Goal: Task Accomplishment & Management: Complete application form

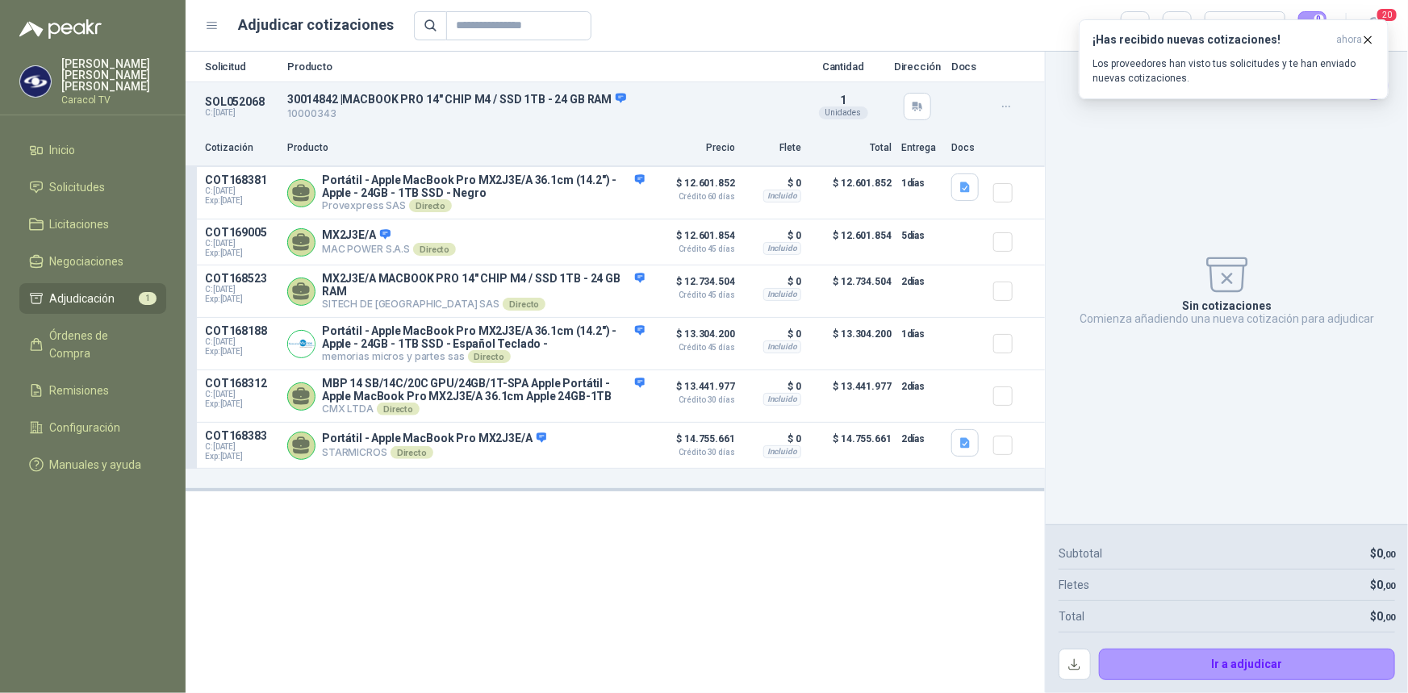
click at [1296, 182] on div "Sin cotizaciones Comienza añadiendo una nueva cotización para adjudicar" at bounding box center [1227, 288] width 336 height 447
click at [1369, 39] on icon "button" at bounding box center [1368, 39] width 6 height 6
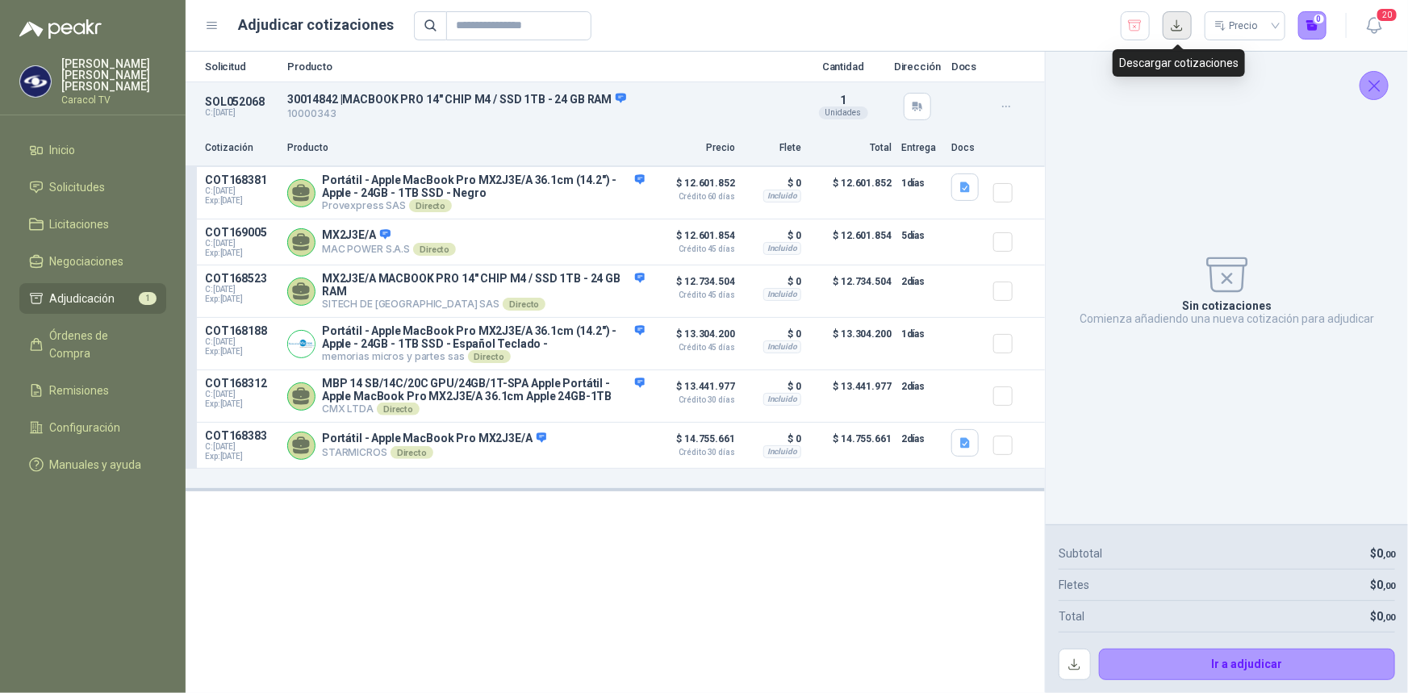
click at [1178, 23] on button "button" at bounding box center [1177, 25] width 29 height 29
click at [470, 645] on div "Solicitud Producto Cantidad Dirección Docs SOL052068 C: [DATE] 30014842 | MACBO…" at bounding box center [615, 372] width 859 height 641
click at [65, 141] on span "Inicio" at bounding box center [63, 150] width 26 height 18
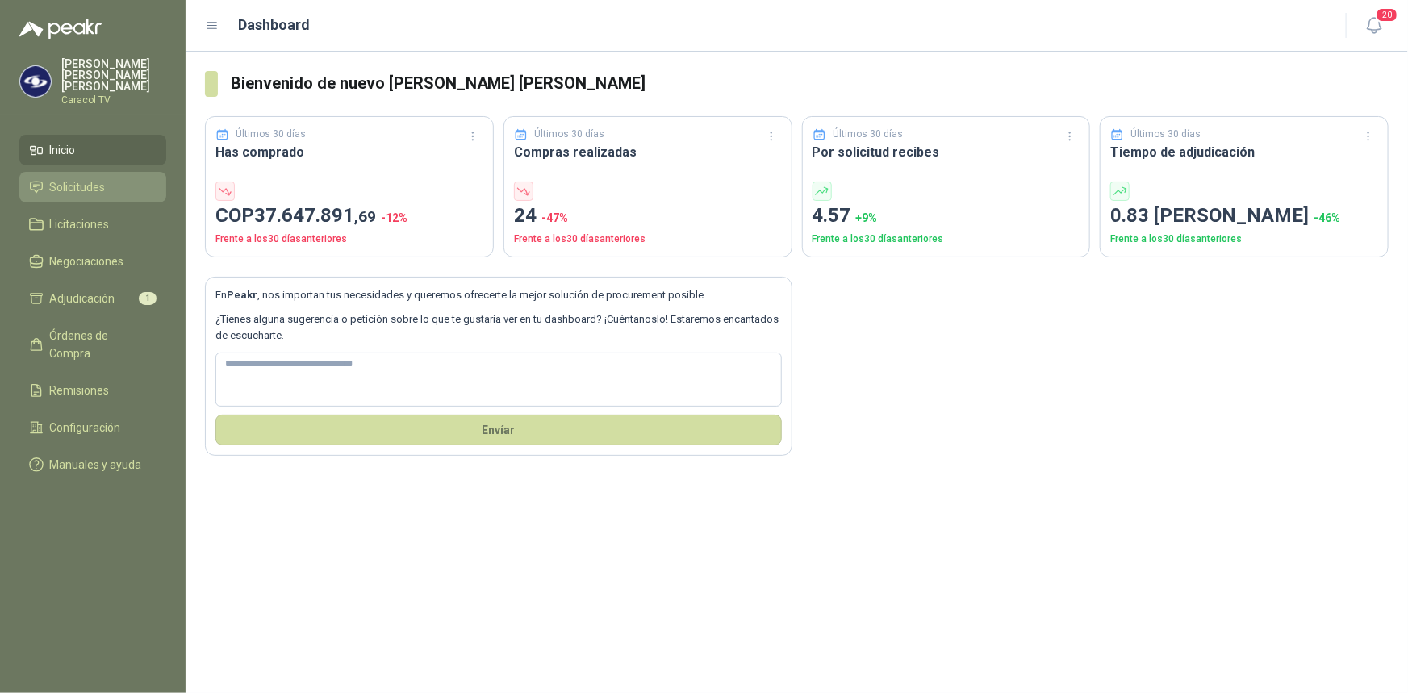
click at [73, 178] on span "Solicitudes" at bounding box center [78, 187] width 56 height 18
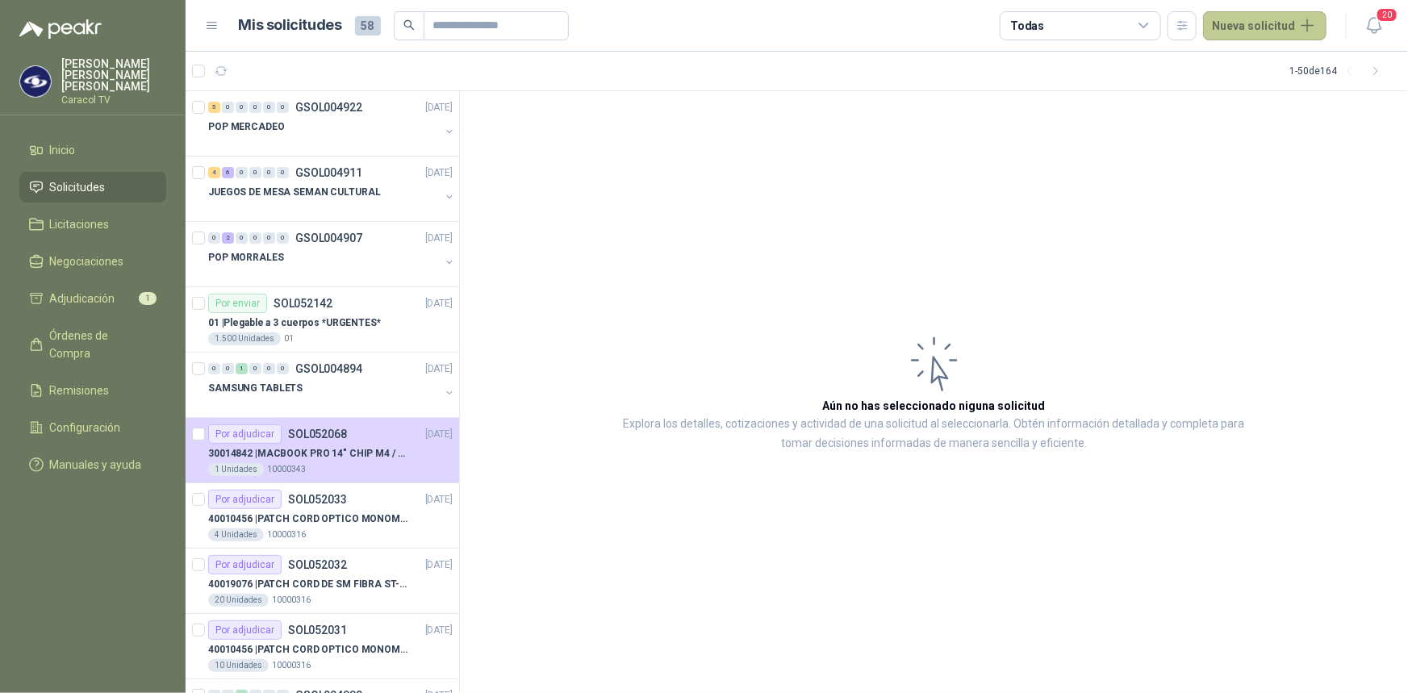
click at [1311, 20] on button "Nueva solicitud" at bounding box center [1264, 25] width 123 height 29
click at [1265, 88] on link "Solicitud grupal" at bounding box center [1284, 92] width 137 height 28
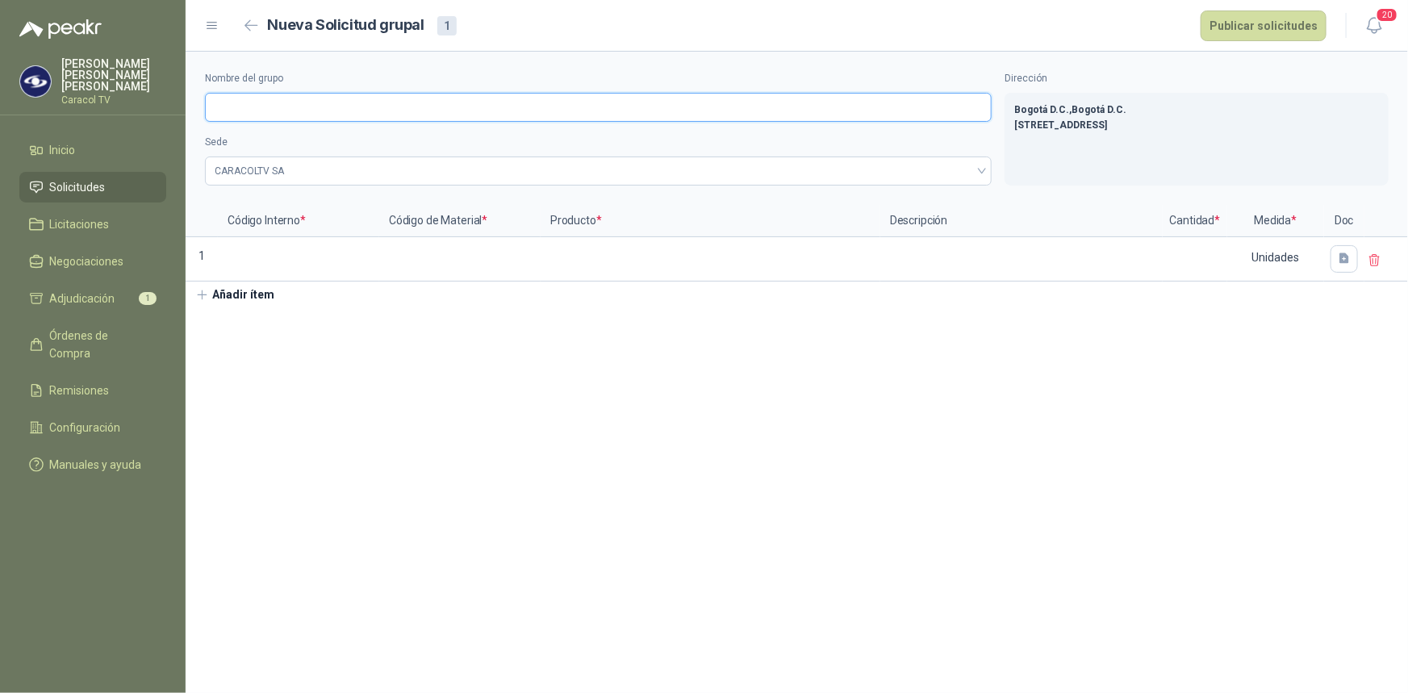
click at [315, 111] on input "Nombre del grupo" at bounding box center [598, 107] width 787 height 29
drag, startPoint x: 267, startPoint y: 104, endPoint x: 186, endPoint y: 104, distance: 81.5
click at [186, 104] on div "**********" at bounding box center [797, 128] width 1222 height 153
drag, startPoint x: 334, startPoint y: 105, endPoint x: 356, endPoint y: 105, distance: 21.8
click at [356, 105] on input "**********" at bounding box center [598, 107] width 787 height 29
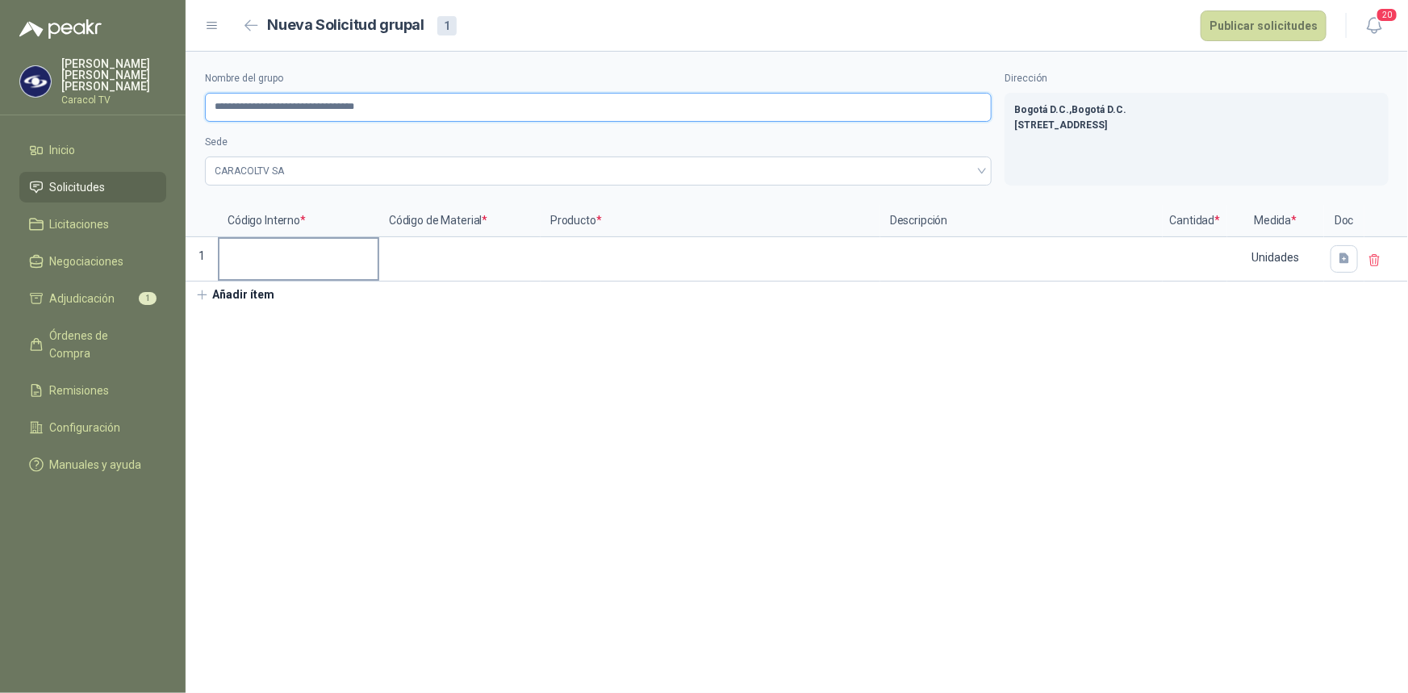
type input "**********"
click at [265, 258] on input at bounding box center [298, 254] width 158 height 31
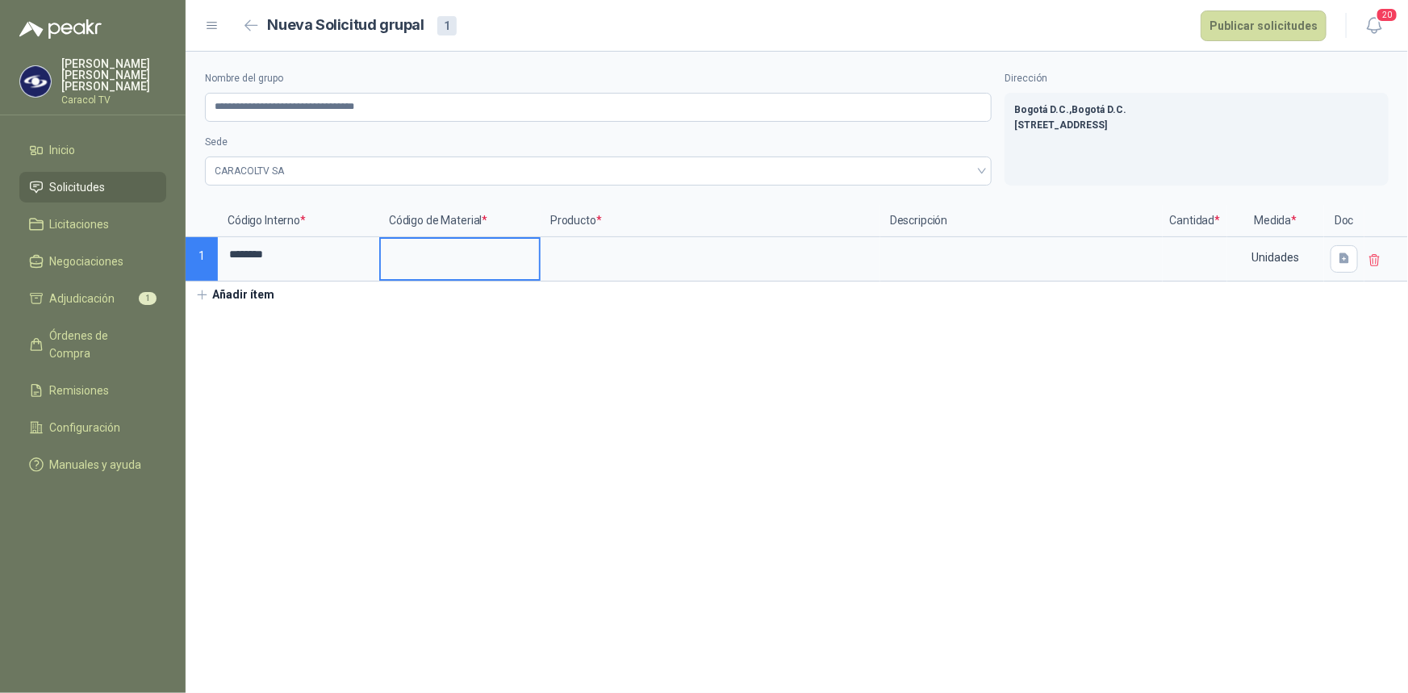
click at [424, 248] on input at bounding box center [460, 254] width 158 height 31
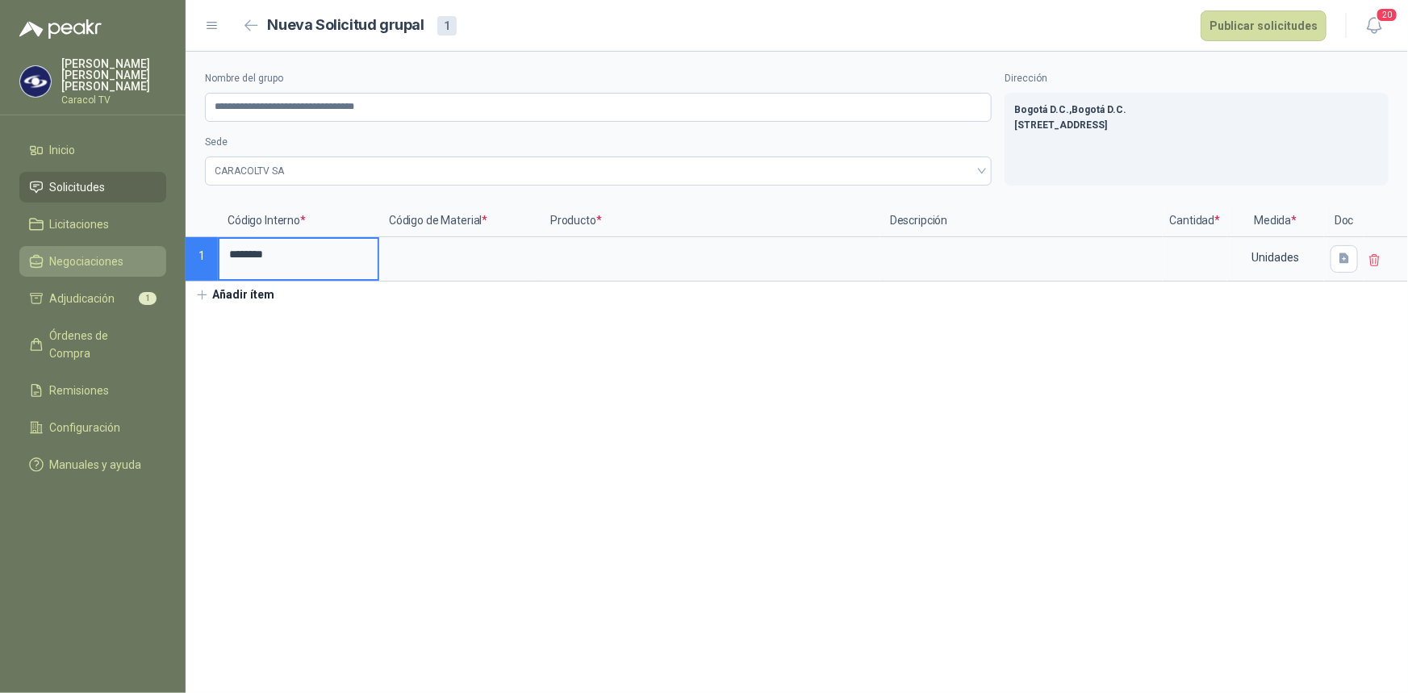
drag, startPoint x: 316, startPoint y: 262, endPoint x: 155, endPoint y: 251, distance: 161.8
click at [169, 252] on div "**********" at bounding box center [704, 346] width 1408 height 693
click at [416, 251] on input at bounding box center [460, 254] width 158 height 31
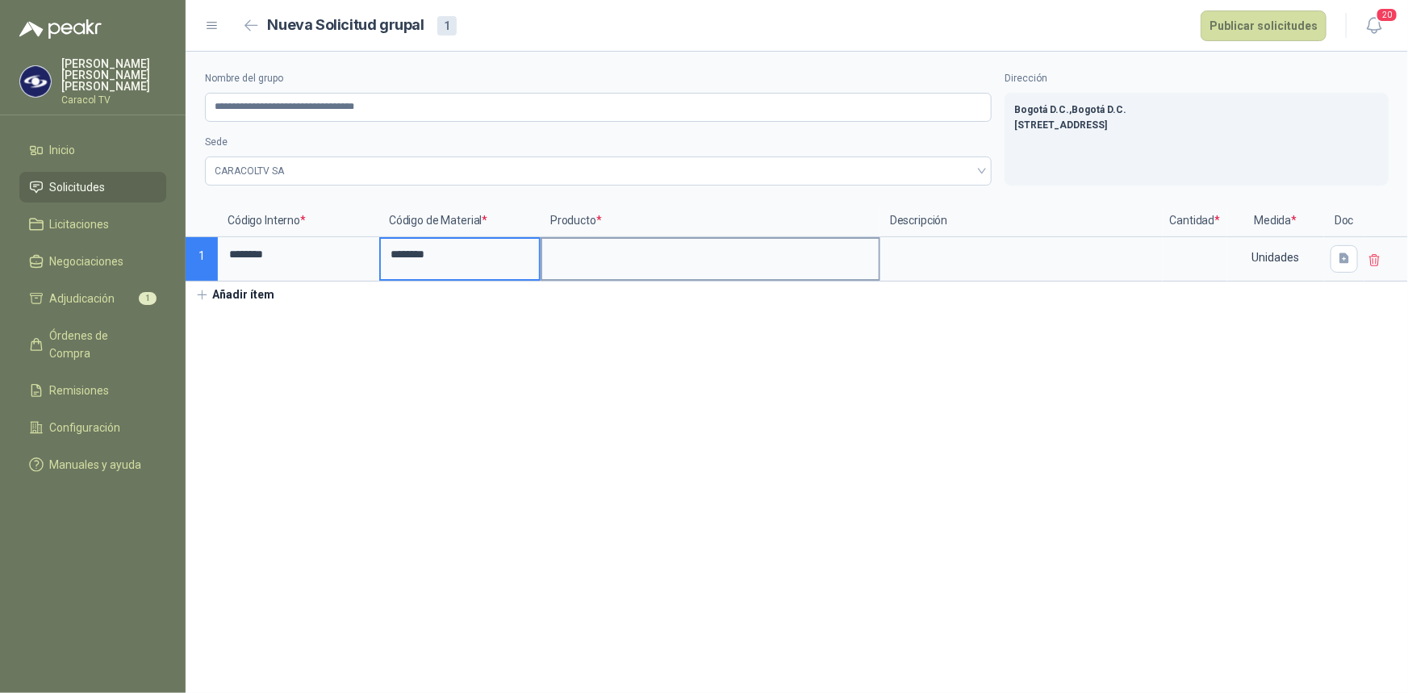
click at [596, 255] on input at bounding box center [710, 254] width 336 height 31
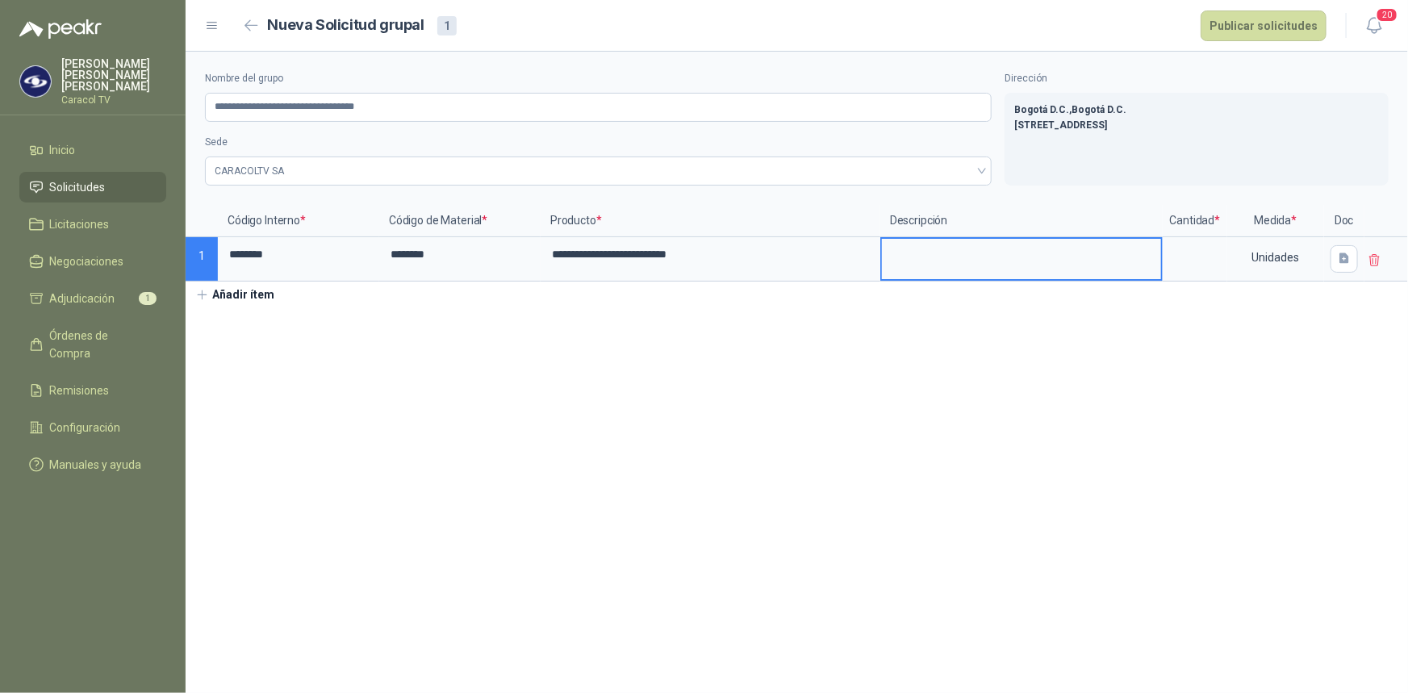
click at [965, 254] on textarea at bounding box center [1021, 257] width 279 height 37
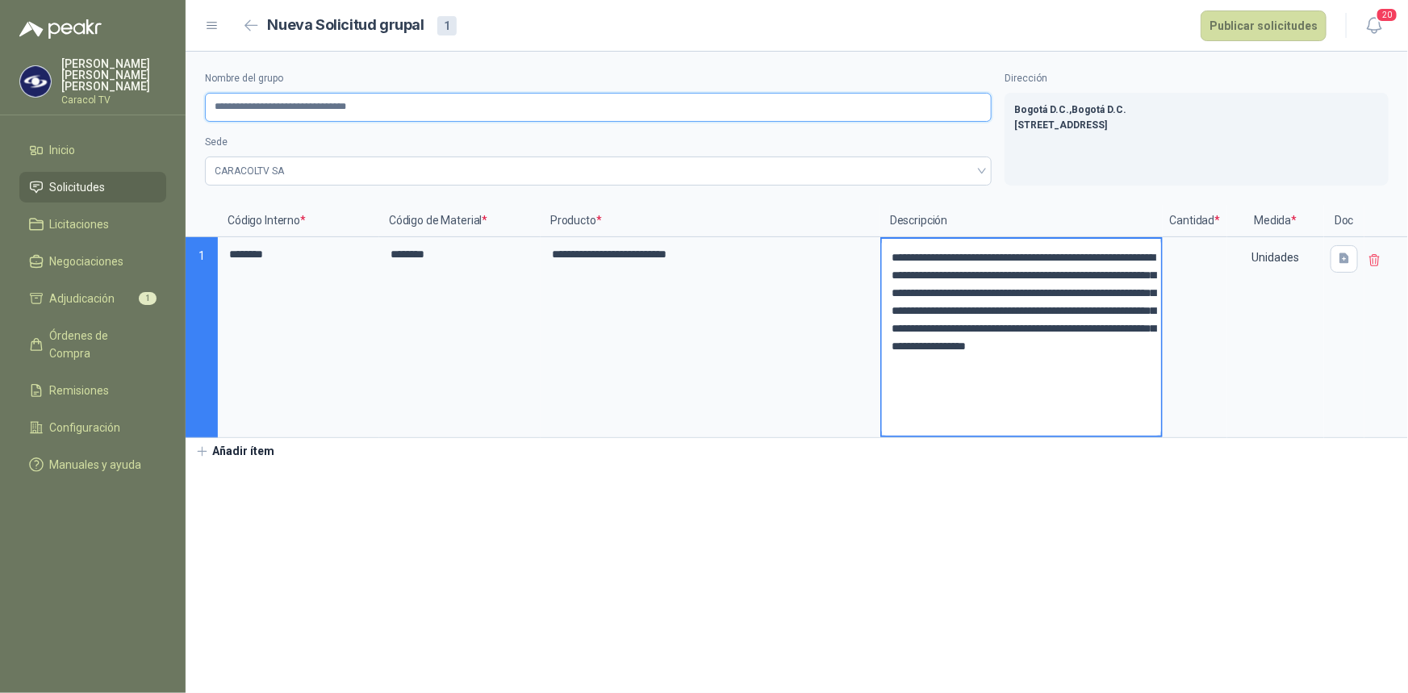
type input "**********"
drag, startPoint x: 1128, startPoint y: 416, endPoint x: 854, endPoint y: 216, distance: 338.9
click at [854, 216] on div "**********" at bounding box center [797, 321] width 1222 height 233
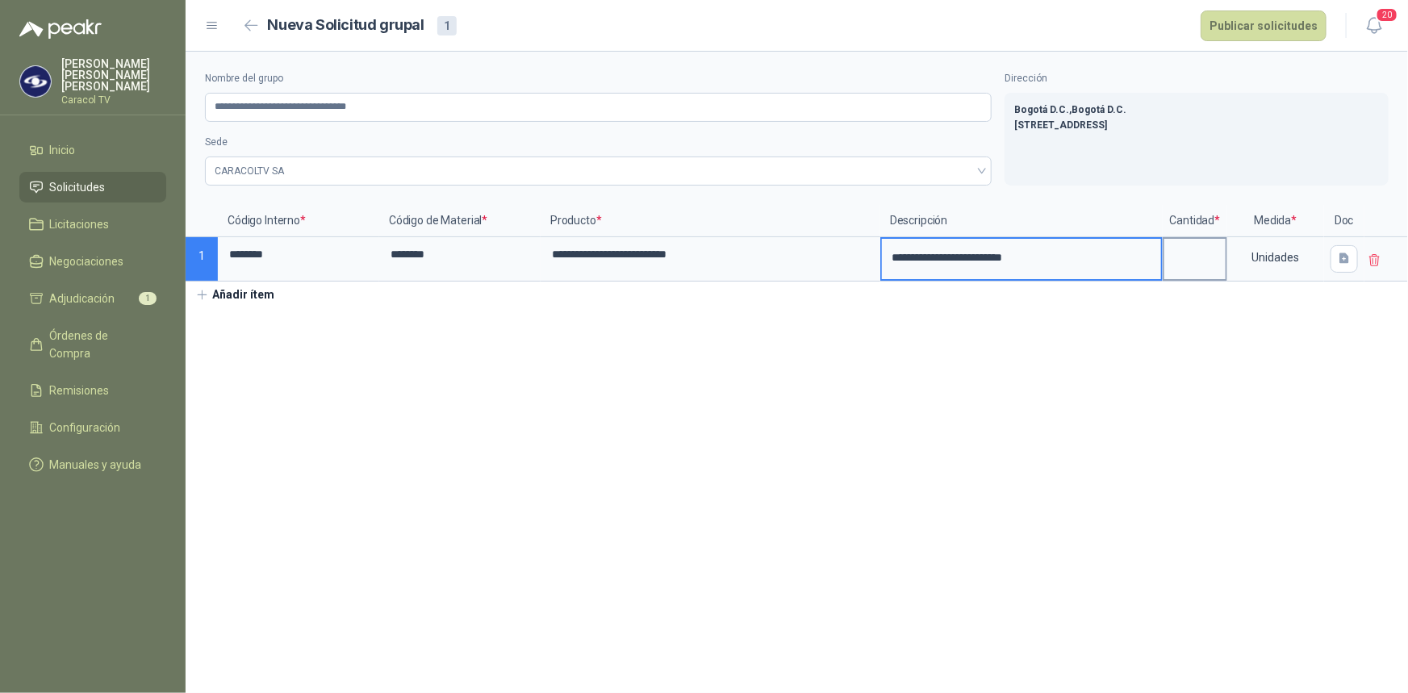
click at [1211, 266] on input at bounding box center [1194, 254] width 61 height 31
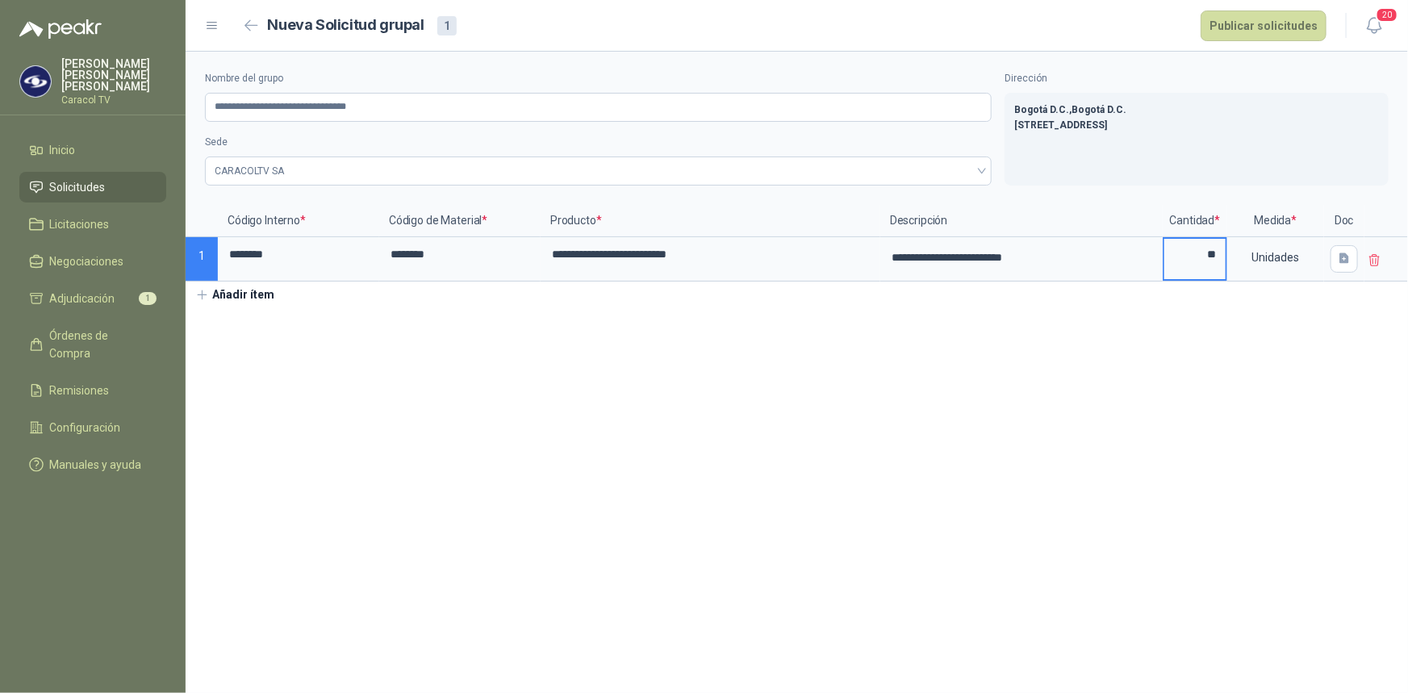
type input "**"
click at [231, 298] on button "Añadir ítem" at bounding box center [235, 295] width 99 height 27
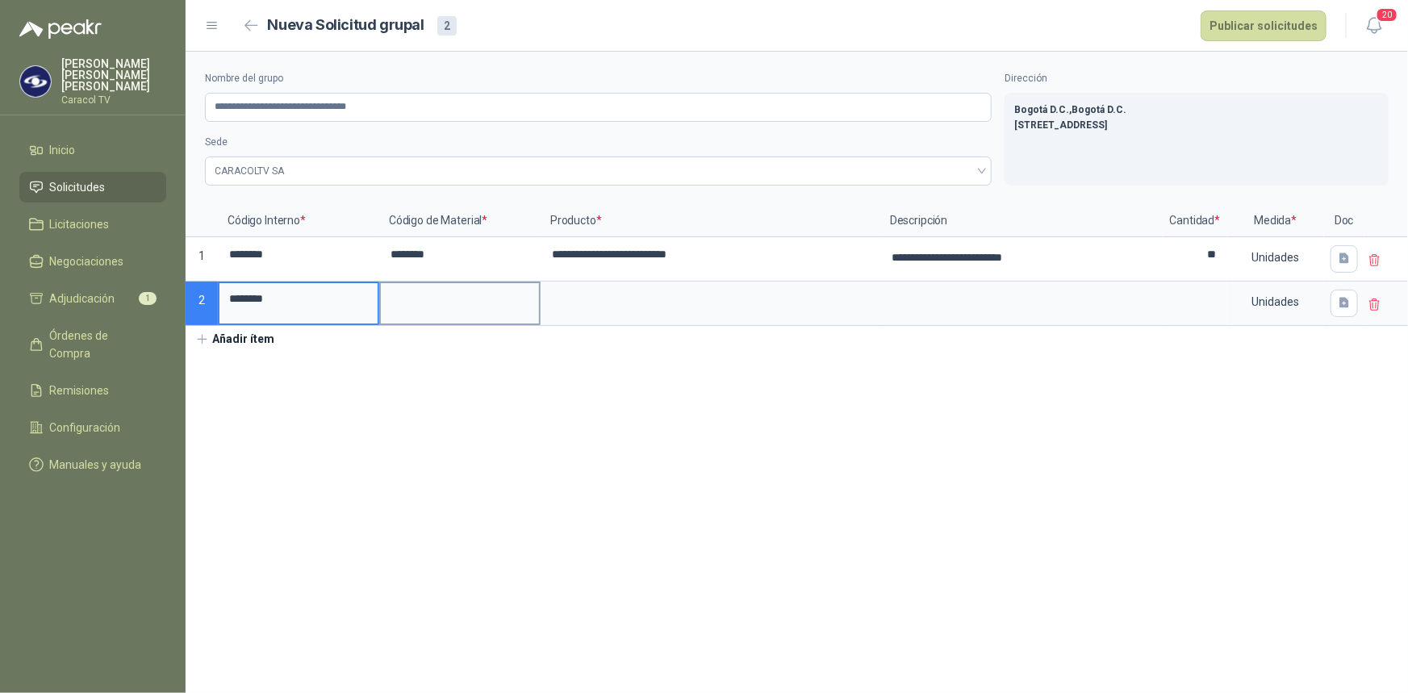
click at [401, 301] on input at bounding box center [460, 298] width 158 height 31
click at [639, 311] on input at bounding box center [710, 298] width 336 height 31
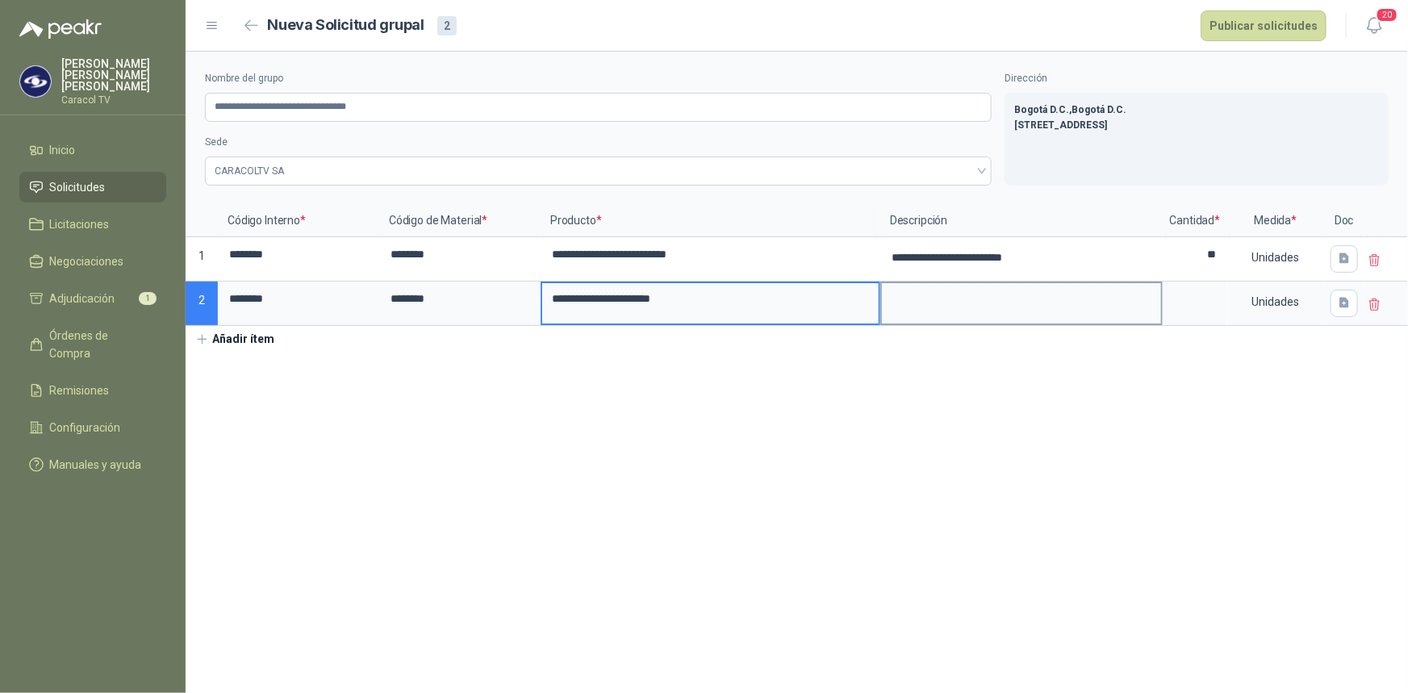
click at [1025, 300] on textarea at bounding box center [1021, 301] width 279 height 37
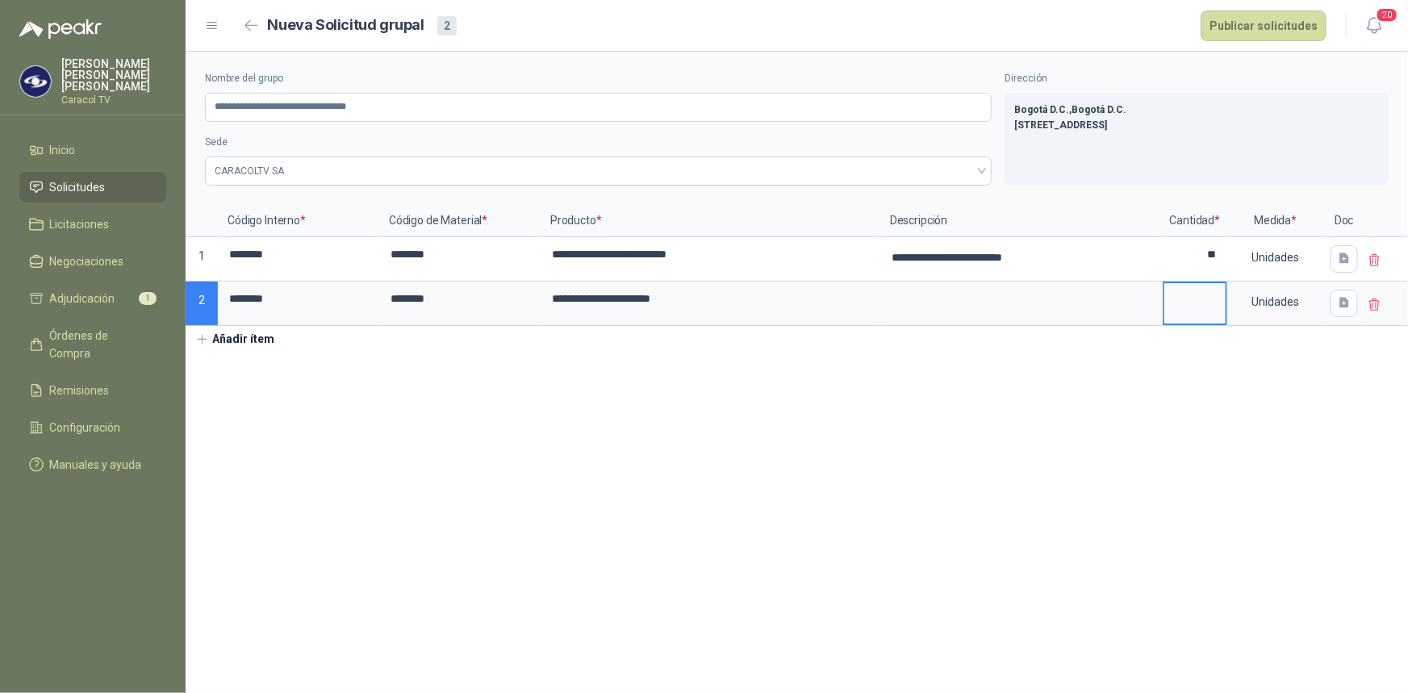
click at [1213, 288] on input at bounding box center [1194, 298] width 61 height 31
type input "*"
click at [225, 345] on button "Añadir ítem" at bounding box center [235, 339] width 99 height 27
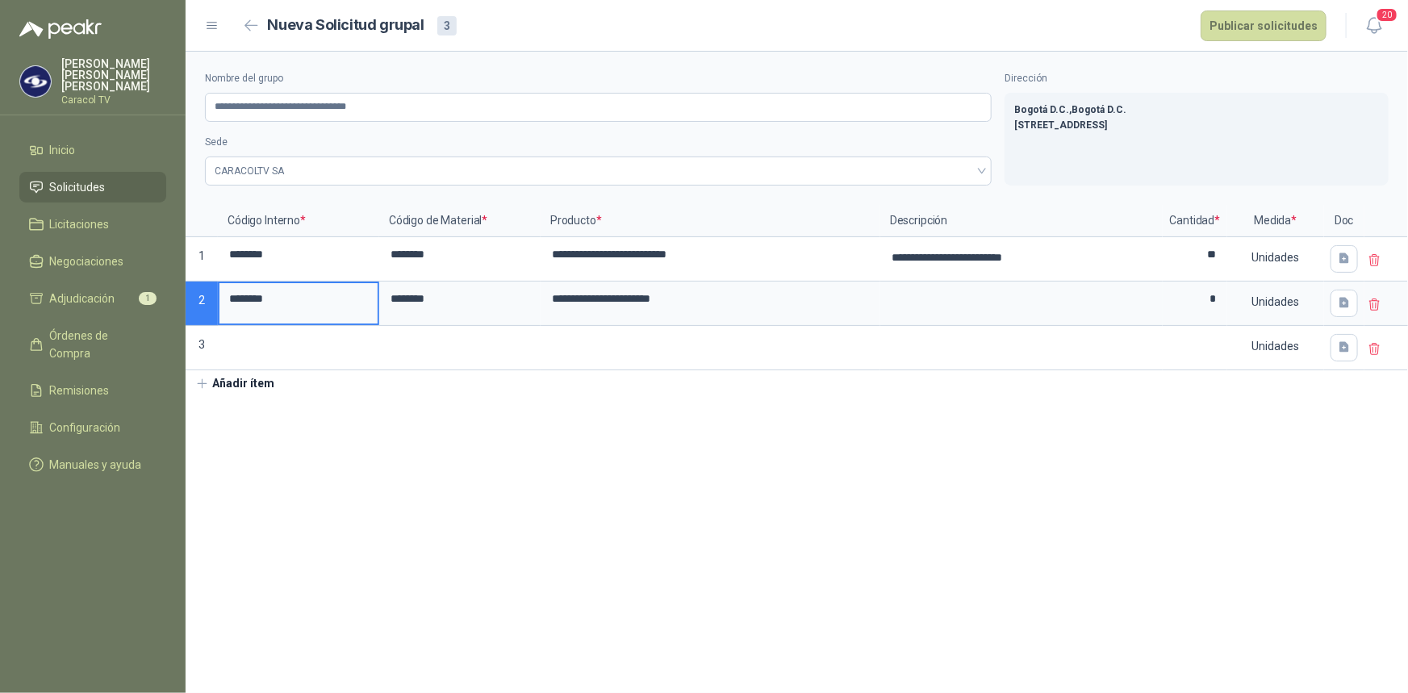
drag, startPoint x: 284, startPoint y: 303, endPoint x: 230, endPoint y: 300, distance: 54.2
click at [230, 300] on input "********" at bounding box center [298, 298] width 158 height 31
click at [244, 332] on input at bounding box center [298, 343] width 158 height 31
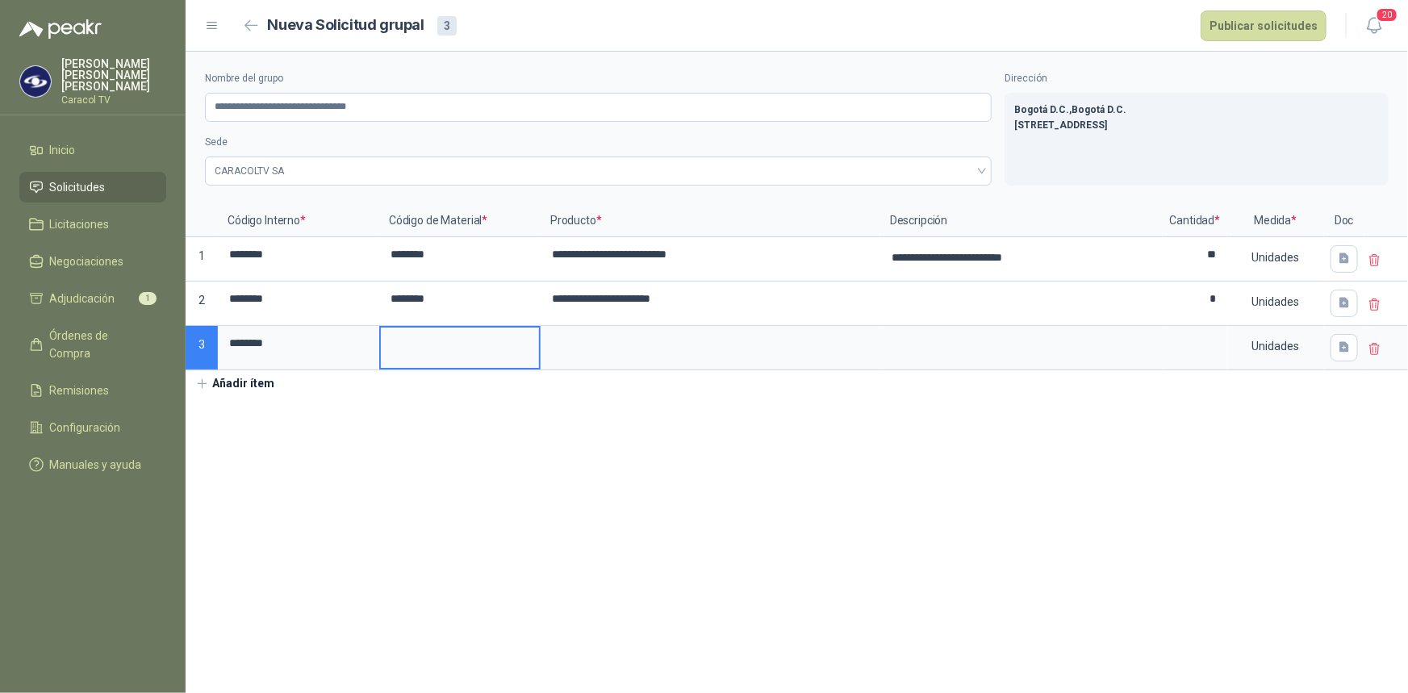
click at [472, 334] on input at bounding box center [460, 343] width 158 height 31
click at [607, 345] on input at bounding box center [710, 343] width 336 height 31
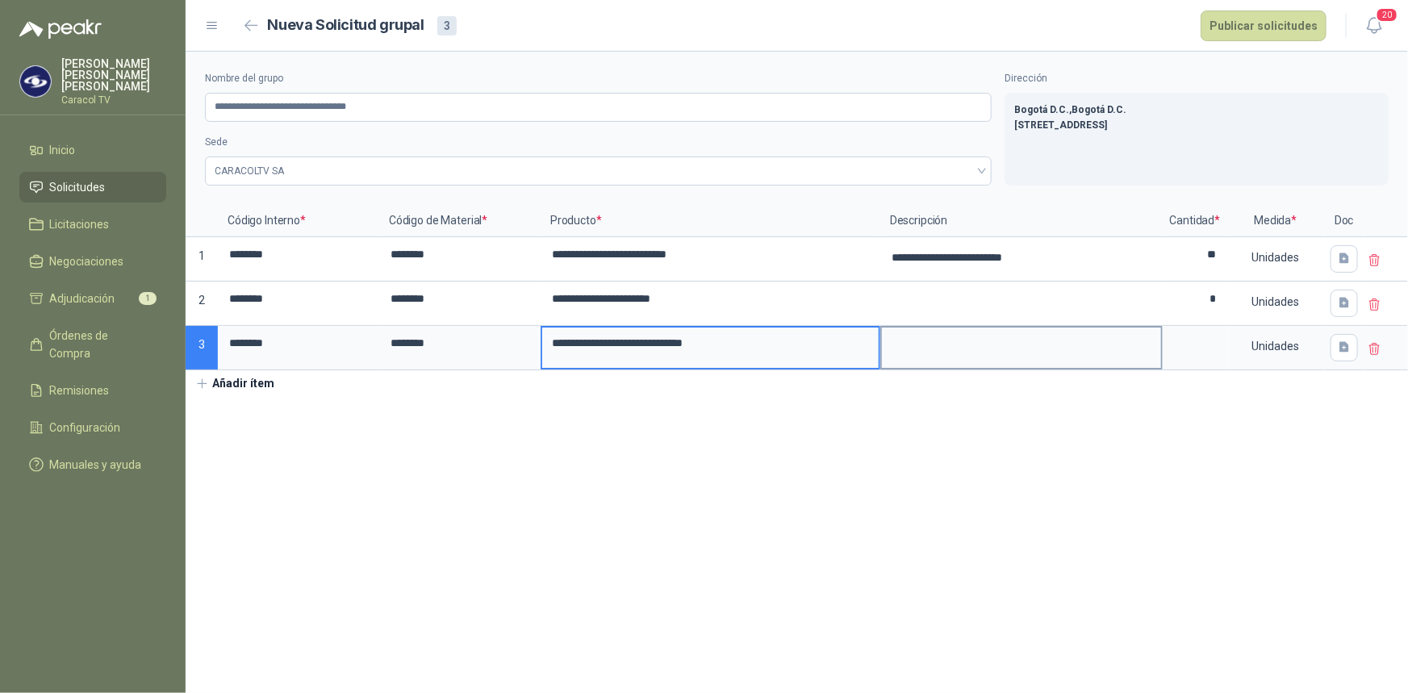
click at [1019, 353] on textarea at bounding box center [1021, 346] width 279 height 37
click at [1211, 346] on input at bounding box center [1194, 343] width 61 height 31
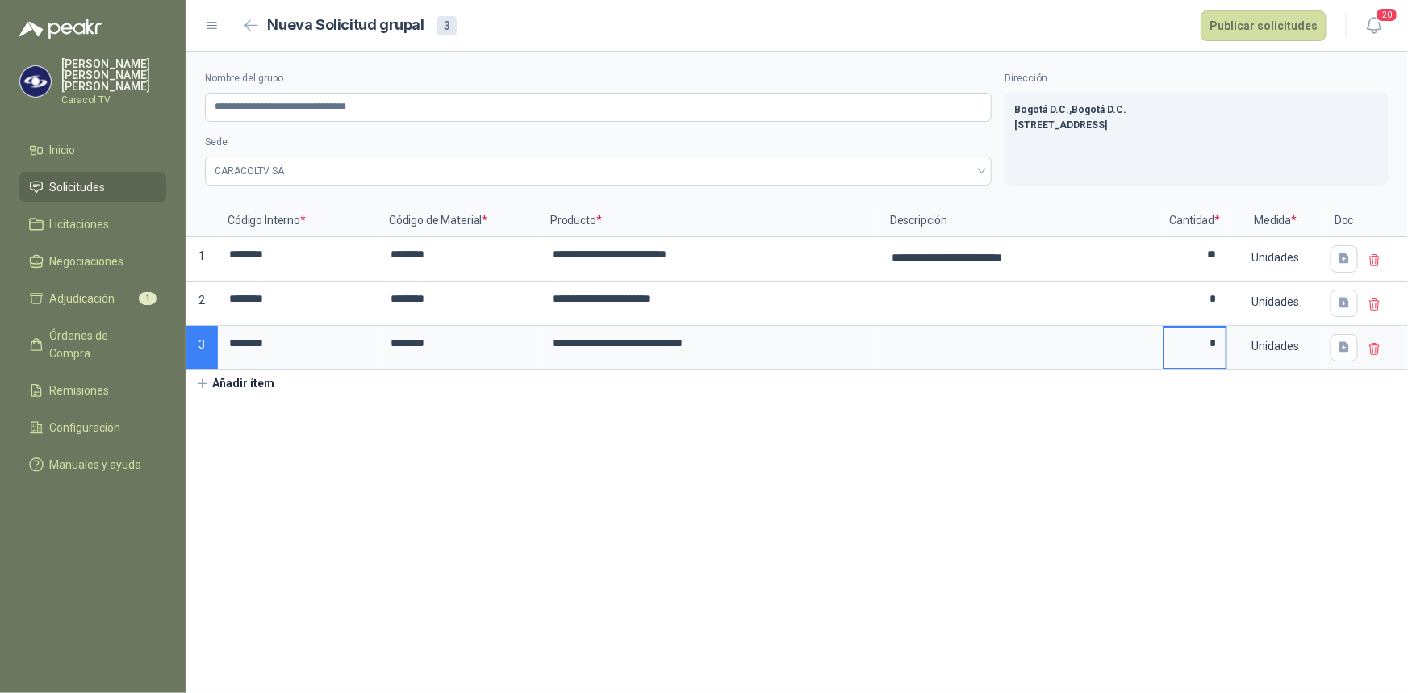
type input "*"
click at [228, 379] on button "Añadir ítem" at bounding box center [235, 383] width 99 height 27
drag, startPoint x: 282, startPoint y: 345, endPoint x: 211, endPoint y: 345, distance: 70.2
click at [211, 345] on div "**********" at bounding box center [797, 310] width 1222 height 210
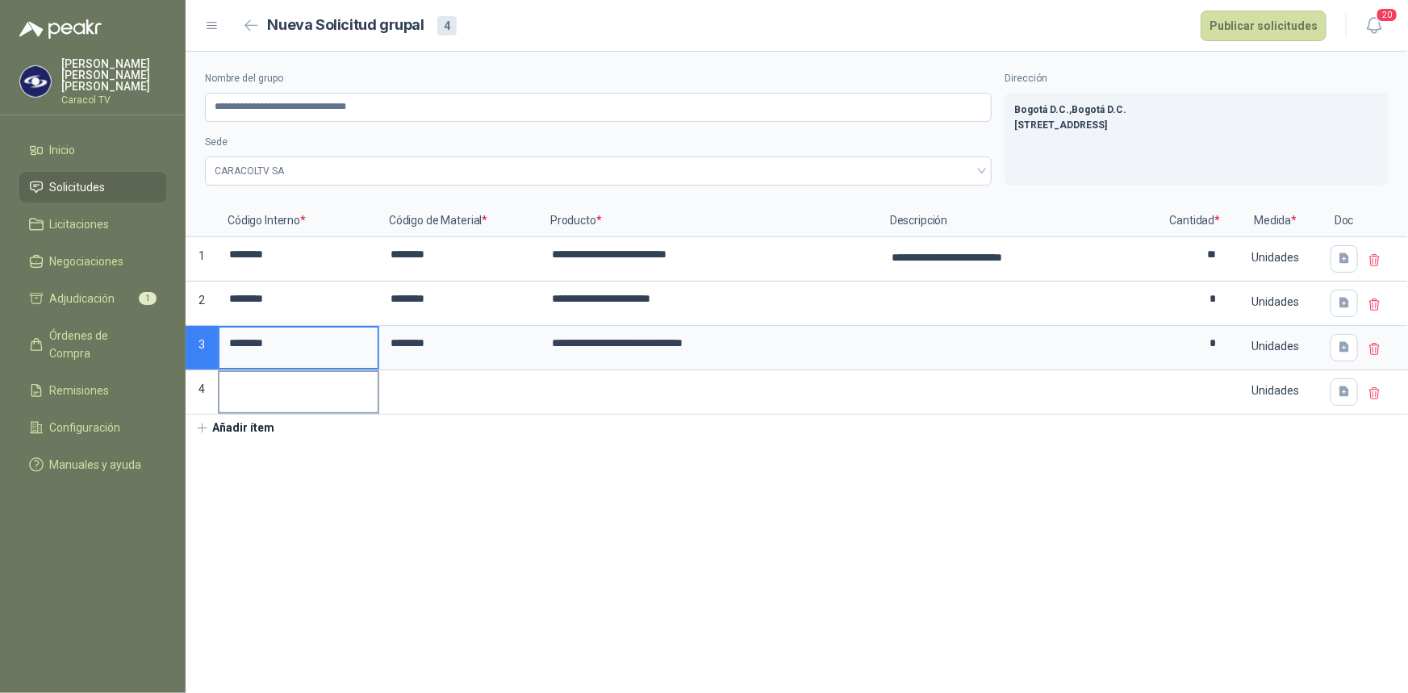
click at [272, 386] on input at bounding box center [298, 387] width 158 height 31
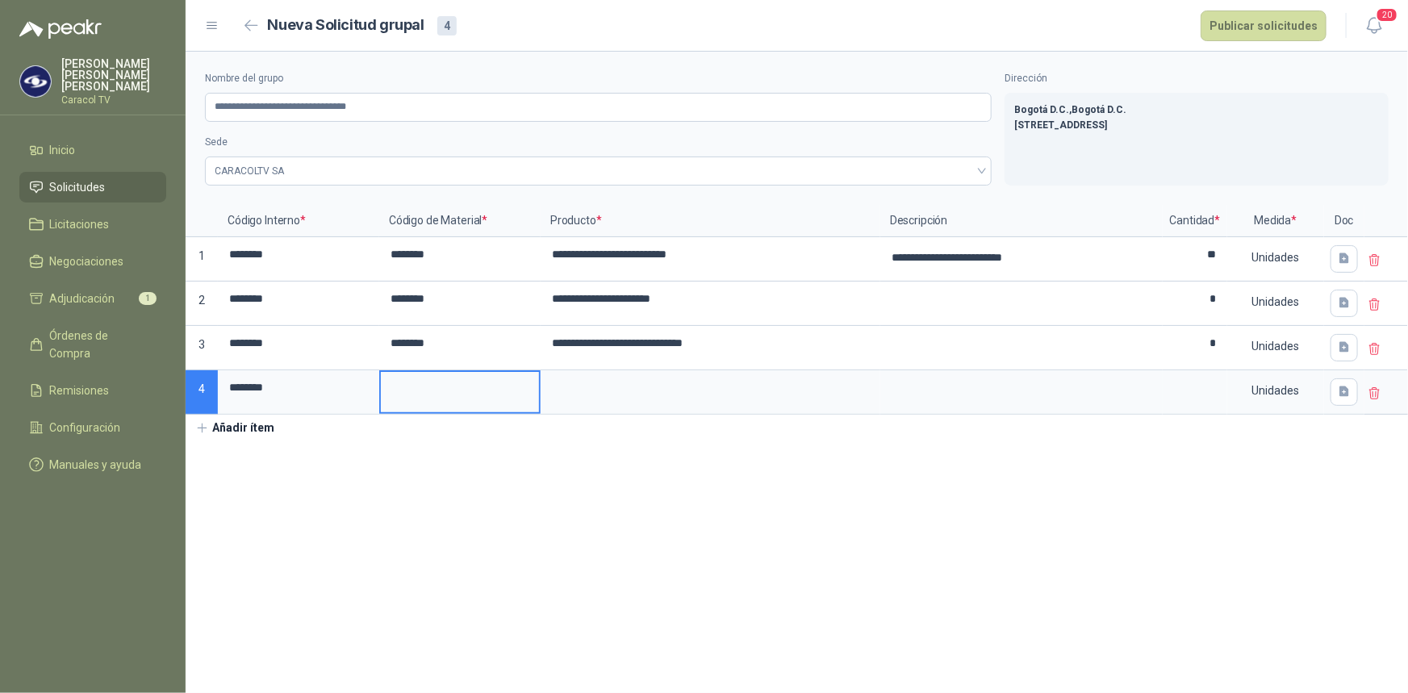
click at [404, 386] on input at bounding box center [460, 387] width 158 height 31
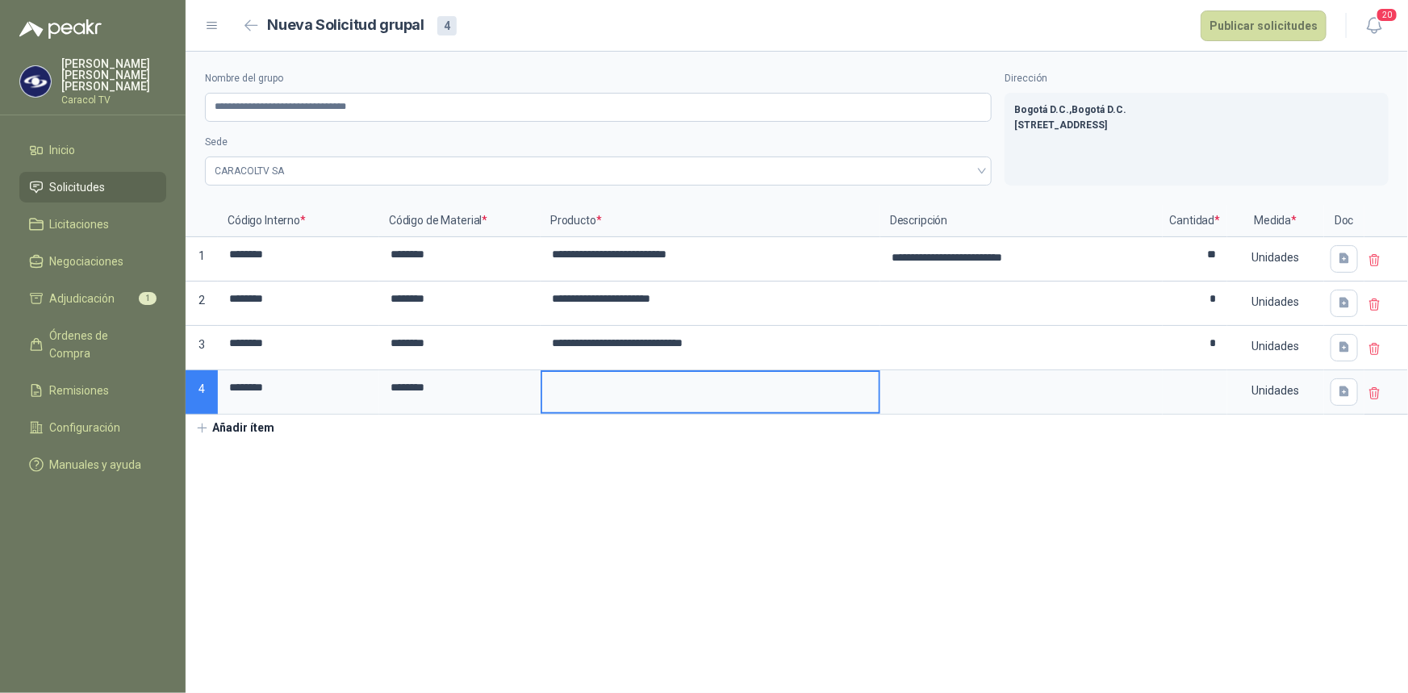
click at [602, 395] on input at bounding box center [710, 387] width 336 height 31
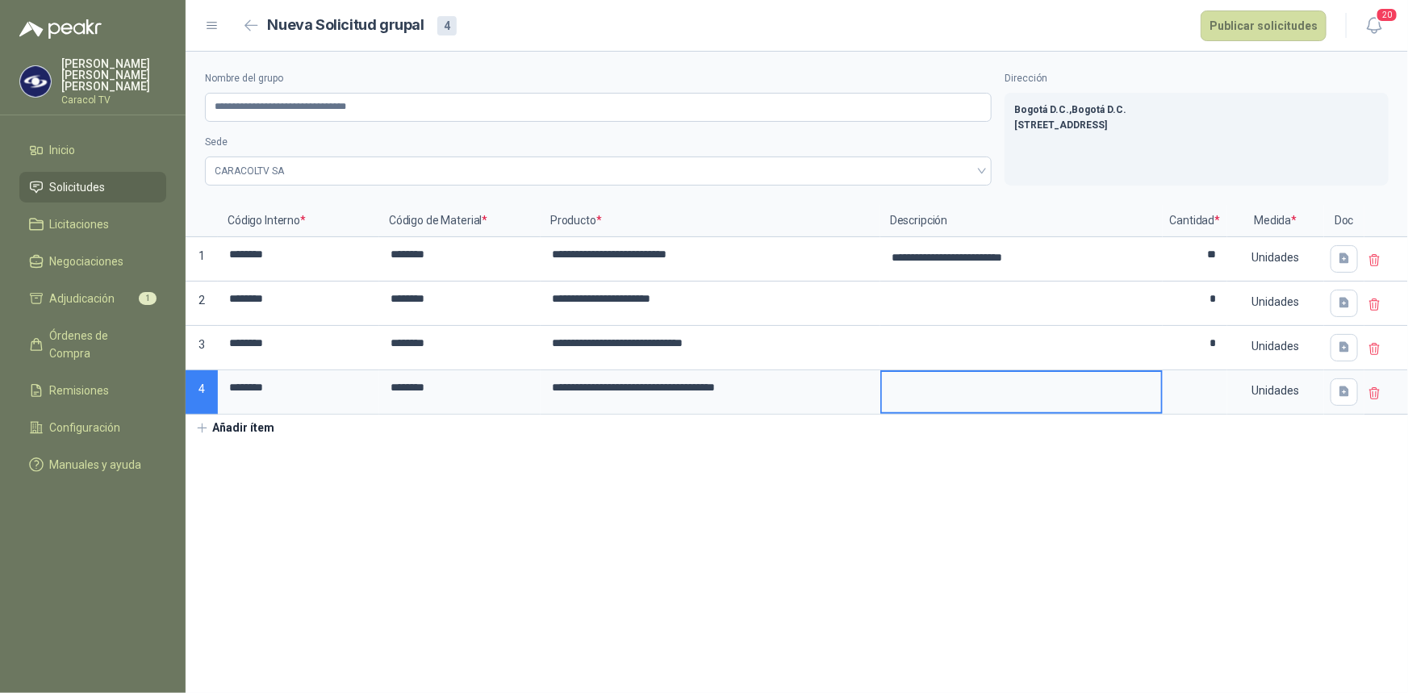
click at [945, 387] on textarea at bounding box center [1021, 390] width 279 height 37
click at [1210, 386] on input at bounding box center [1194, 387] width 61 height 31
type input "*"
click at [234, 428] on button "Añadir ítem" at bounding box center [235, 428] width 99 height 27
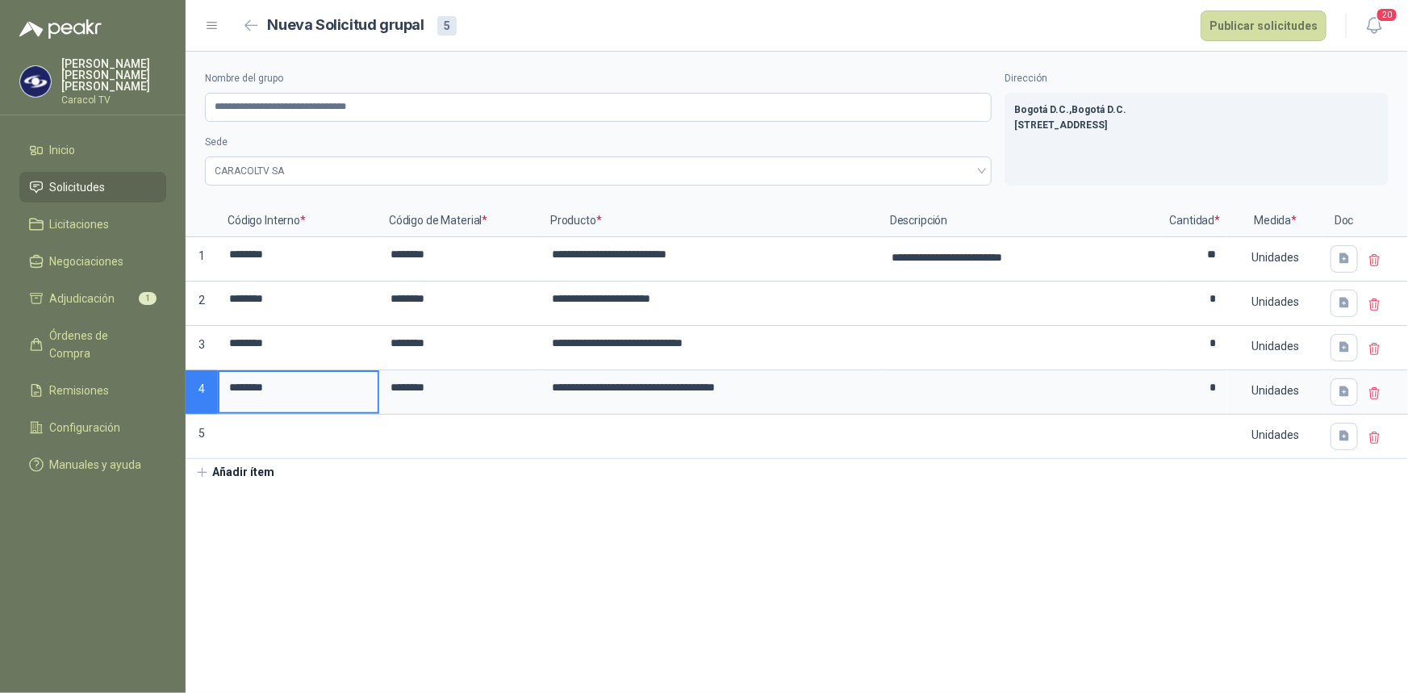
drag, startPoint x: 280, startPoint y: 383, endPoint x: 212, endPoint y: 382, distance: 67.8
click at [212, 382] on div "**********" at bounding box center [797, 332] width 1222 height 254
click at [276, 449] on label at bounding box center [298, 436] width 158 height 40
click at [276, 448] on input at bounding box center [298, 431] width 158 height 31
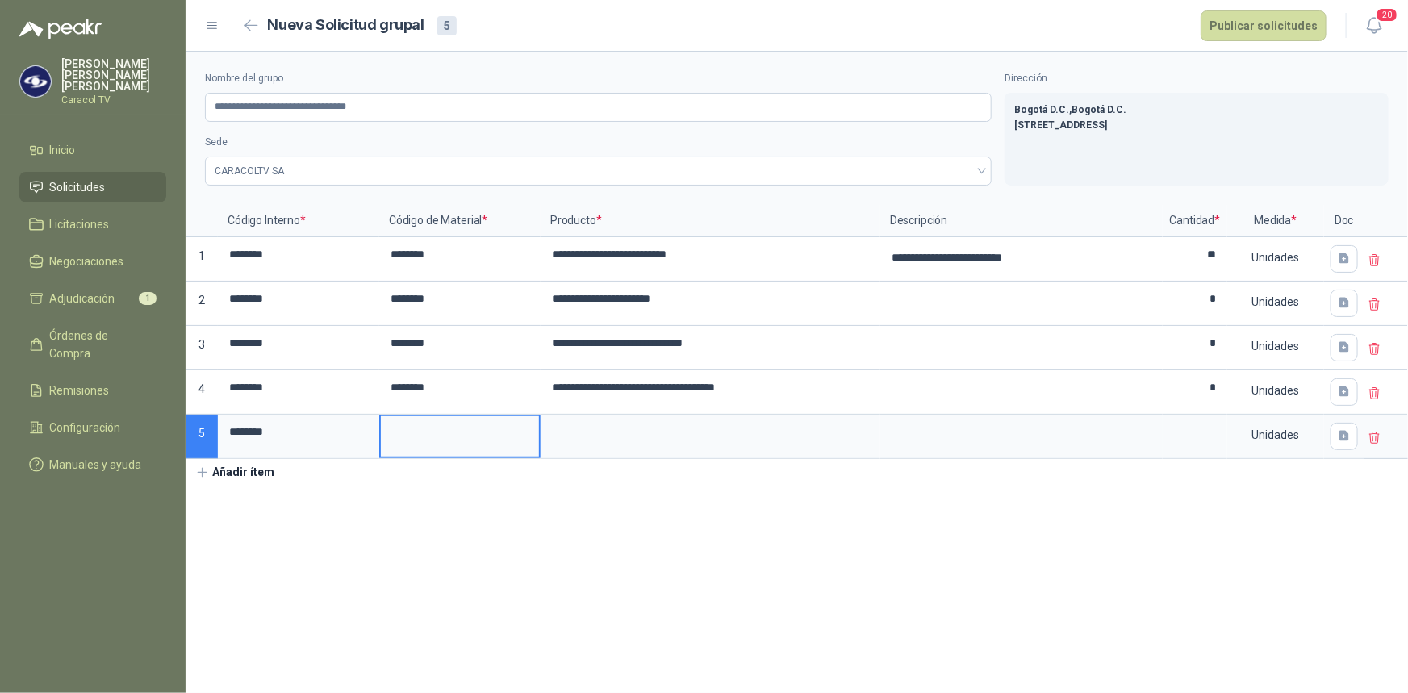
click at [420, 433] on input at bounding box center [460, 431] width 158 height 31
click at [586, 428] on input at bounding box center [710, 431] width 336 height 31
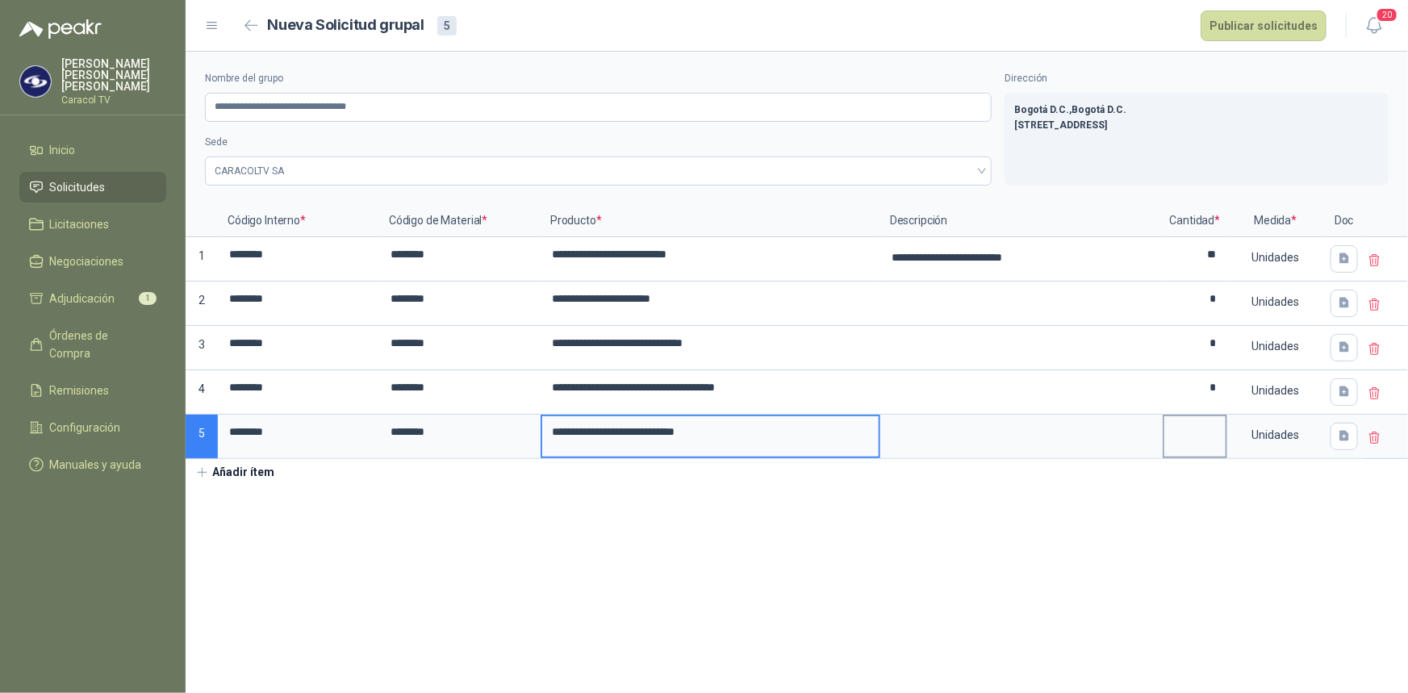
click at [1221, 436] on input at bounding box center [1194, 431] width 61 height 31
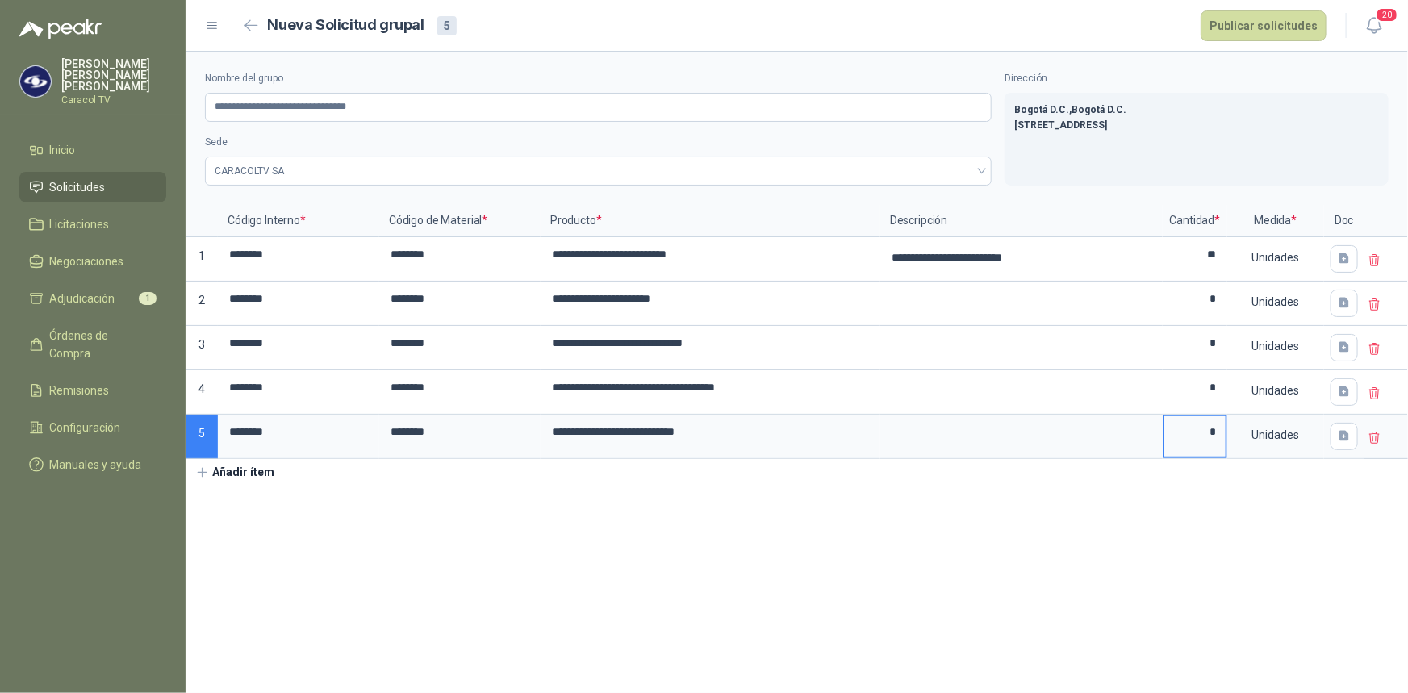
type input "*"
click at [223, 471] on button "Añadir ítem" at bounding box center [235, 472] width 99 height 27
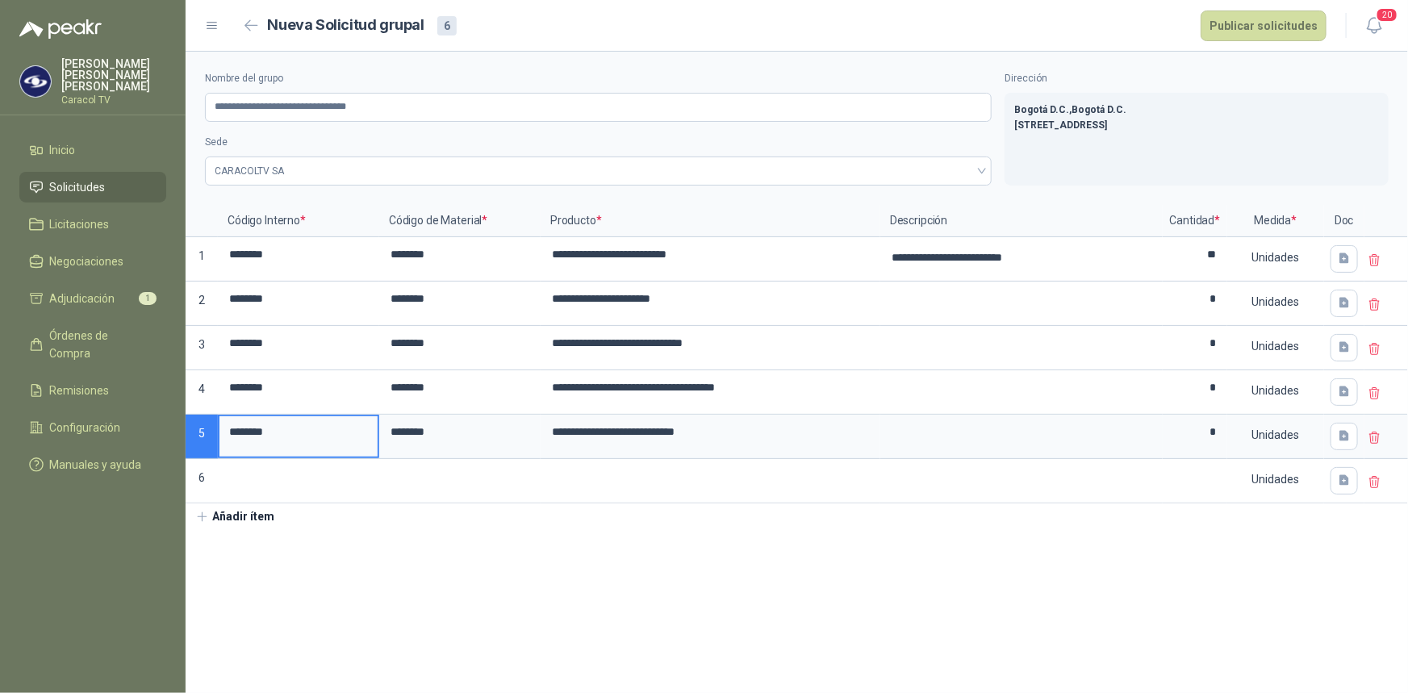
drag, startPoint x: 282, startPoint y: 431, endPoint x: 213, endPoint y: 428, distance: 69.5
click at [213, 428] on div "**********" at bounding box center [797, 354] width 1222 height 299
click at [254, 472] on input at bounding box center [298, 476] width 158 height 31
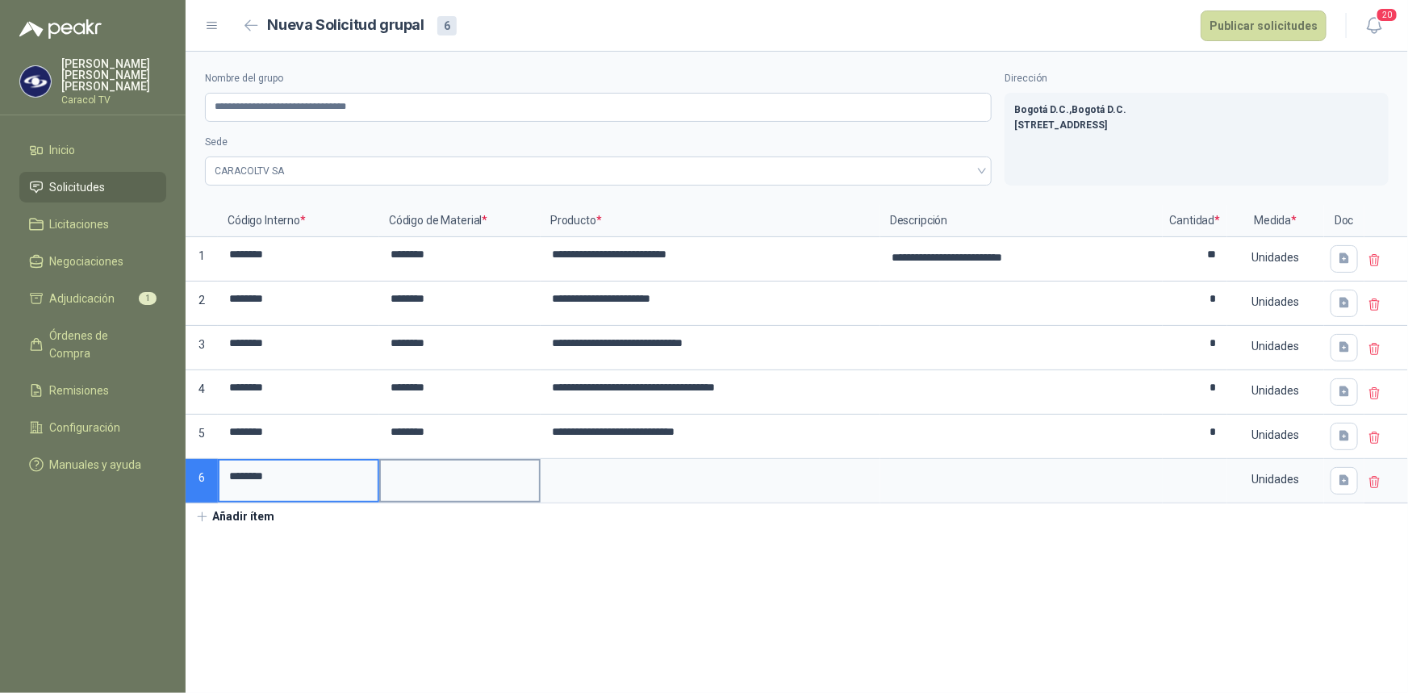
click at [424, 476] on input at bounding box center [460, 476] width 158 height 31
click at [616, 478] on input at bounding box center [710, 476] width 336 height 31
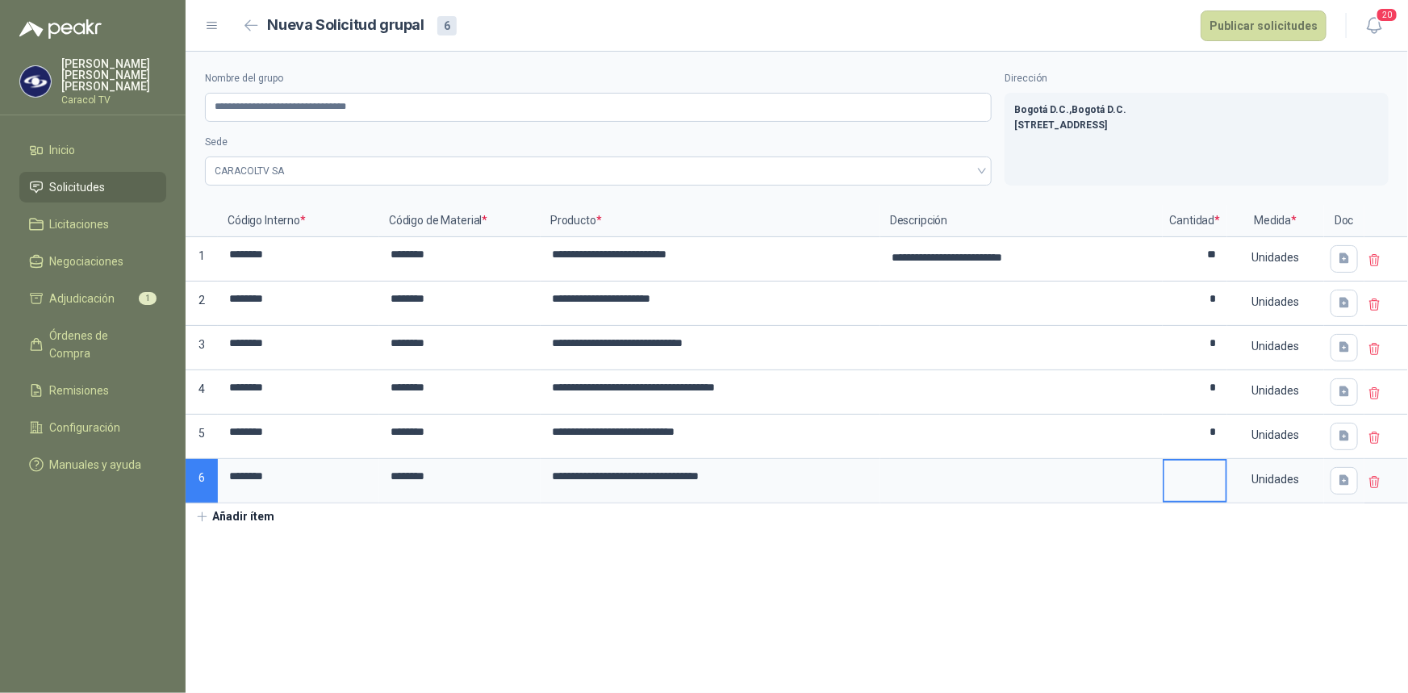
click at [1210, 470] on input at bounding box center [1194, 476] width 61 height 31
type input "*"
click at [228, 512] on button "Añadir ítem" at bounding box center [235, 516] width 99 height 27
drag, startPoint x: 282, startPoint y: 476, endPoint x: 222, endPoint y: 477, distance: 59.7
click at [222, 477] on input "********" at bounding box center [298, 476] width 158 height 31
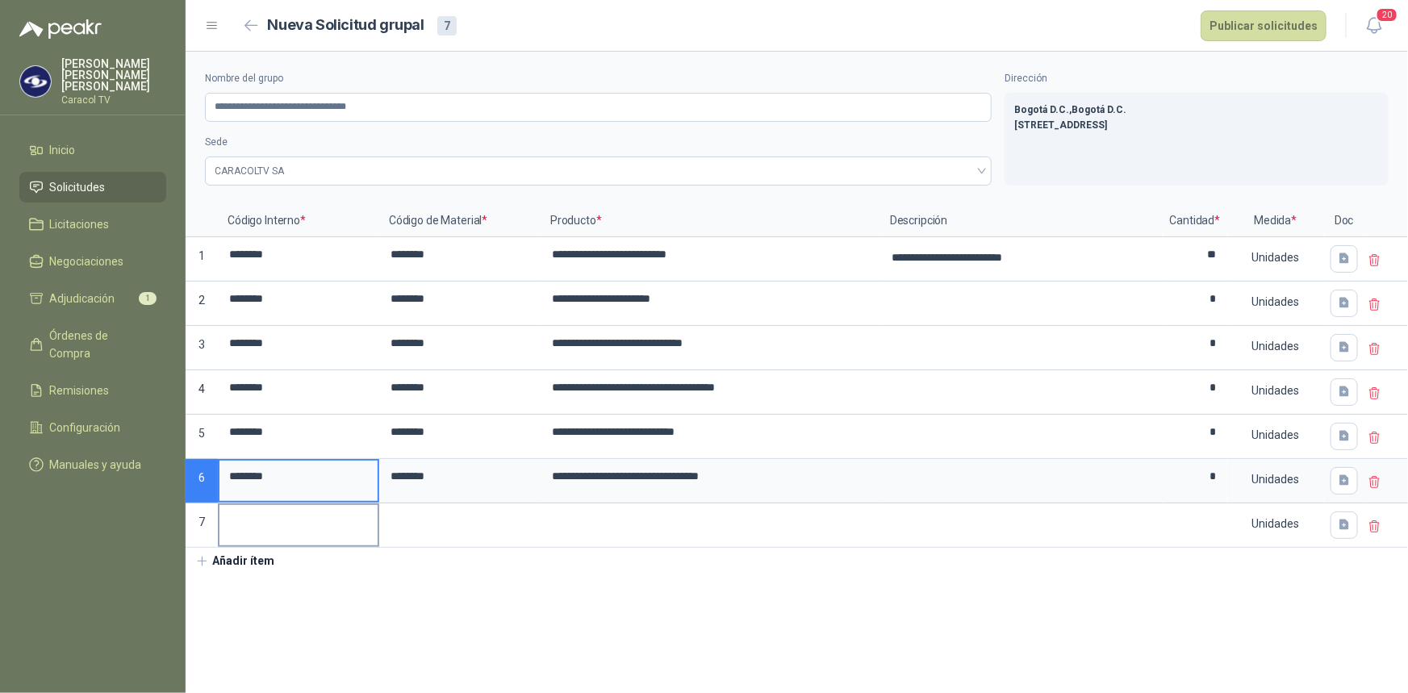
click at [274, 512] on input at bounding box center [298, 520] width 158 height 31
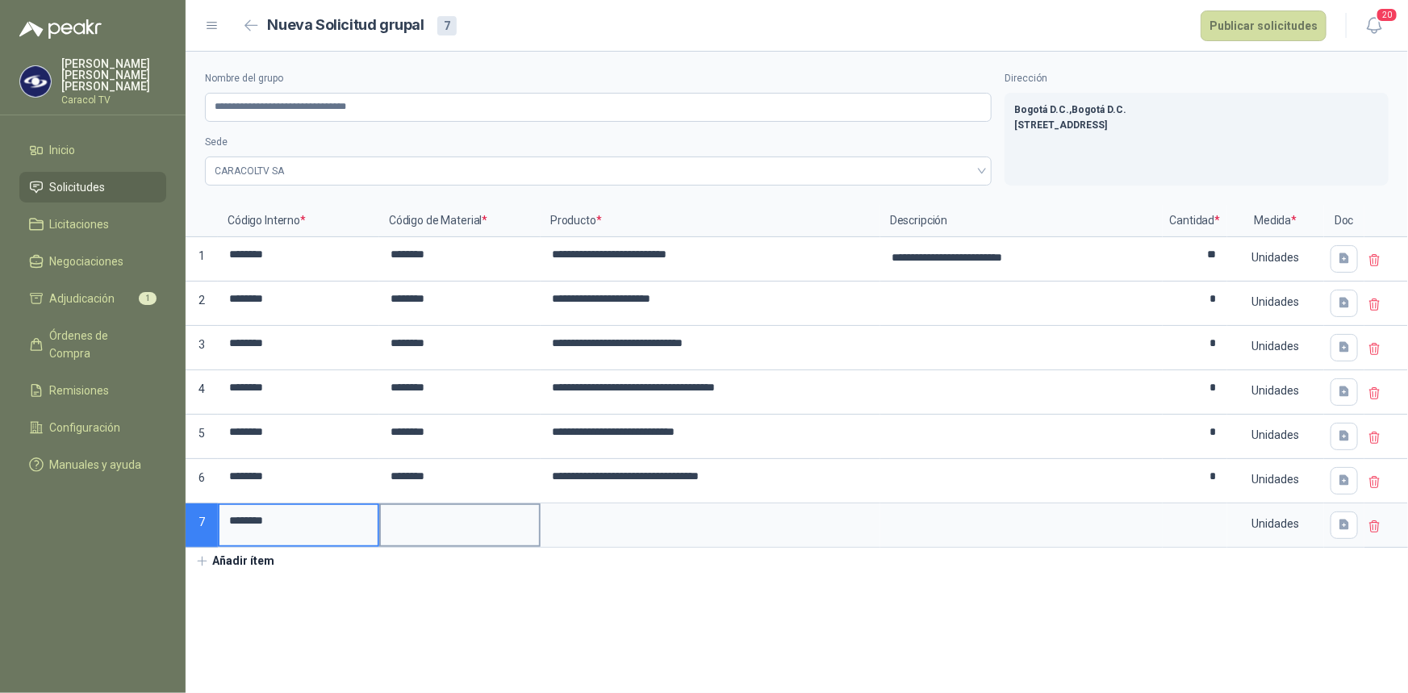
click at [406, 518] on input at bounding box center [460, 520] width 158 height 31
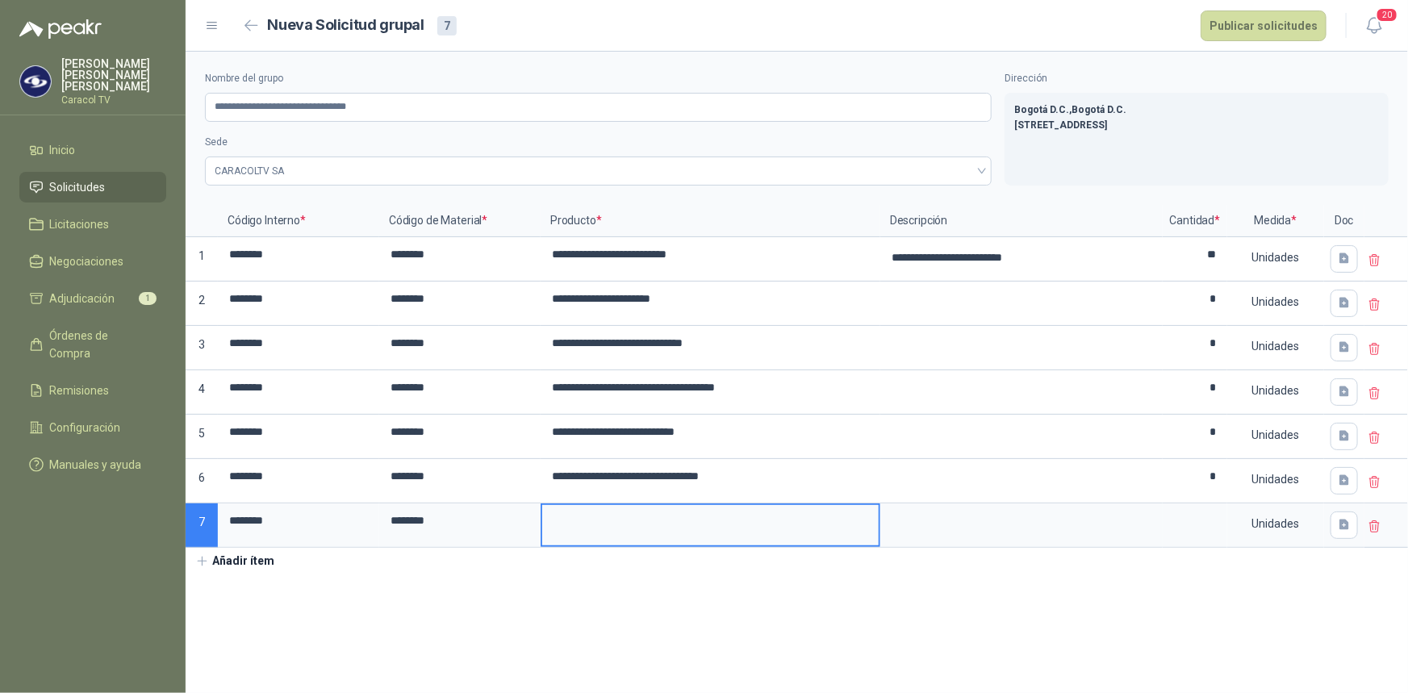
click at [613, 530] on input at bounding box center [710, 520] width 336 height 31
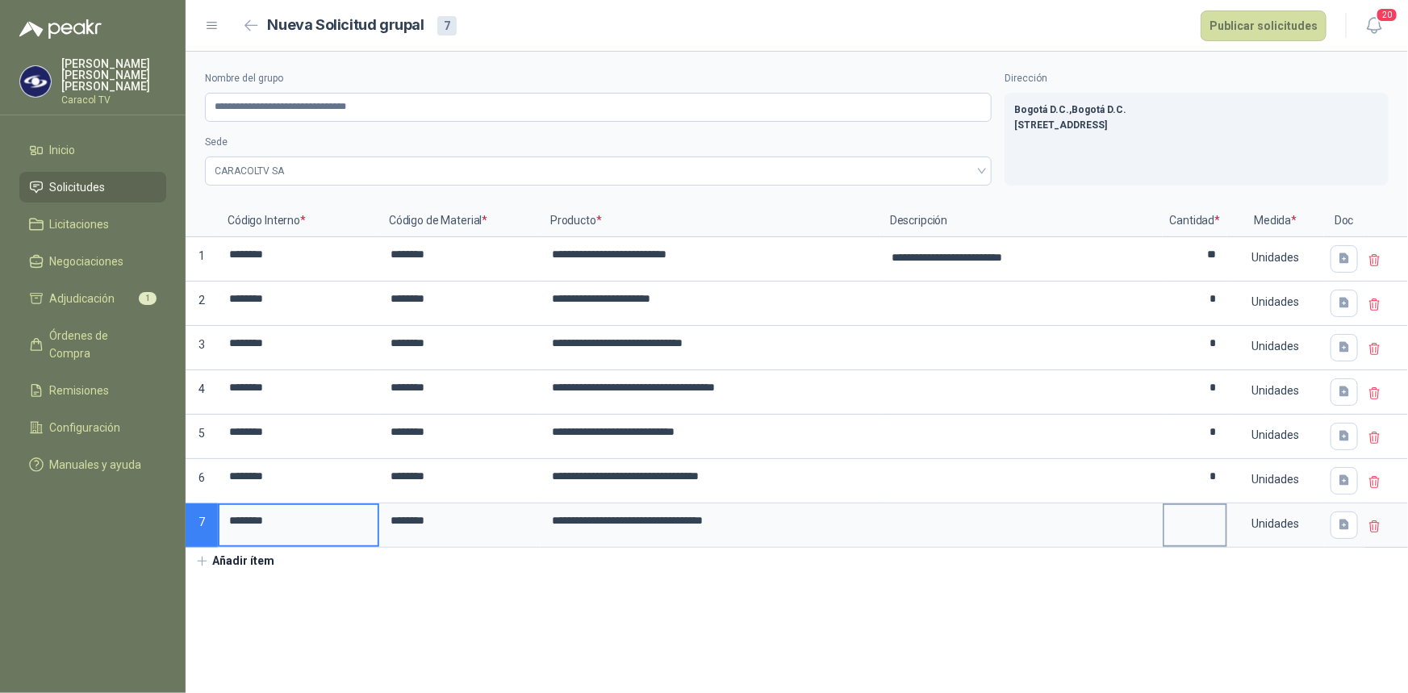
click at [1201, 520] on input at bounding box center [1194, 520] width 61 height 31
type input "*"
click at [222, 558] on button "Añadir ítem" at bounding box center [235, 561] width 99 height 27
drag, startPoint x: 280, startPoint y: 520, endPoint x: 214, endPoint y: 516, distance: 66.3
click at [214, 516] on div "**********" at bounding box center [797, 398] width 1222 height 387
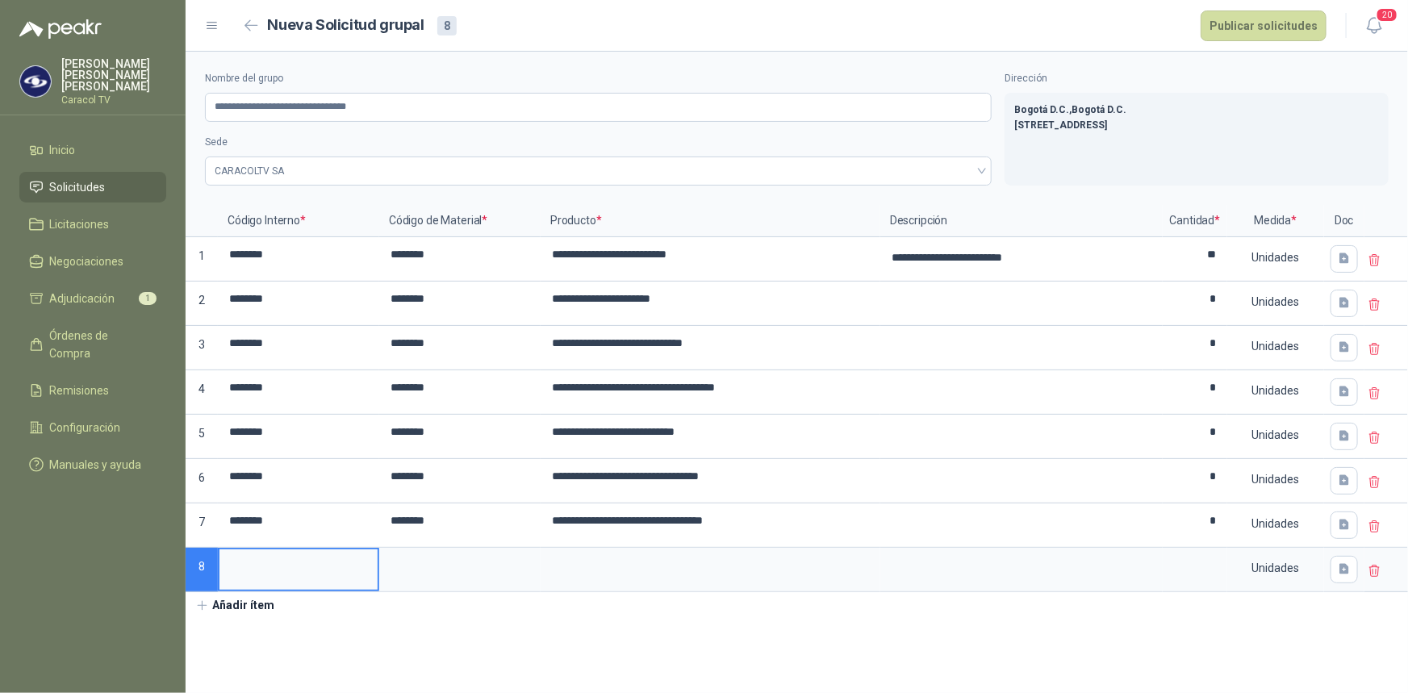
click at [274, 565] on input at bounding box center [298, 564] width 158 height 31
click at [408, 560] on input at bounding box center [460, 564] width 158 height 31
click at [620, 565] on input at bounding box center [710, 564] width 336 height 31
click at [1196, 563] on input at bounding box center [1194, 564] width 61 height 31
type input "*"
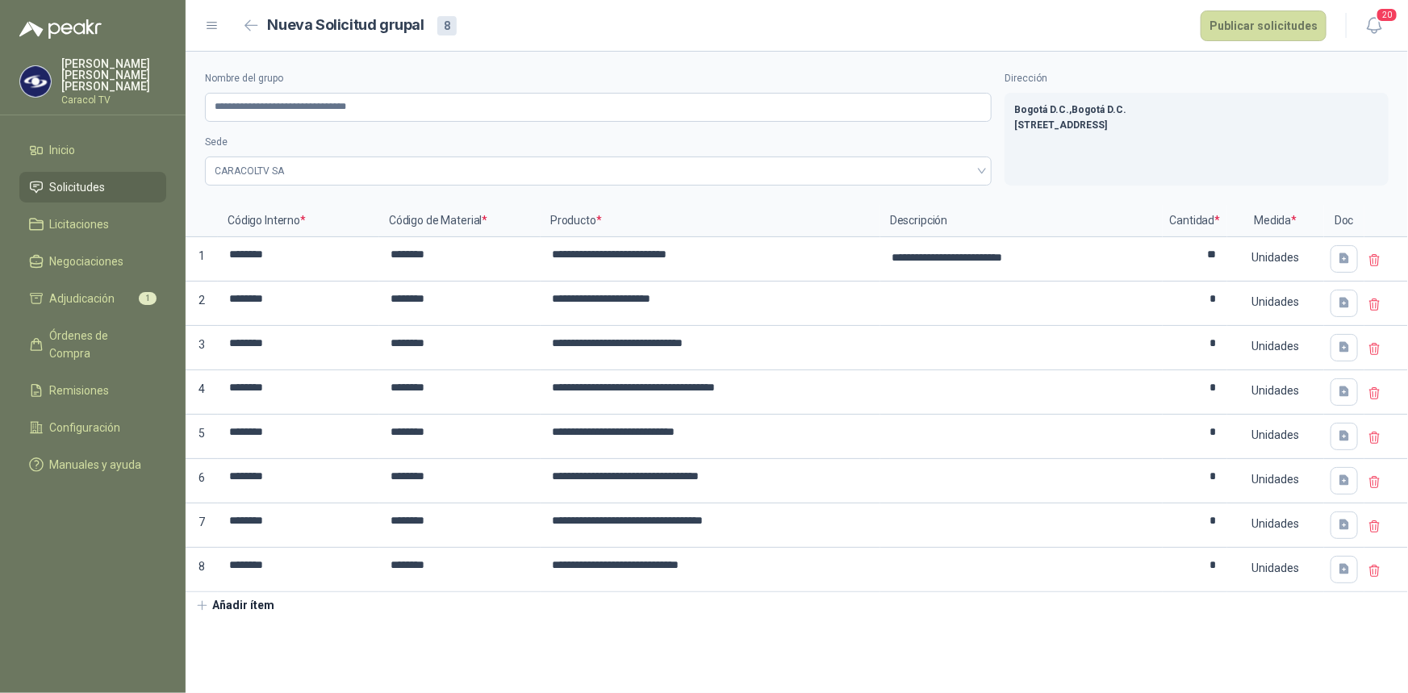
click at [240, 605] on button "Añadir ítem" at bounding box center [235, 605] width 99 height 27
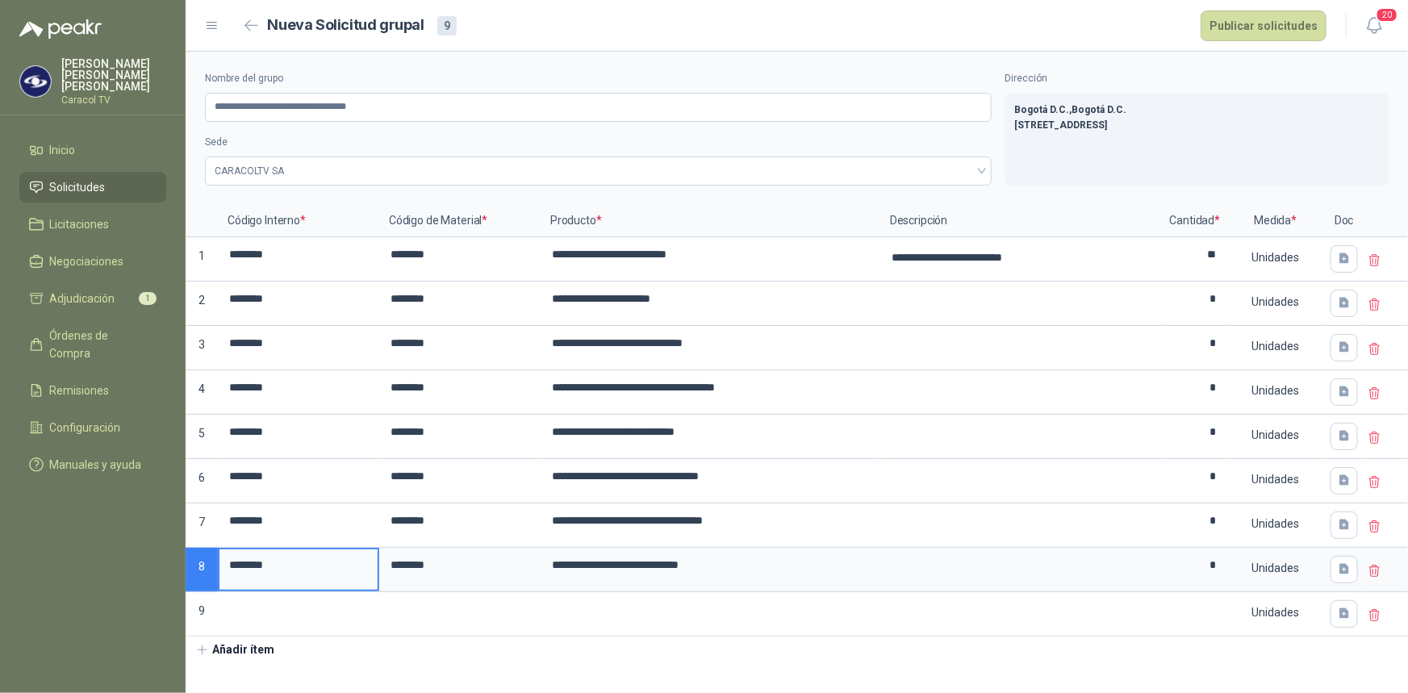
drag, startPoint x: 284, startPoint y: 566, endPoint x: 200, endPoint y: 560, distance: 84.2
click at [200, 560] on div "**********" at bounding box center [797, 421] width 1222 height 432
click at [282, 619] on input at bounding box center [298, 609] width 158 height 31
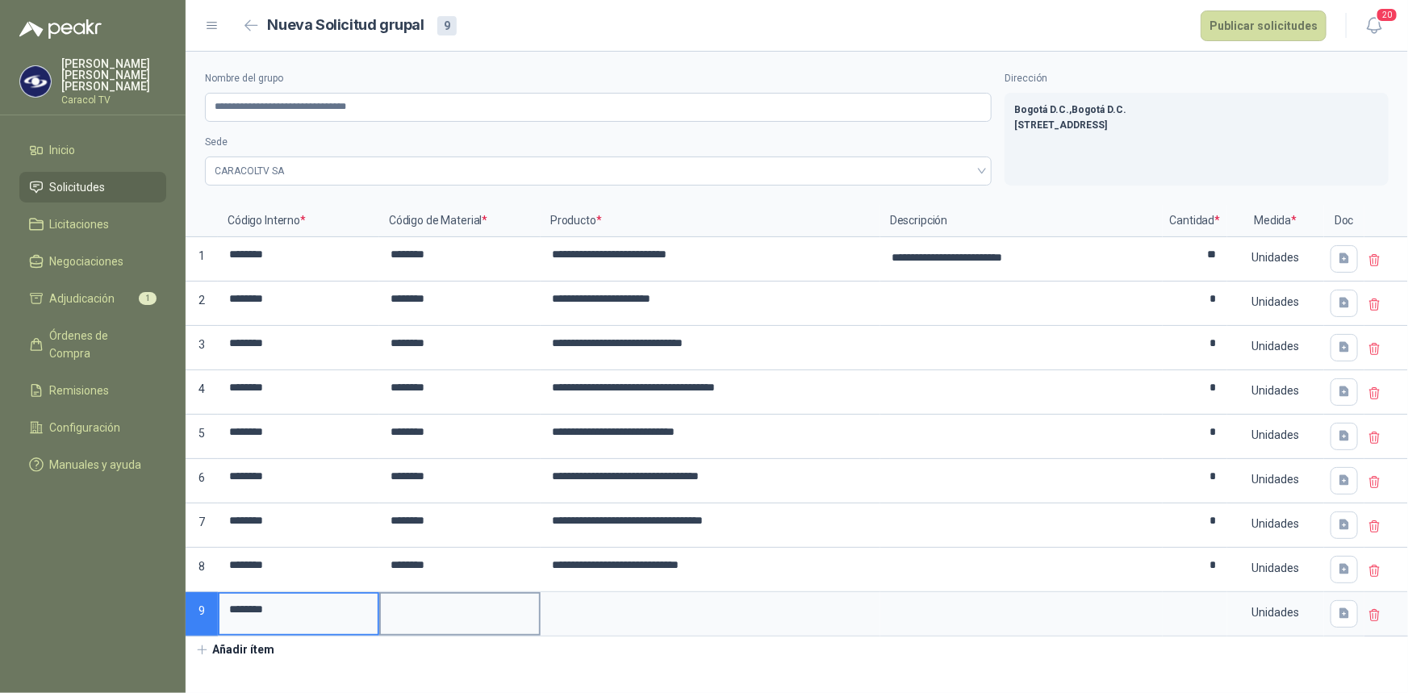
click at [414, 599] on input at bounding box center [460, 609] width 158 height 31
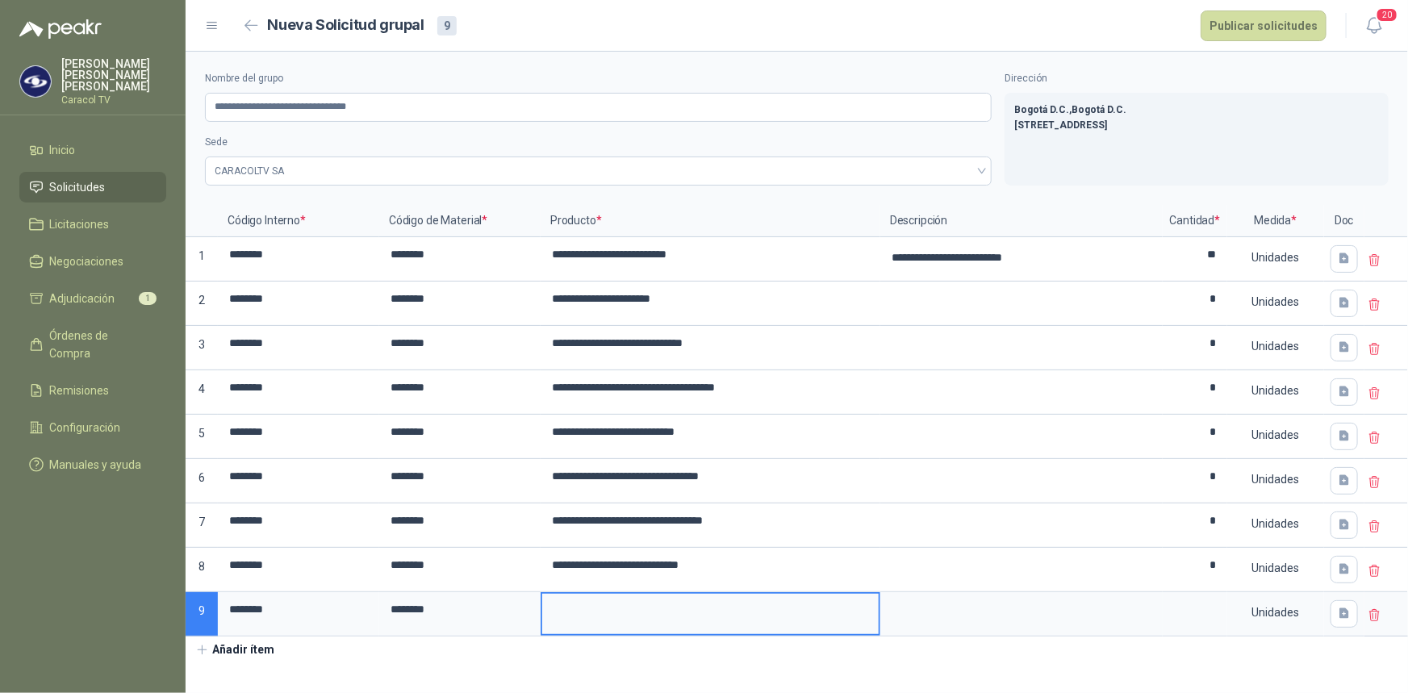
click at [583, 609] on input at bounding box center [710, 609] width 336 height 31
click at [980, 606] on textarea at bounding box center [1021, 612] width 279 height 37
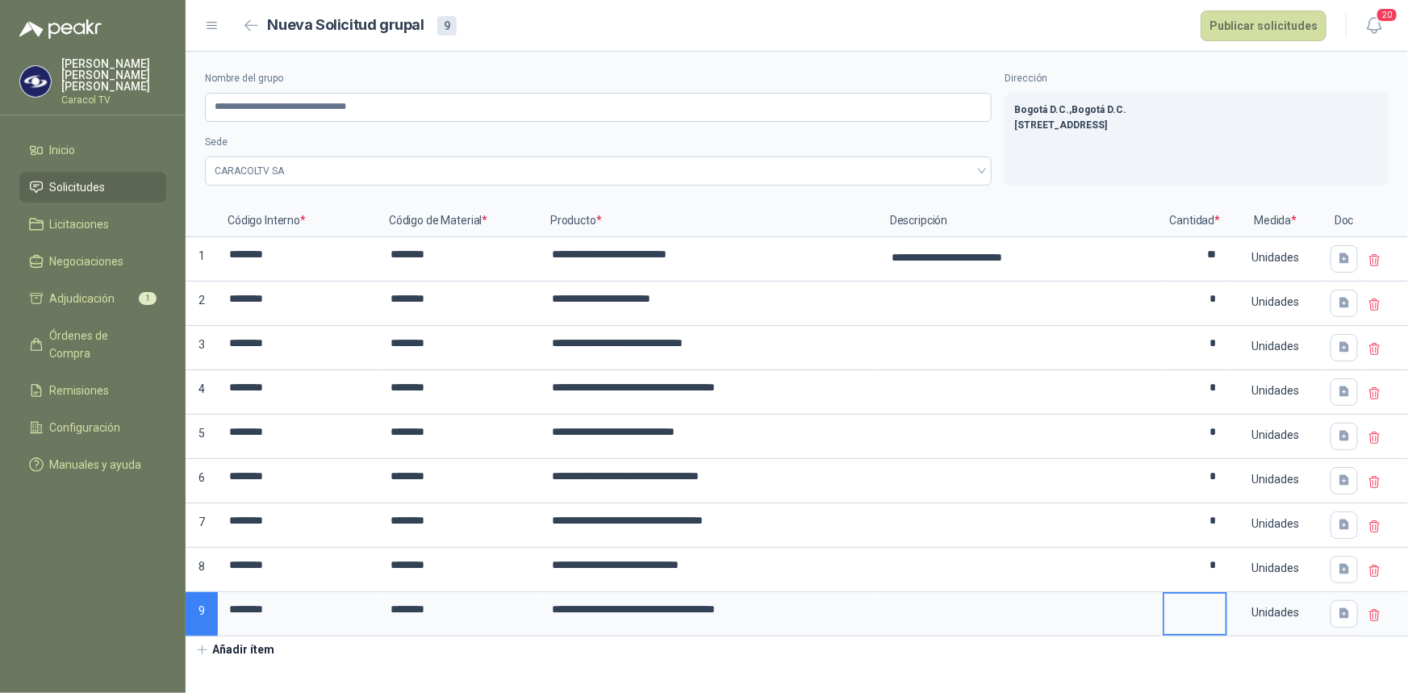
click at [1213, 616] on input at bounding box center [1194, 609] width 61 height 31
type input "*"
click at [1057, 654] on div "**********" at bounding box center [797, 358] width 1222 height 612
click at [248, 641] on button "Añadir ítem" at bounding box center [235, 650] width 99 height 27
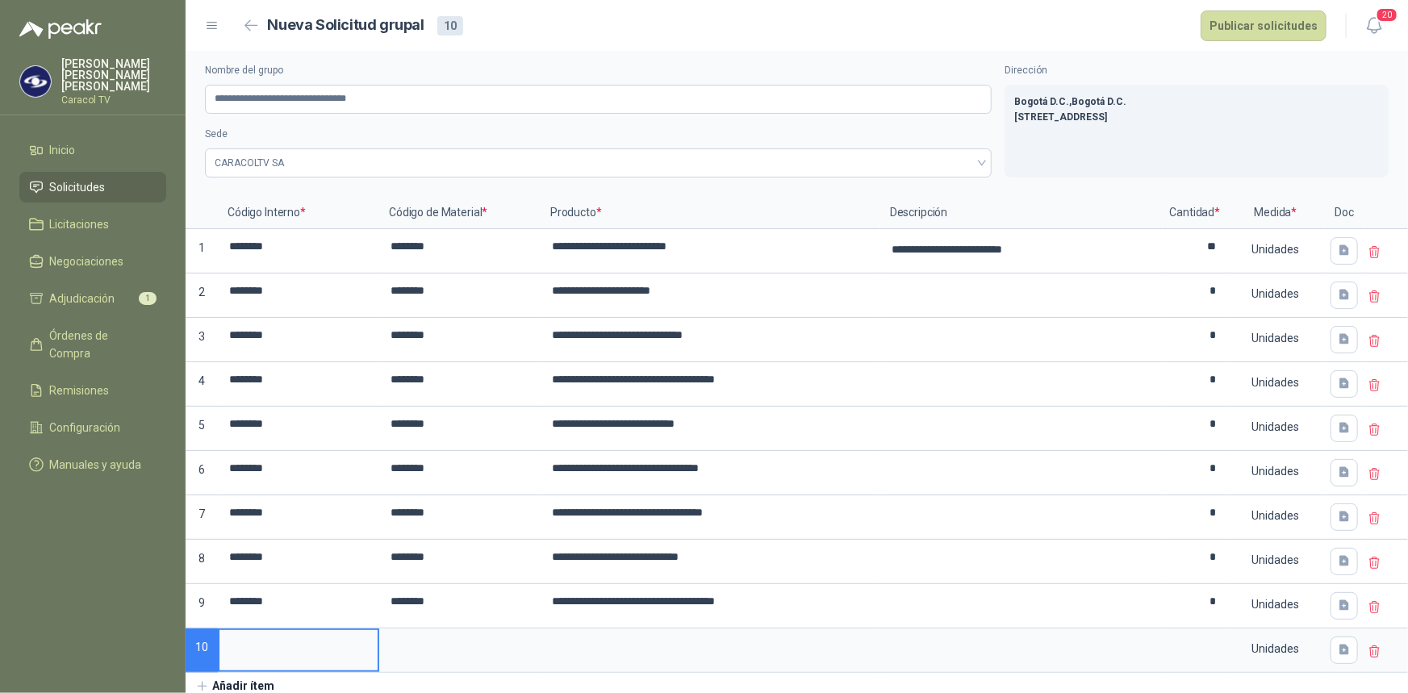
scroll to position [11, 0]
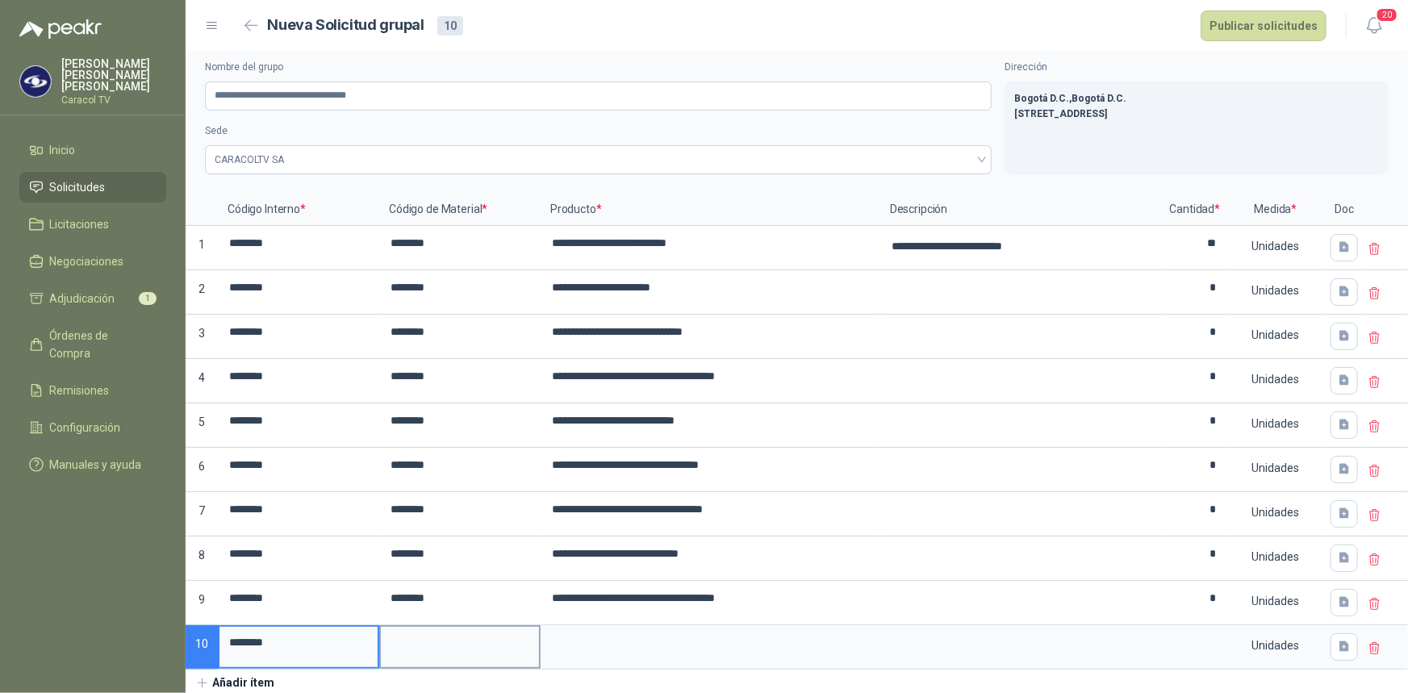
click at [420, 643] on input at bounding box center [460, 642] width 158 height 31
drag, startPoint x: 309, startPoint y: 637, endPoint x: 221, endPoint y: 638, distance: 87.9
click at [221, 638] on input "********" at bounding box center [298, 642] width 158 height 31
click at [425, 644] on input at bounding box center [460, 642] width 158 height 31
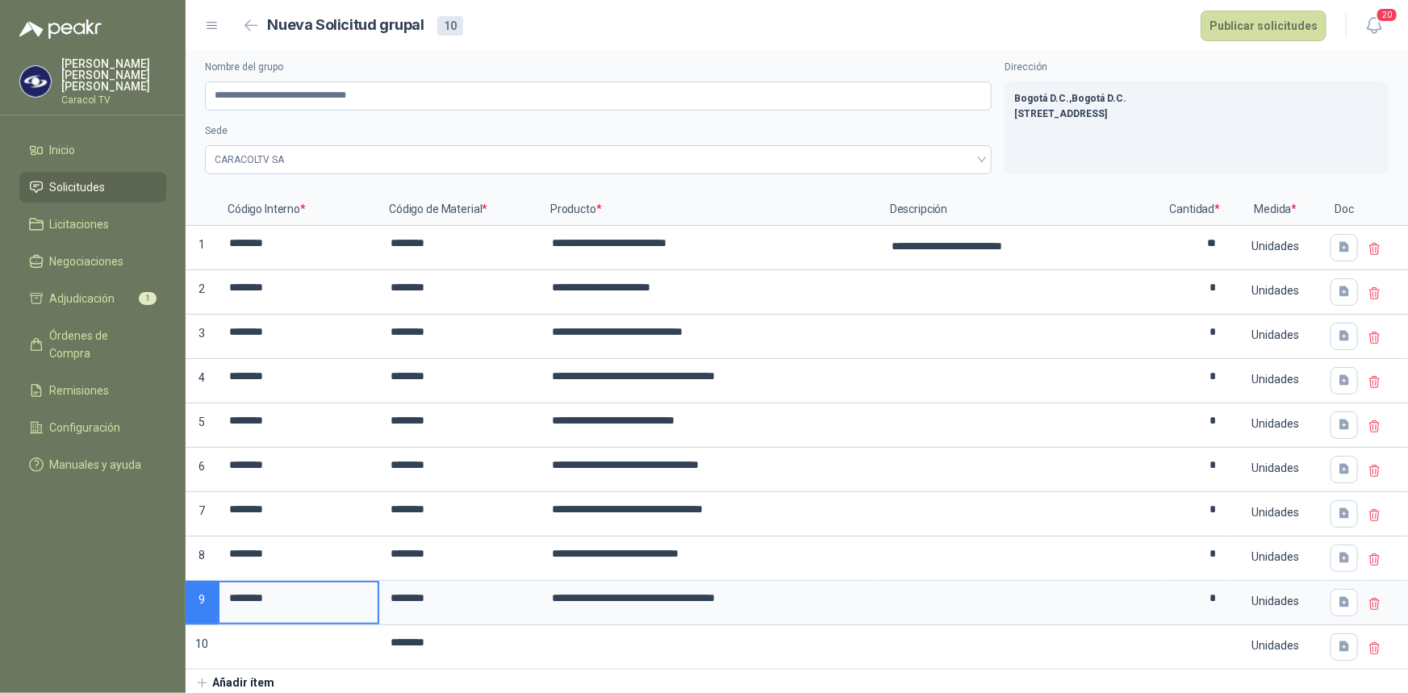
drag, startPoint x: 285, startPoint y: 599, endPoint x: 210, endPoint y: 594, distance: 75.2
click at [210, 594] on div "**********" at bounding box center [797, 432] width 1222 height 476
click at [275, 631] on input at bounding box center [298, 642] width 158 height 31
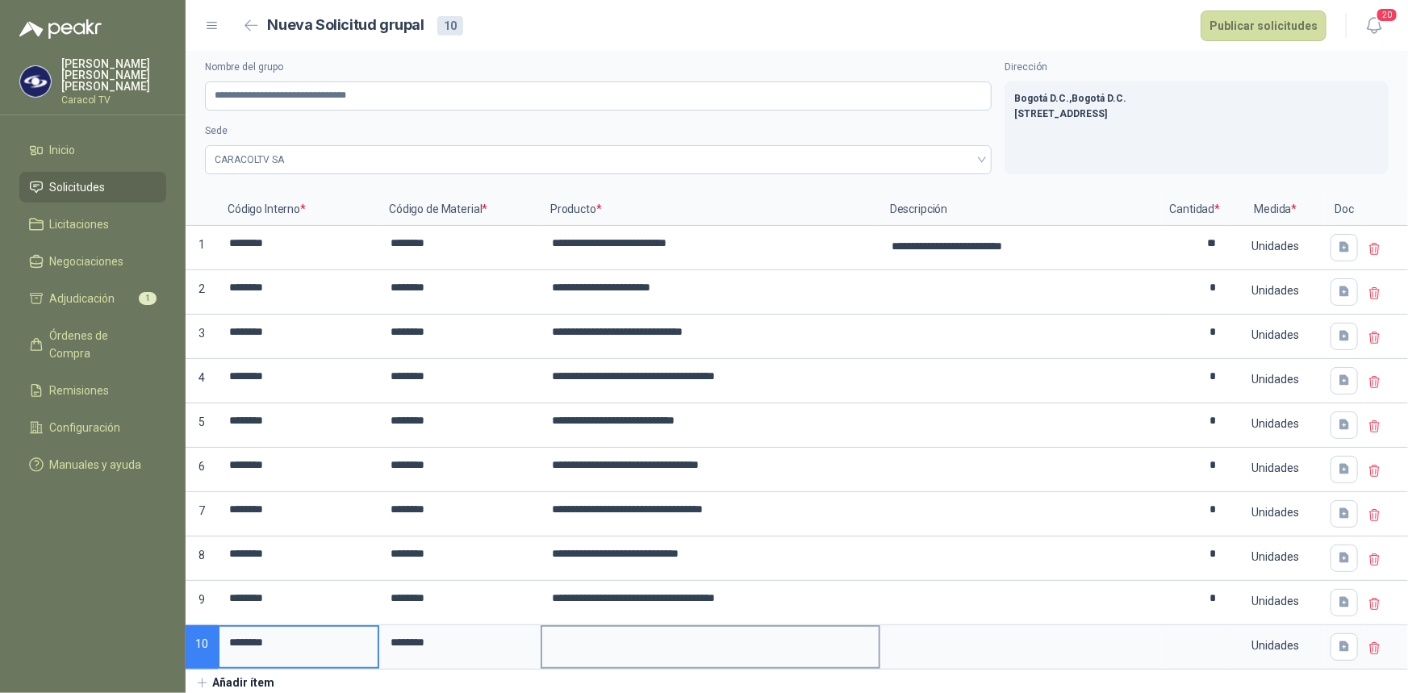
click at [662, 641] on input at bounding box center [710, 642] width 336 height 31
click at [1202, 644] on input at bounding box center [1194, 642] width 61 height 31
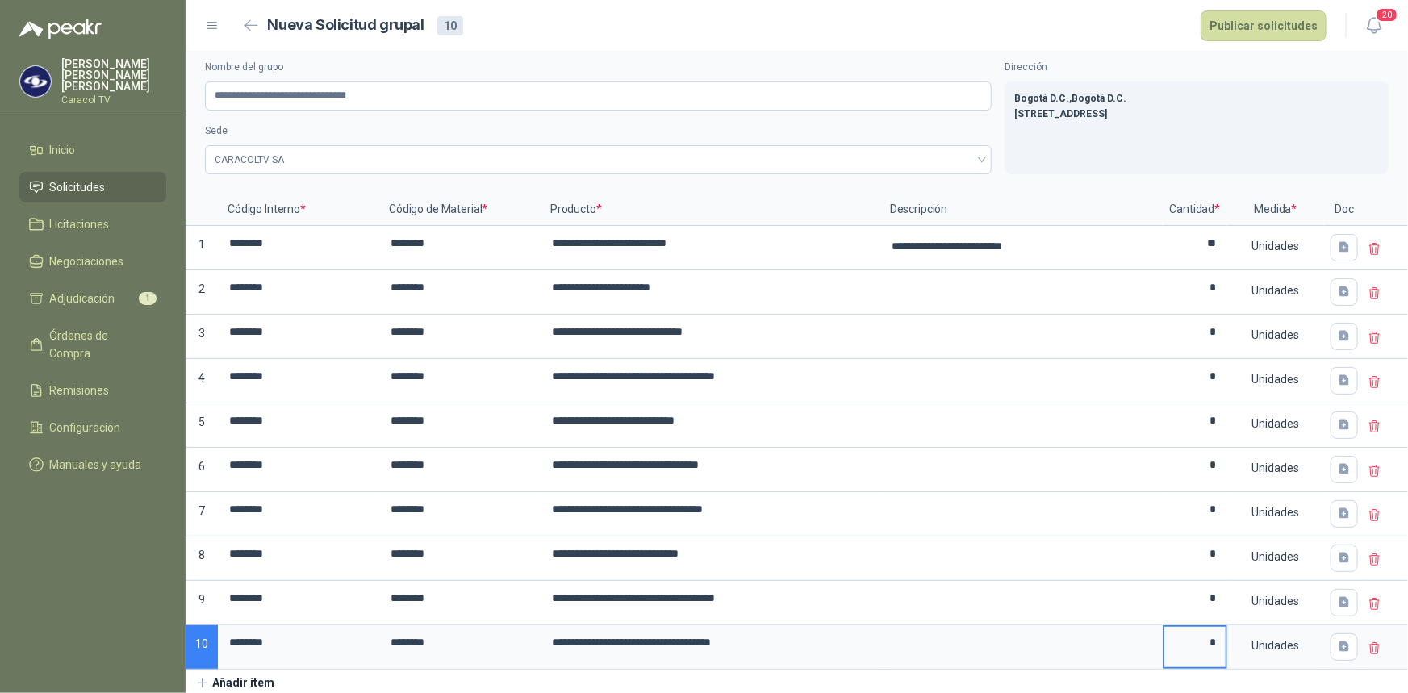
type input "*"
click at [242, 678] on button "Añadir ítem" at bounding box center [235, 683] width 99 height 27
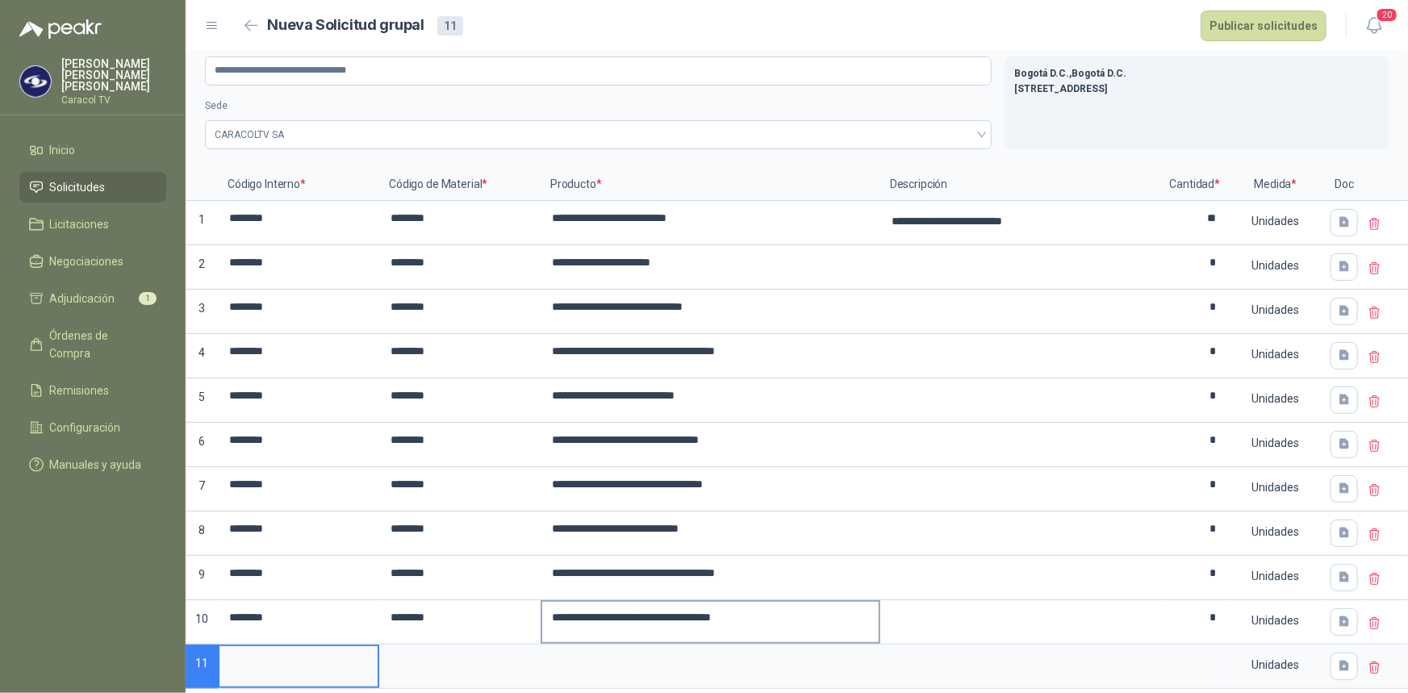
scroll to position [56, 0]
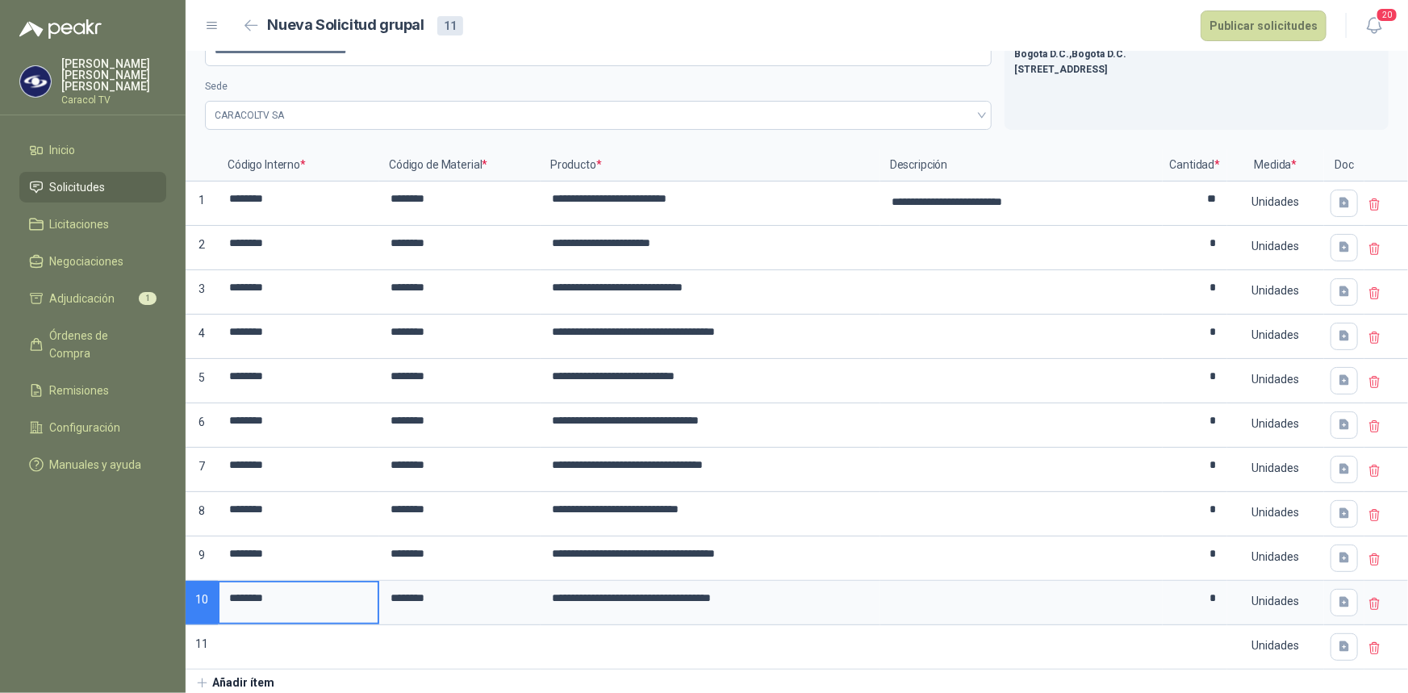
drag, startPoint x: 283, startPoint y: 598, endPoint x: 190, endPoint y: 595, distance: 92.8
click at [190, 595] on div "**********" at bounding box center [797, 409] width 1222 height 520
click at [281, 647] on input at bounding box center [298, 642] width 158 height 31
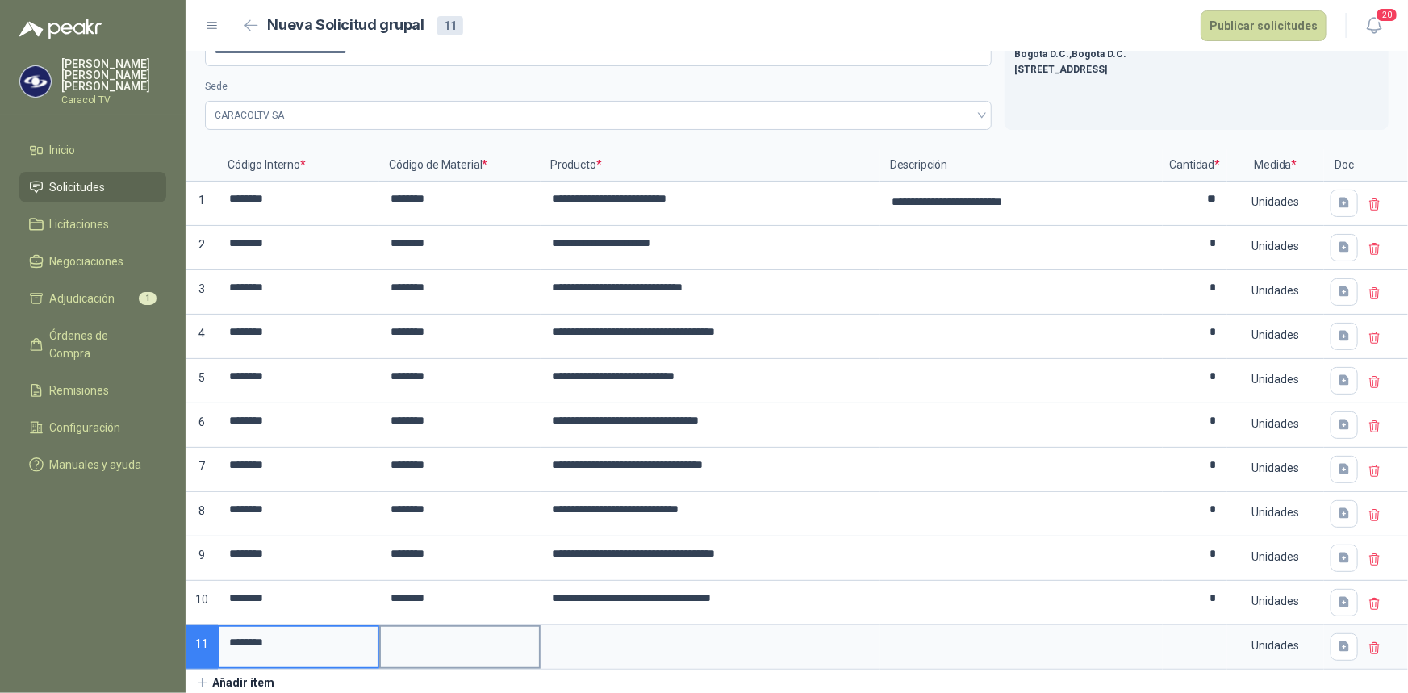
click at [424, 645] on input at bounding box center [460, 642] width 158 height 31
click at [592, 640] on input at bounding box center [710, 642] width 336 height 31
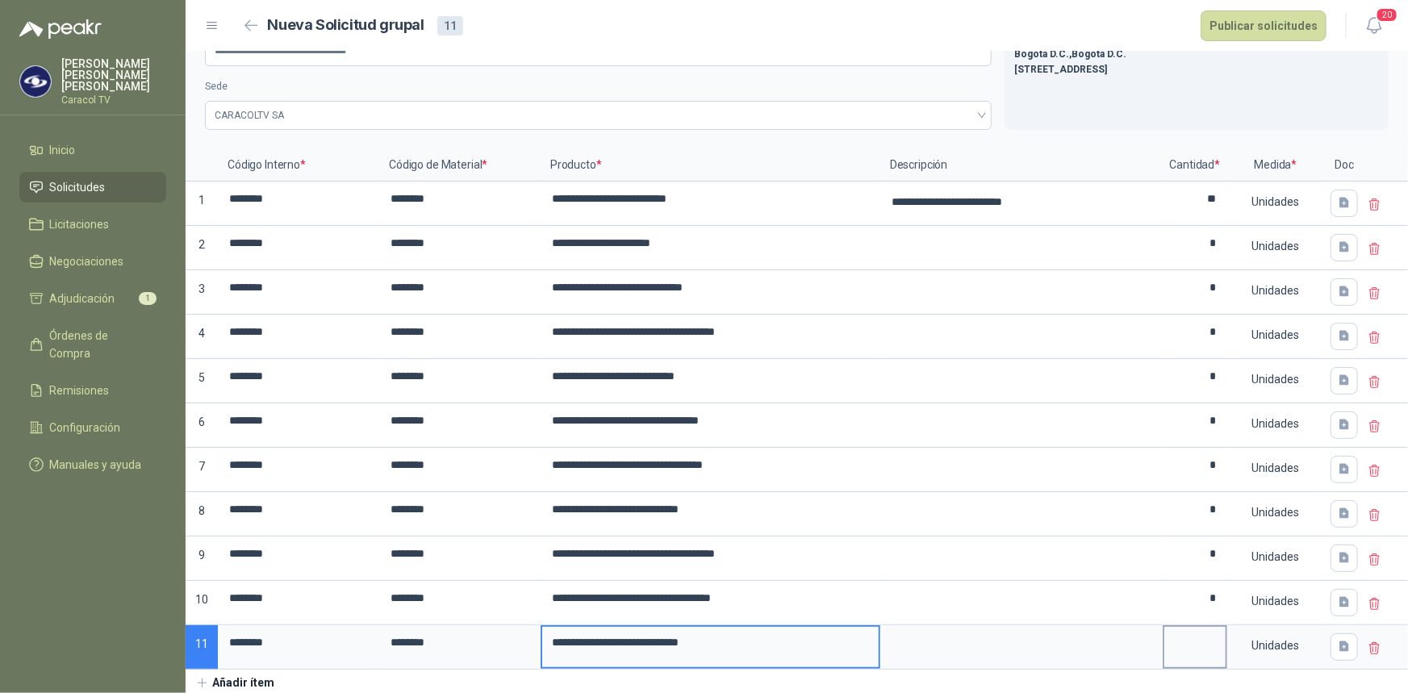
click at [1178, 639] on input at bounding box center [1194, 642] width 61 height 31
type input "*"
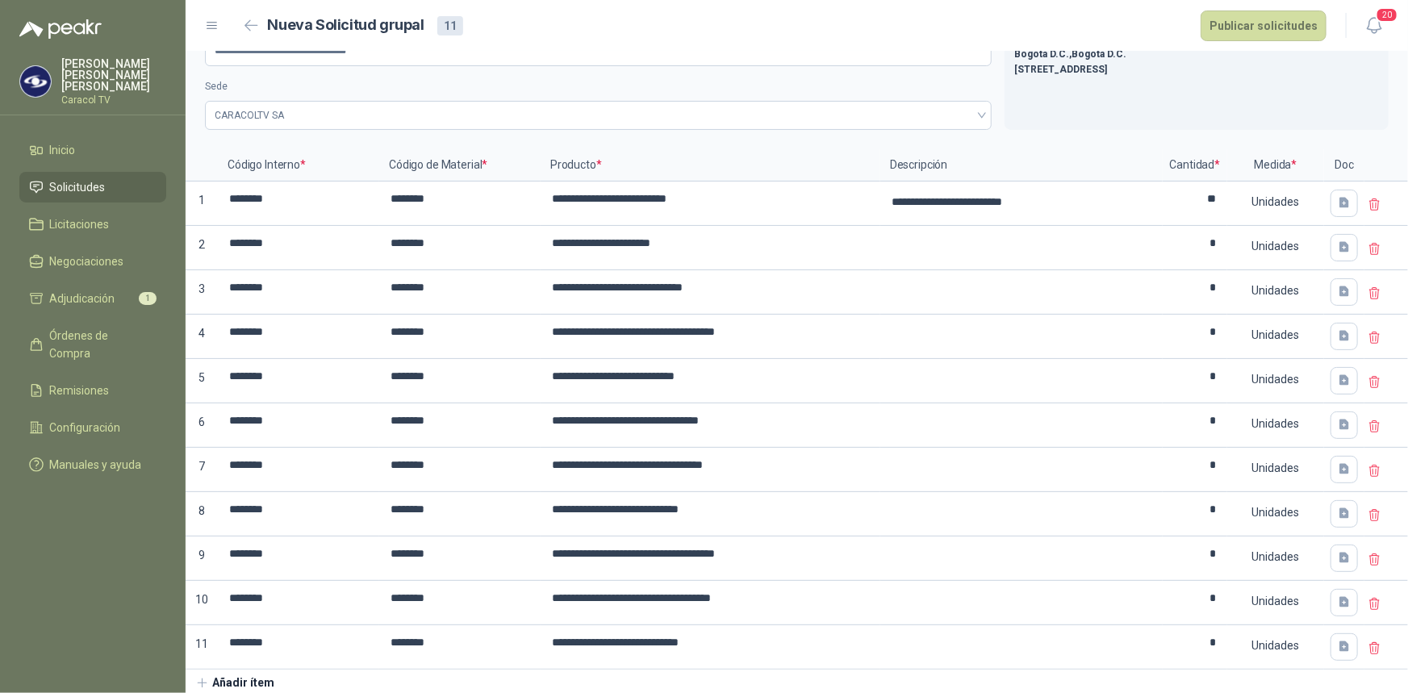
click at [224, 670] on button "Añadir ítem" at bounding box center [235, 683] width 99 height 27
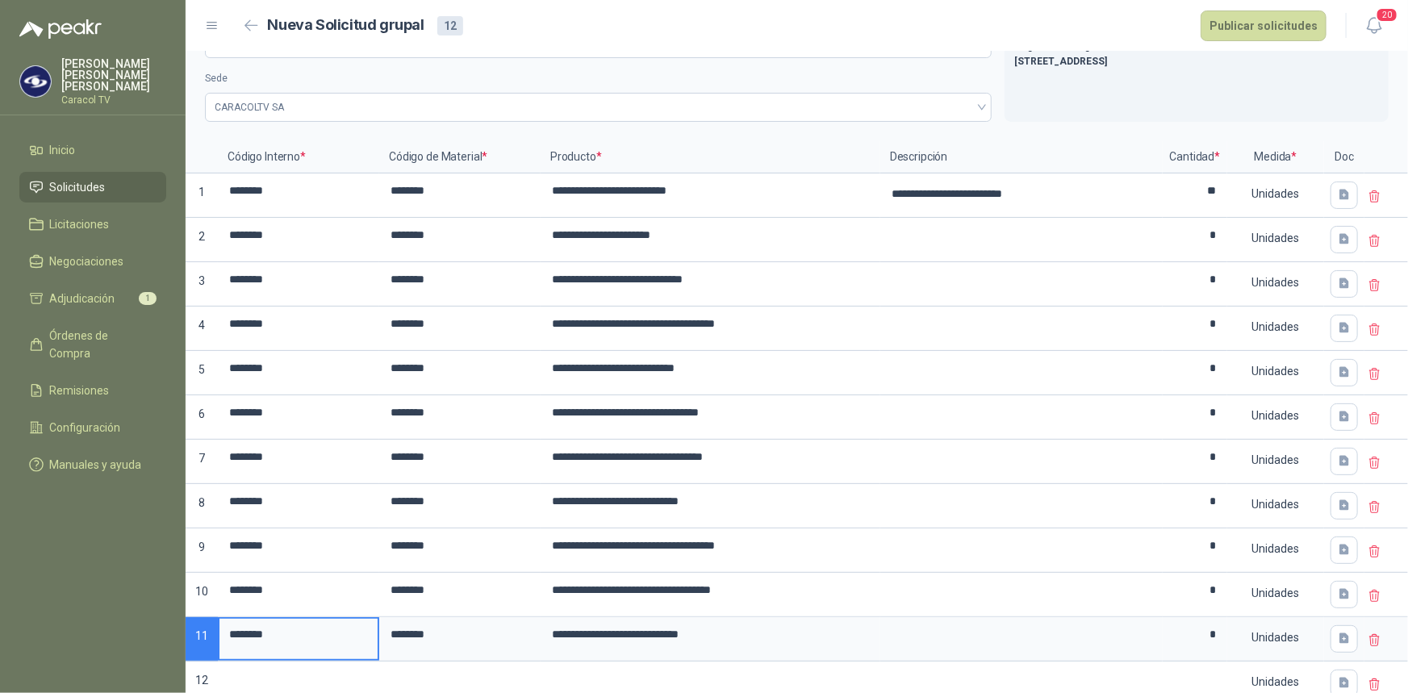
drag, startPoint x: 286, startPoint y: 634, endPoint x: 215, endPoint y: 626, distance: 71.5
click at [215, 626] on div "**********" at bounding box center [797, 423] width 1222 height 565
click at [290, 667] on input at bounding box center [298, 678] width 158 height 31
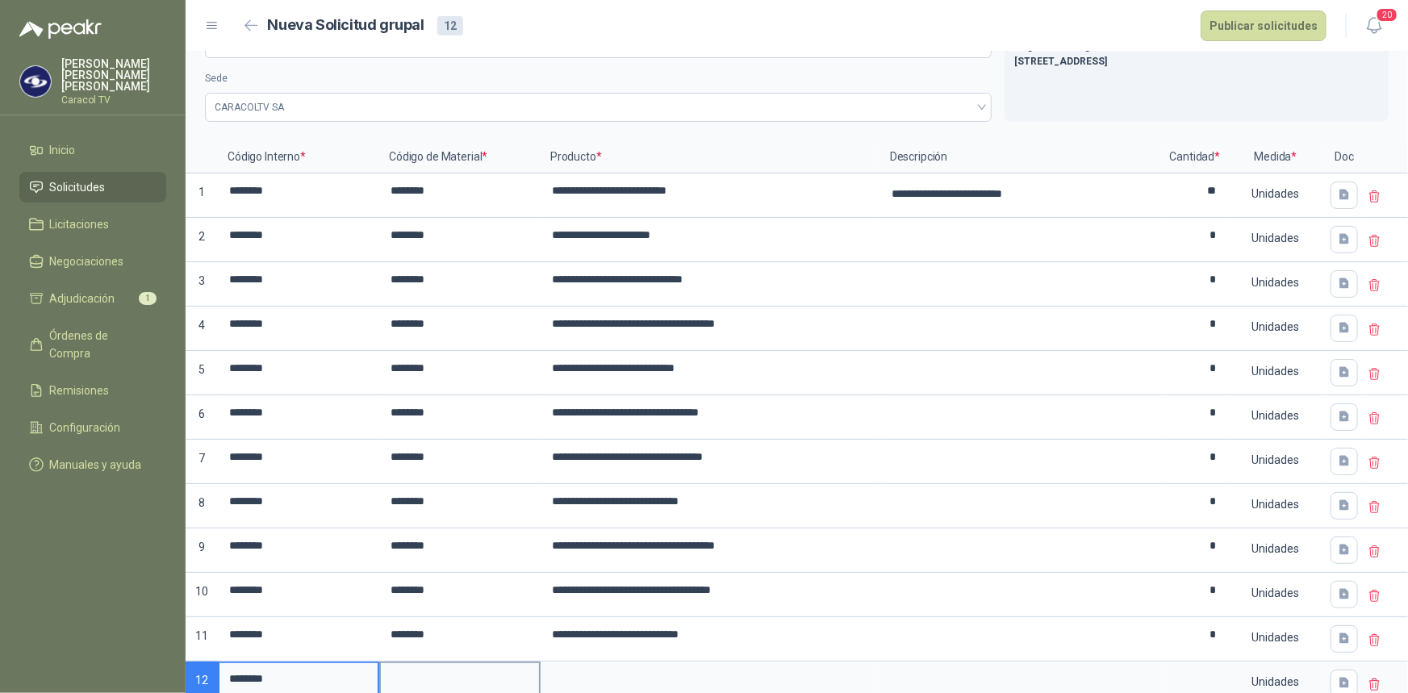
click at [436, 676] on input at bounding box center [460, 678] width 158 height 31
click at [650, 671] on input at bounding box center [710, 678] width 336 height 31
click at [1206, 680] on input at bounding box center [1194, 678] width 61 height 31
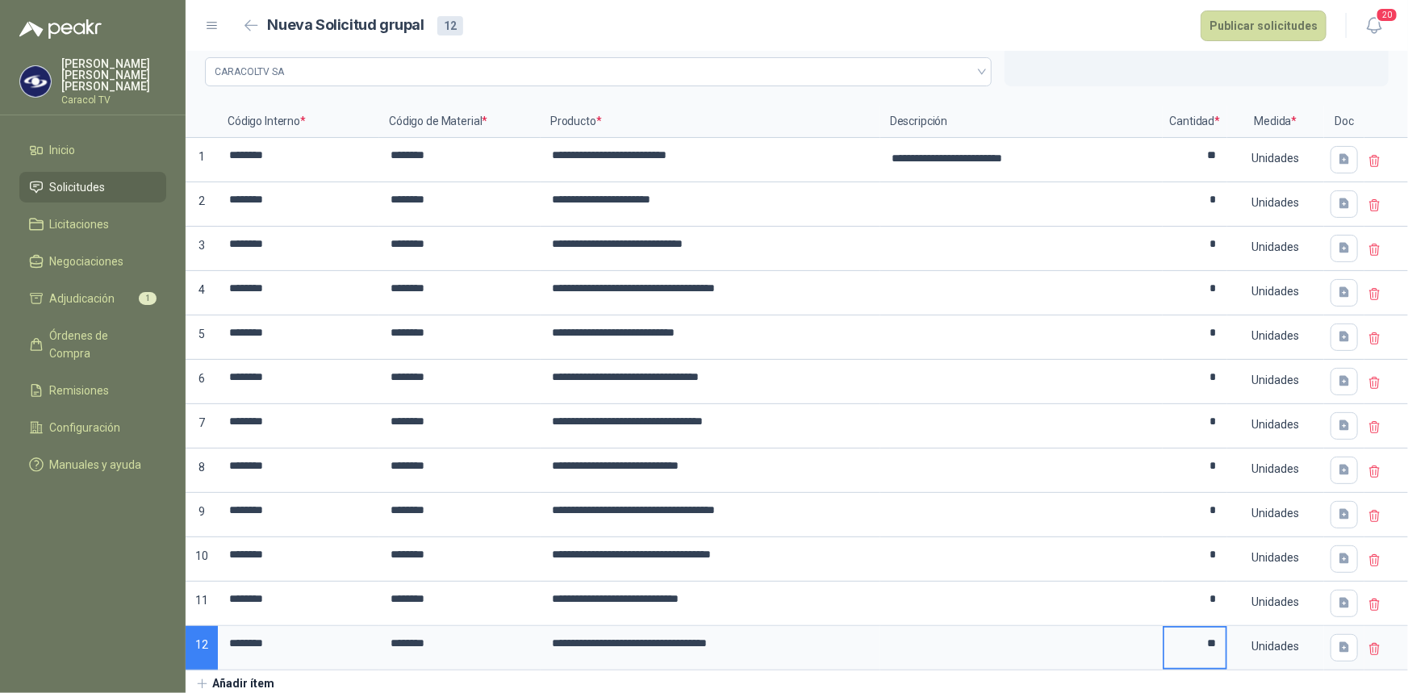
type input "**"
click at [1146, 681] on div "**********" at bounding box center [797, 324] width 1222 height 745
click at [214, 681] on button "Añadir ítem" at bounding box center [235, 683] width 99 height 27
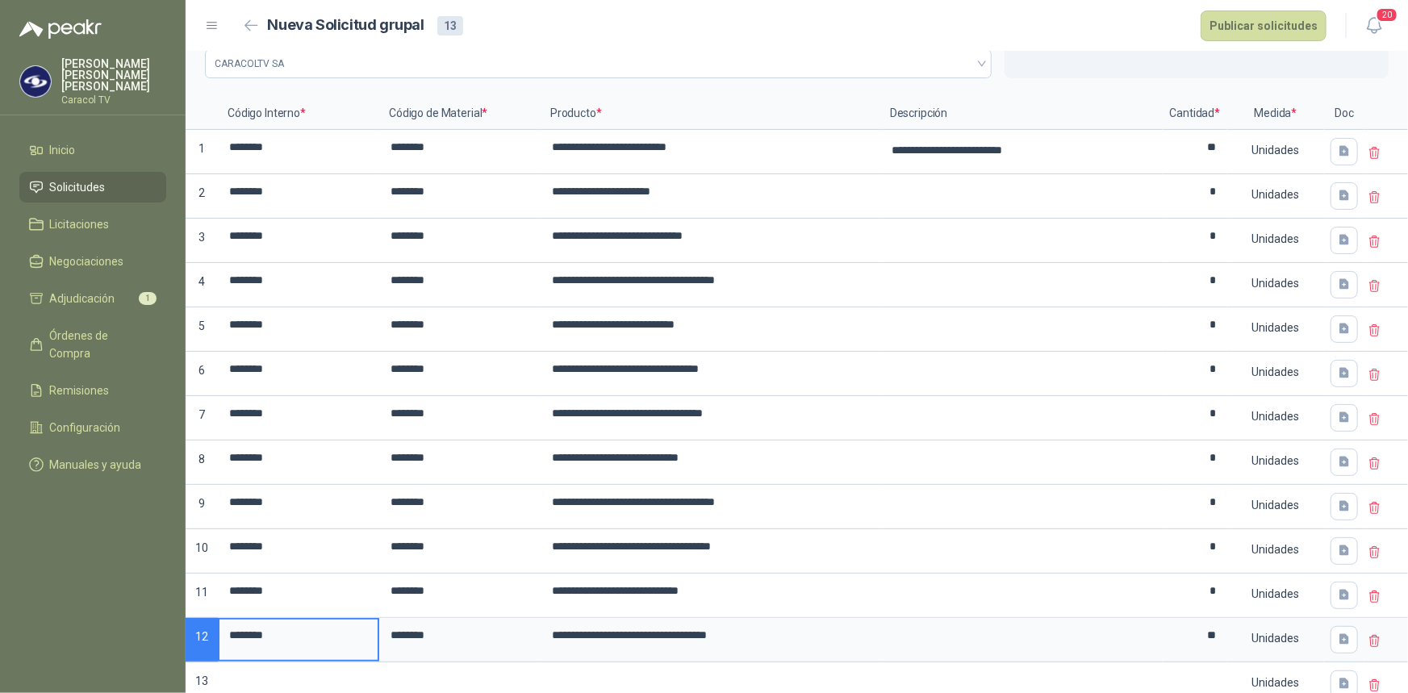
drag, startPoint x: 296, startPoint y: 638, endPoint x: 195, endPoint y: 634, distance: 100.9
click at [195, 634] on div "**********" at bounding box center [797, 402] width 1222 height 609
click at [306, 685] on input at bounding box center [298, 679] width 158 height 31
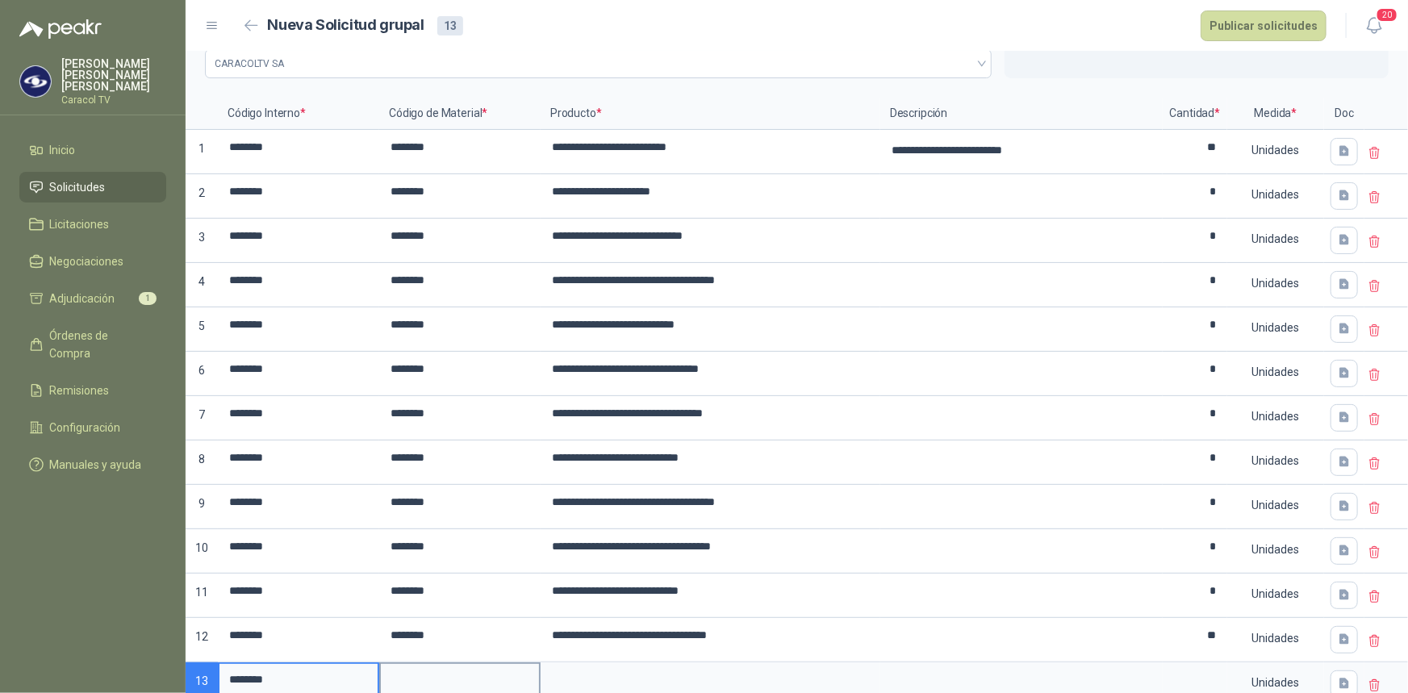
click at [428, 682] on input at bounding box center [460, 679] width 158 height 31
click at [594, 682] on input at bounding box center [710, 679] width 336 height 31
click at [1192, 675] on input at bounding box center [1194, 679] width 61 height 31
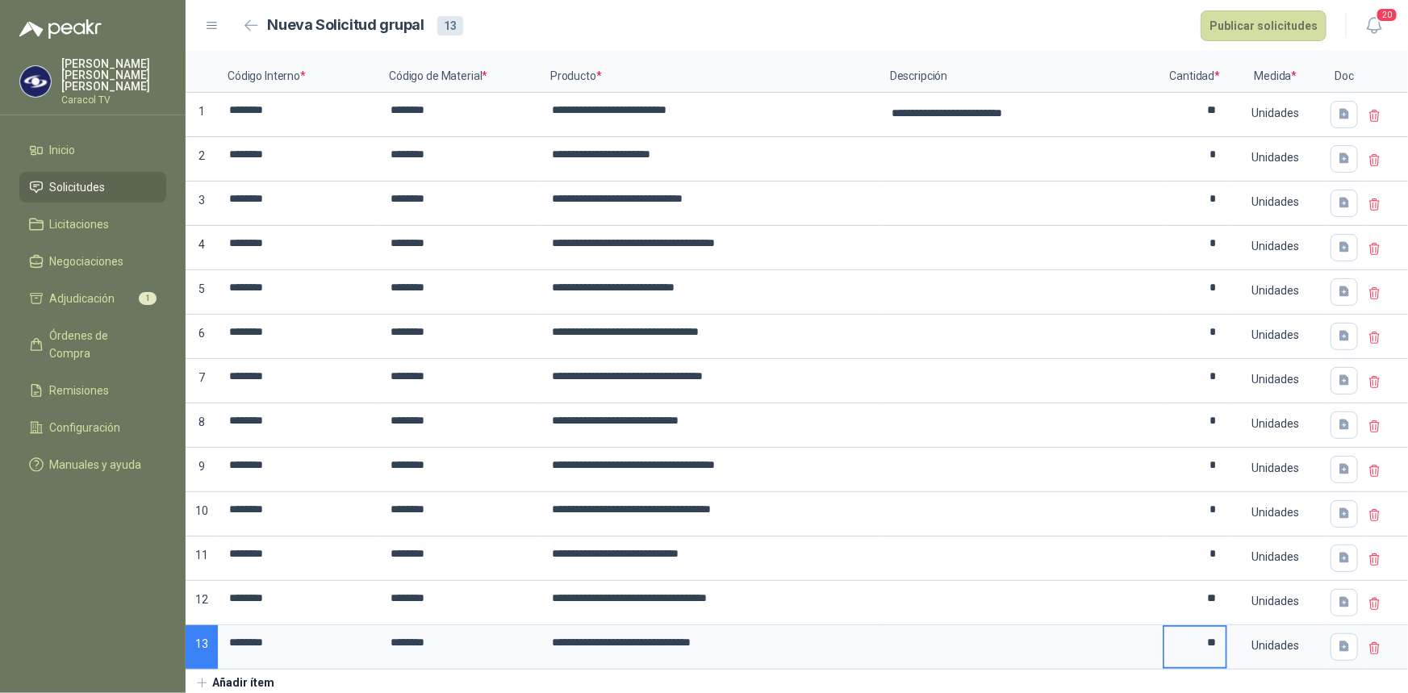
type input "**"
click at [220, 679] on button "Añadir ítem" at bounding box center [235, 683] width 99 height 27
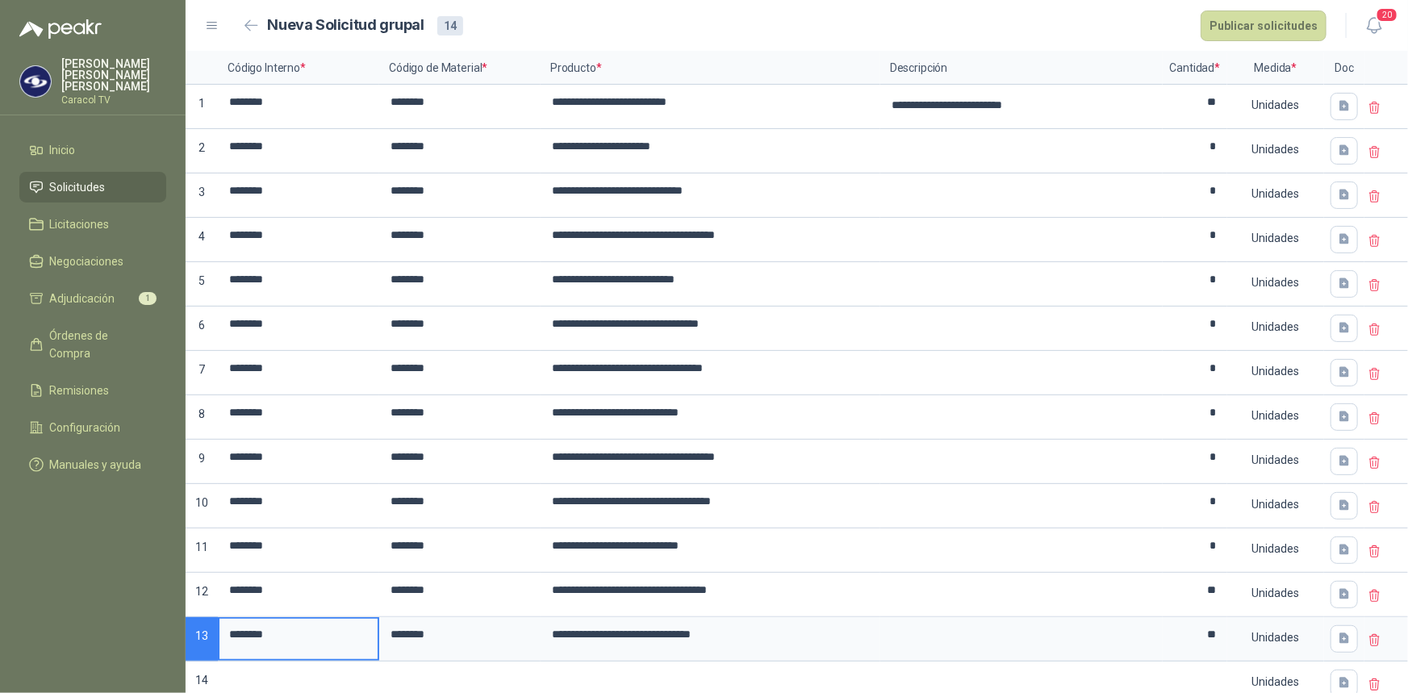
drag, startPoint x: 274, startPoint y: 630, endPoint x: 187, endPoint y: 626, distance: 87.2
click at [187, 626] on div "**********" at bounding box center [797, 379] width 1222 height 654
click at [267, 663] on input at bounding box center [298, 678] width 158 height 31
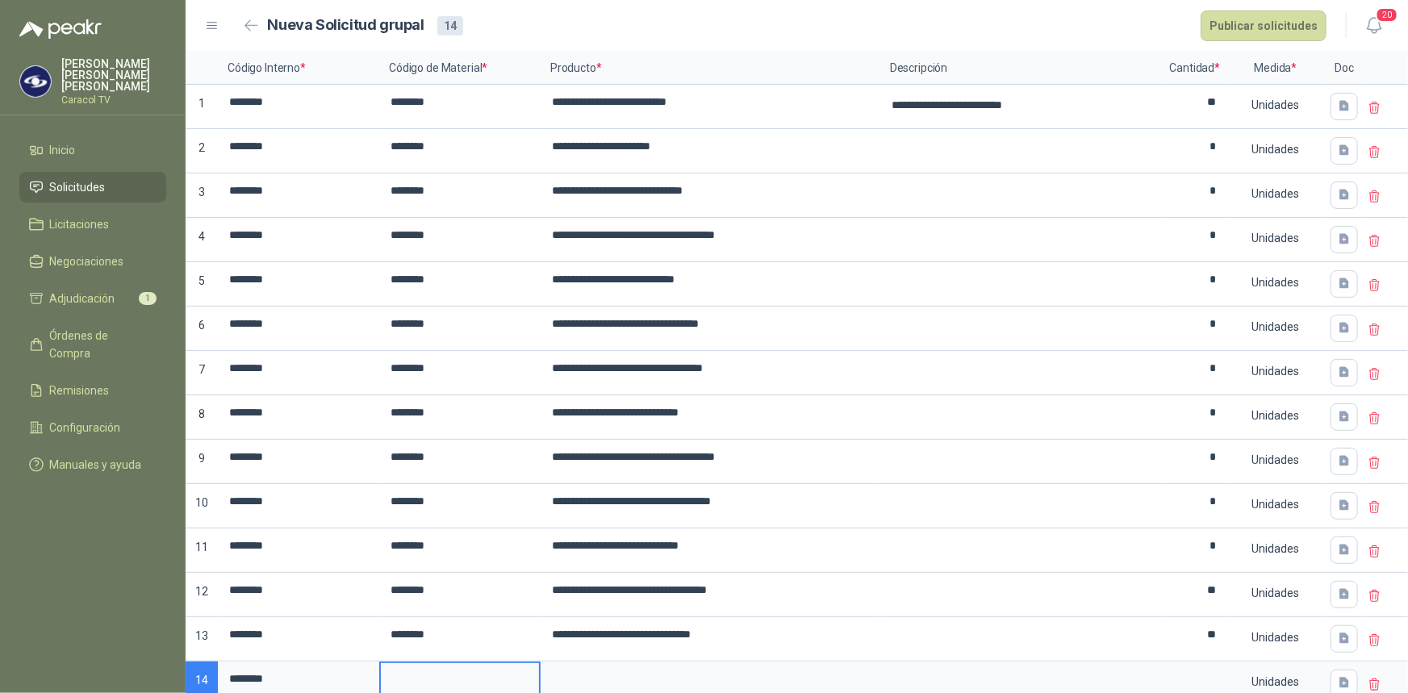
click at [425, 683] on input at bounding box center [460, 678] width 158 height 31
click at [597, 679] on input at bounding box center [710, 678] width 336 height 31
click at [1190, 686] on input at bounding box center [1194, 678] width 61 height 31
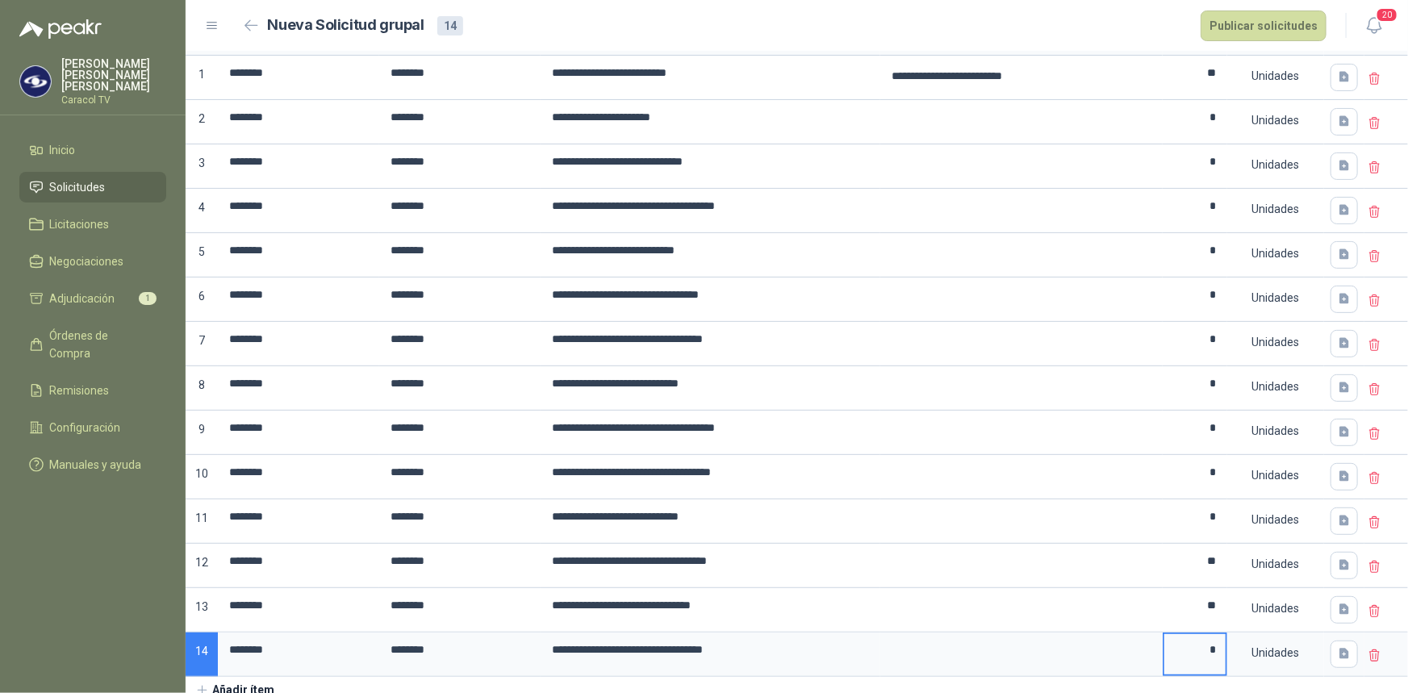
scroll to position [188, 0]
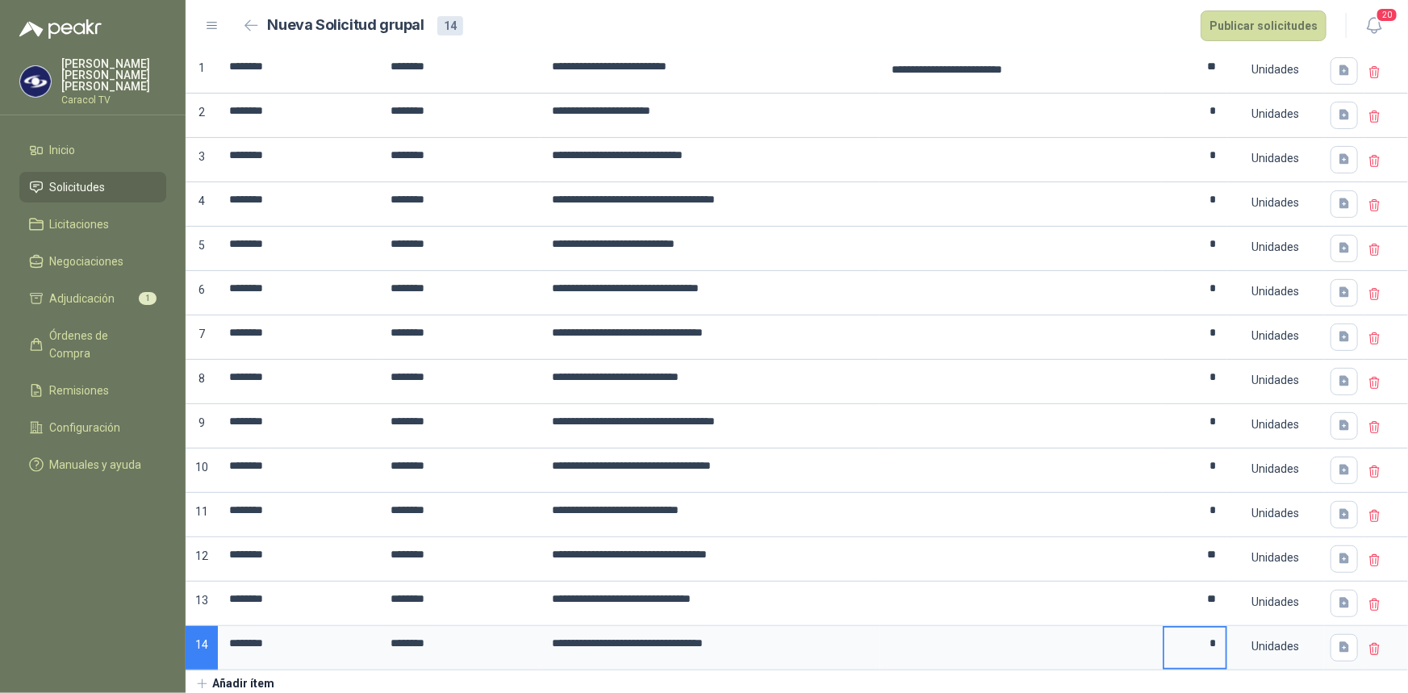
type input "*"
click at [240, 676] on button "Añadir ítem" at bounding box center [235, 683] width 99 height 27
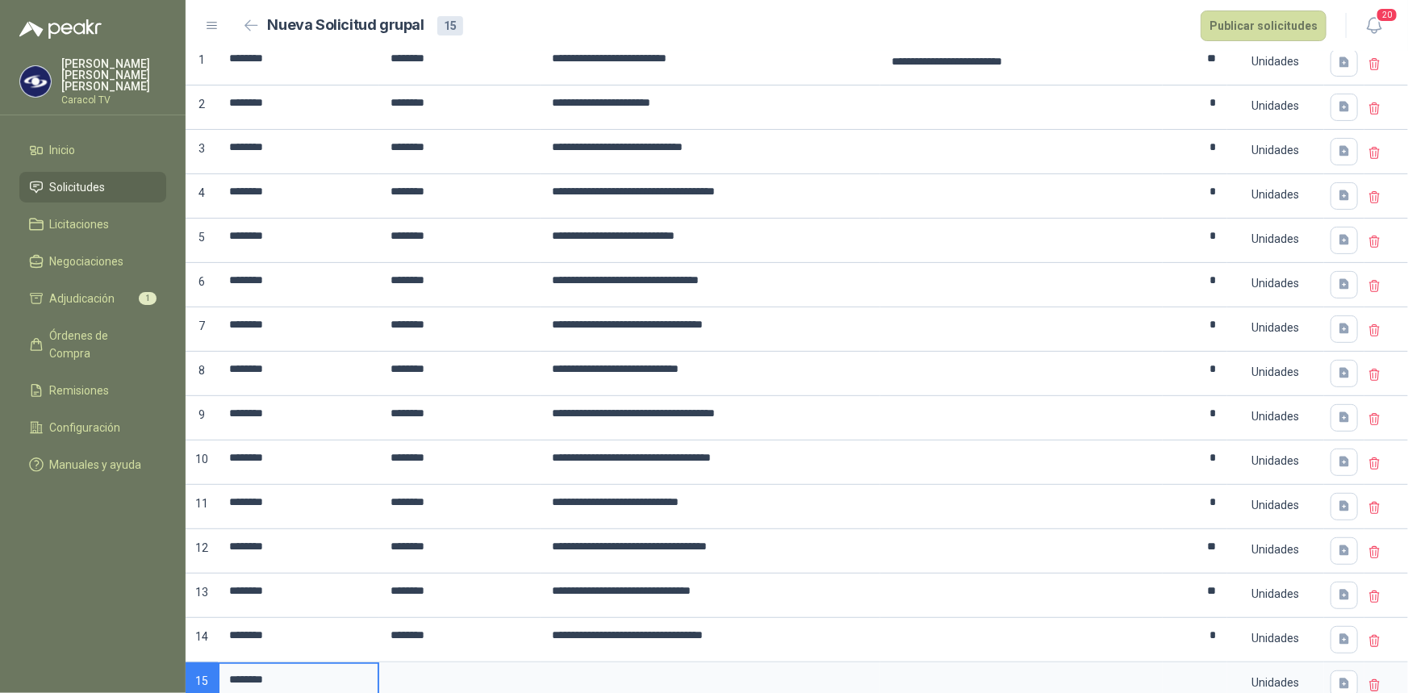
drag, startPoint x: 289, startPoint y: 678, endPoint x: 205, endPoint y: 672, distance: 84.1
click at [205, 672] on div "**********" at bounding box center [797, 358] width 1222 height 698
click at [450, 682] on input at bounding box center [460, 679] width 158 height 31
drag, startPoint x: 301, startPoint y: 674, endPoint x: 181, endPoint y: 669, distance: 120.3
click at [183, 669] on div "**********" at bounding box center [704, 346] width 1408 height 693
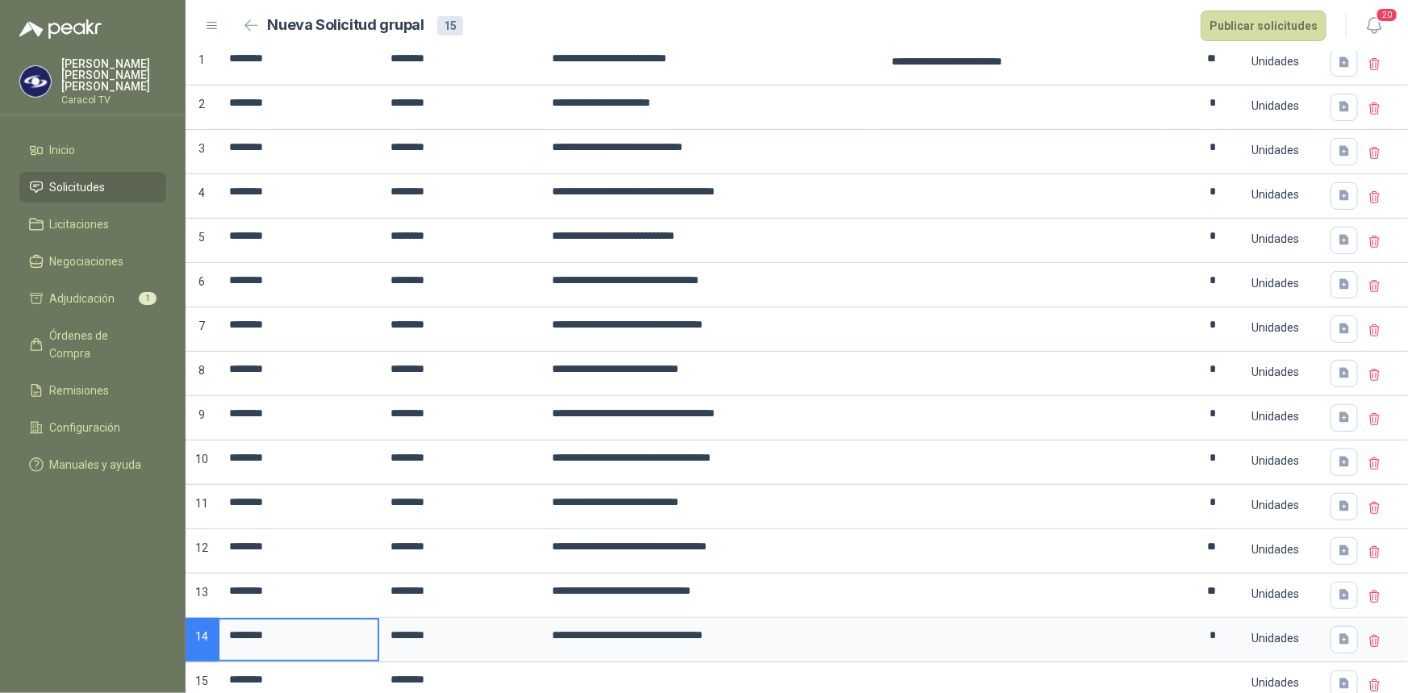
drag, startPoint x: 292, startPoint y: 633, endPoint x: 188, endPoint y: 628, distance: 104.2
click at [188, 628] on div "**********" at bounding box center [797, 358] width 1222 height 698
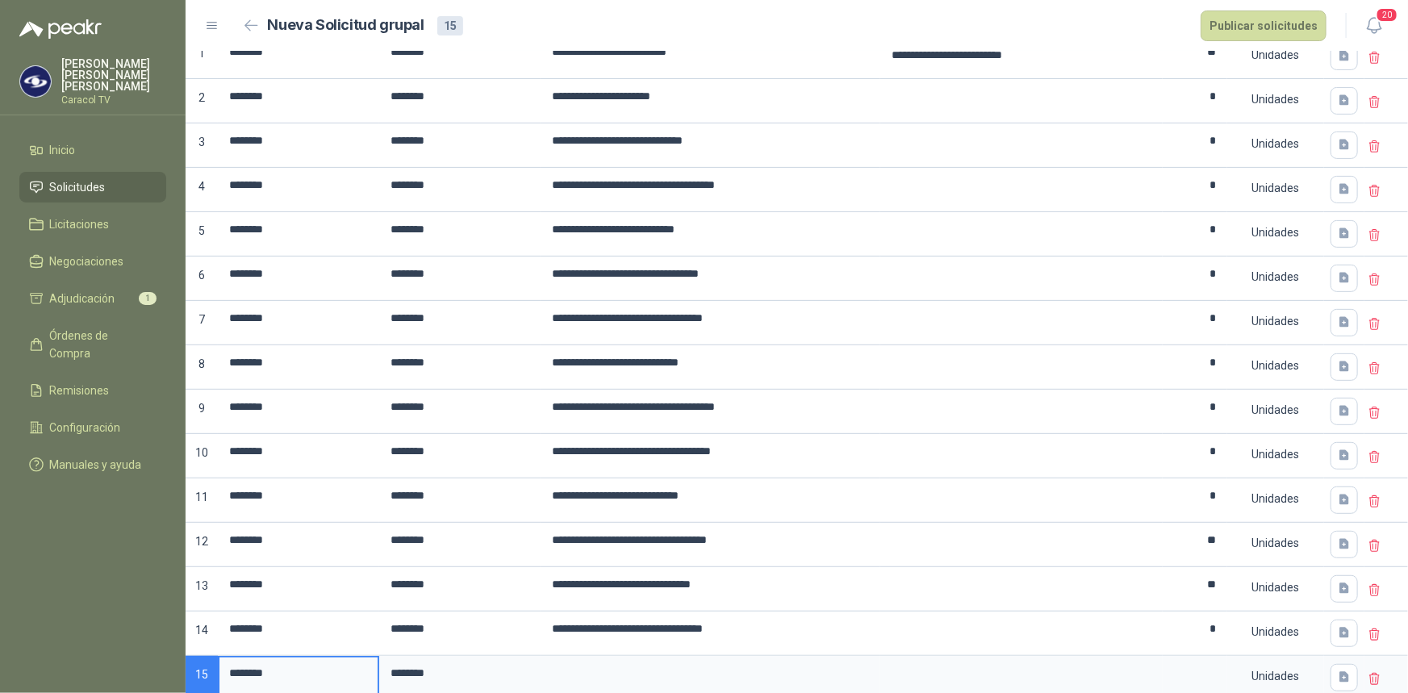
drag, startPoint x: 299, startPoint y: 683, endPoint x: 218, endPoint y: 677, distance: 80.9
click at [222, 677] on input "********" at bounding box center [298, 673] width 158 height 31
click at [621, 665] on input at bounding box center [710, 673] width 336 height 31
click at [1188, 663] on input at bounding box center [1194, 673] width 61 height 31
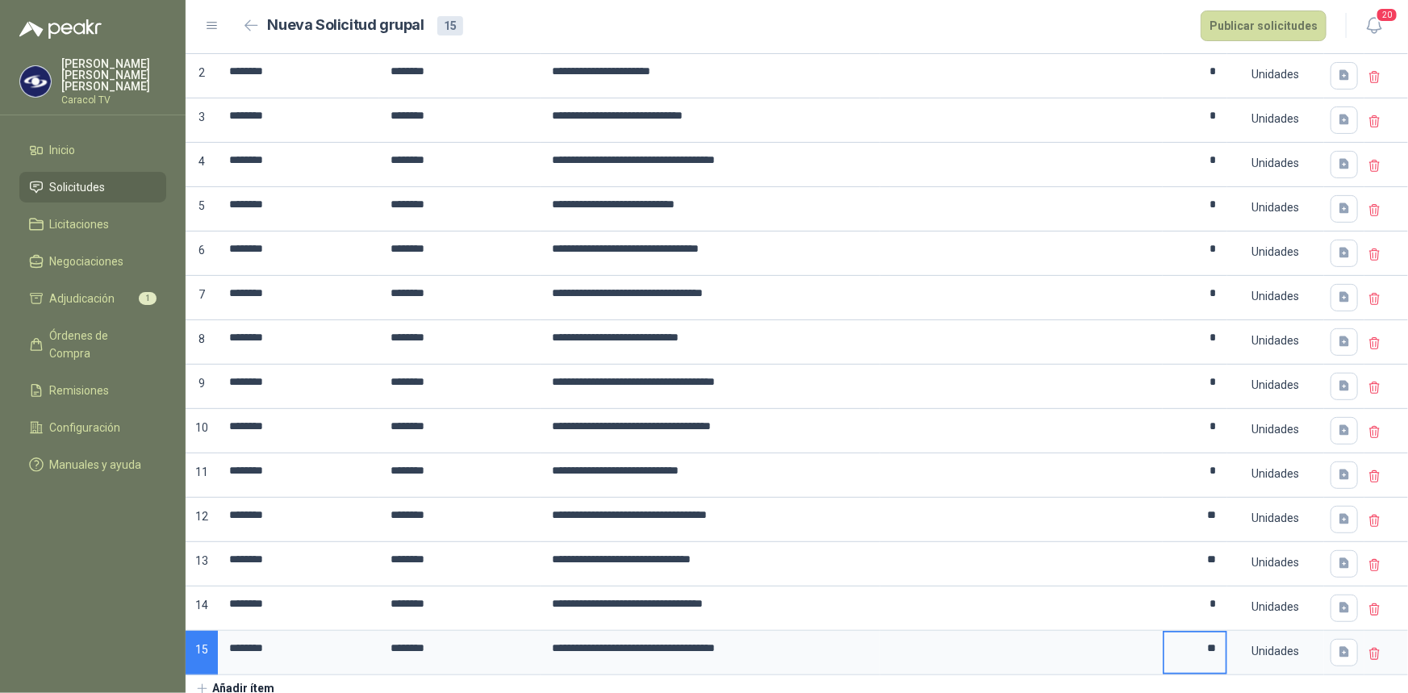
scroll to position [232, 0]
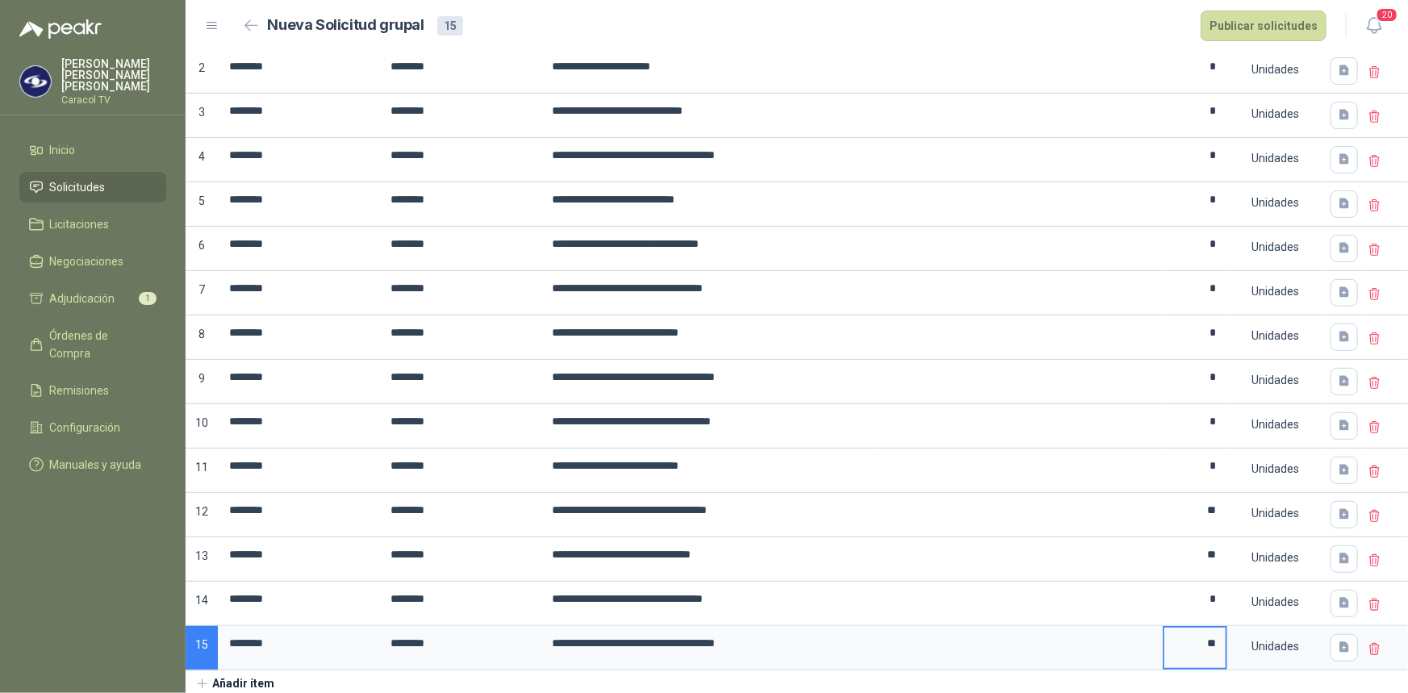
type input "**"
click at [226, 679] on button "Añadir ítem" at bounding box center [235, 683] width 99 height 27
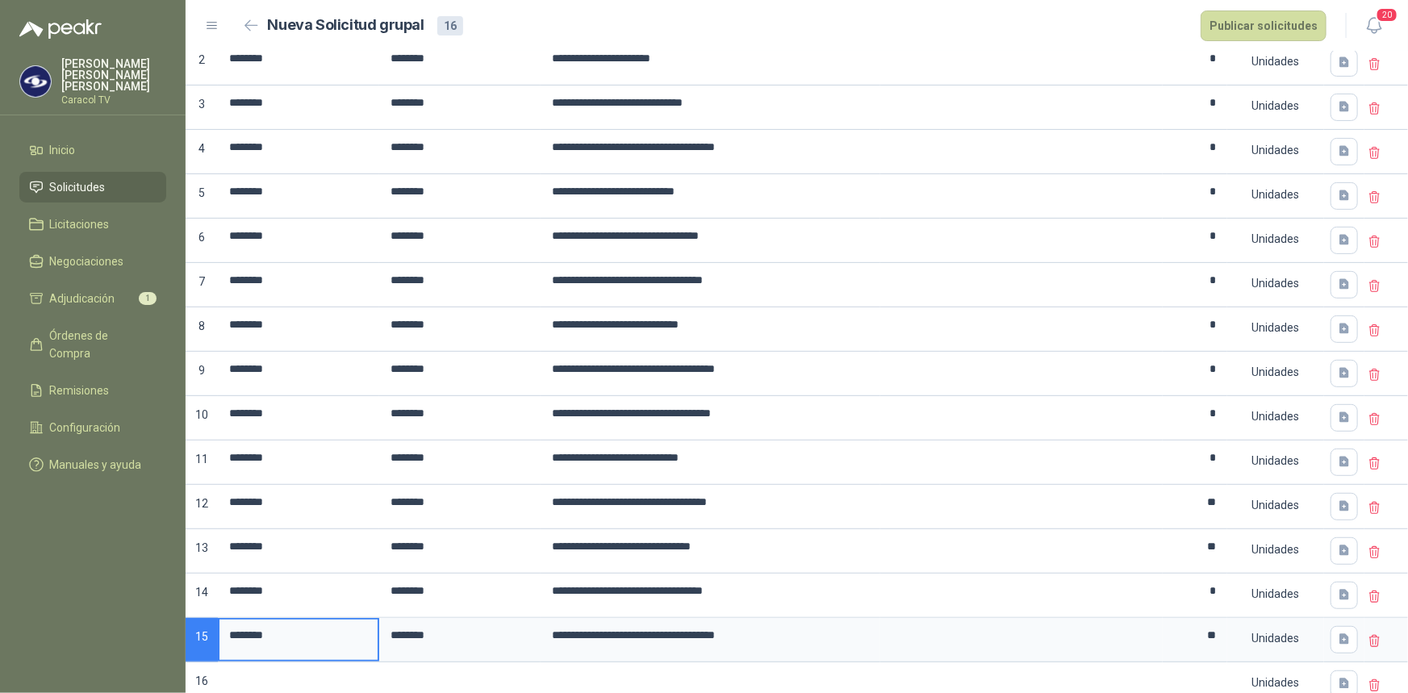
drag, startPoint x: 287, startPoint y: 633, endPoint x: 186, endPoint y: 627, distance: 101.9
click at [186, 627] on div "**********" at bounding box center [797, 336] width 1222 height 742
click at [284, 673] on input at bounding box center [298, 679] width 158 height 31
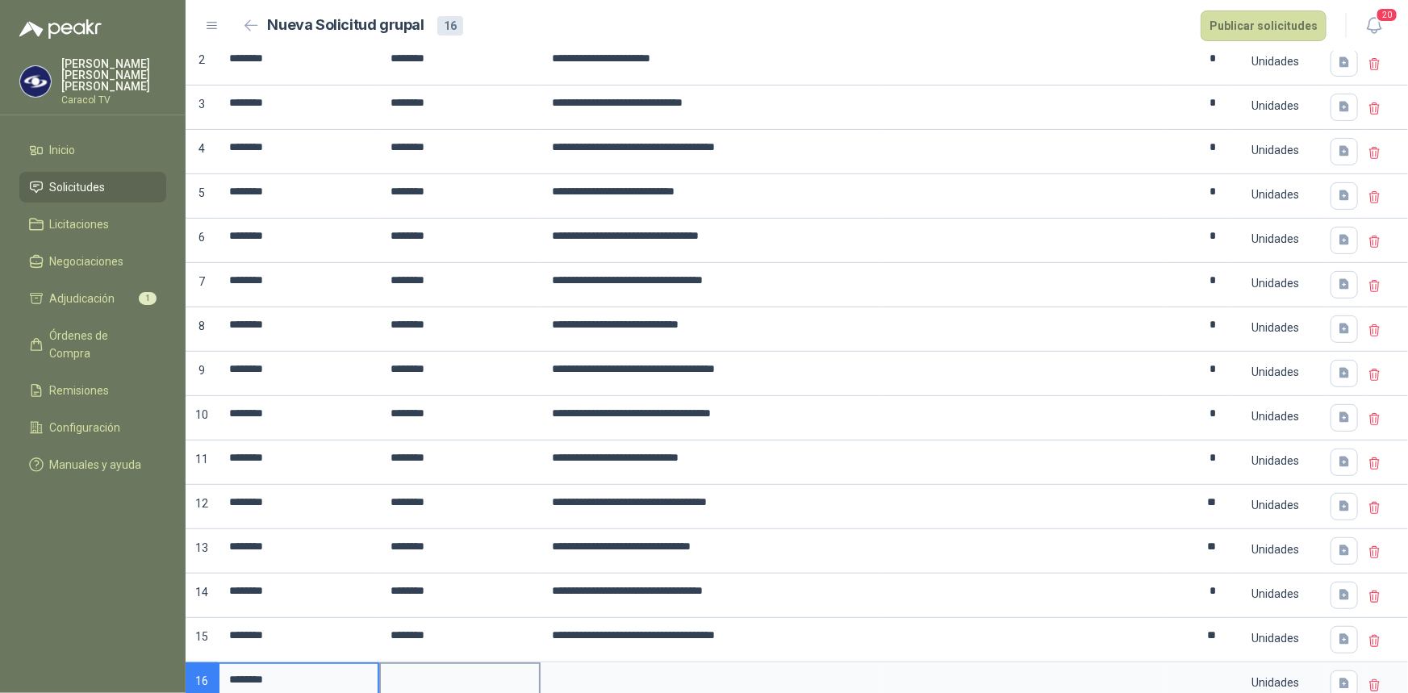
click at [417, 668] on input at bounding box center [460, 679] width 158 height 31
click at [654, 685] on input at bounding box center [710, 679] width 336 height 31
click at [1199, 674] on input at bounding box center [1194, 679] width 61 height 31
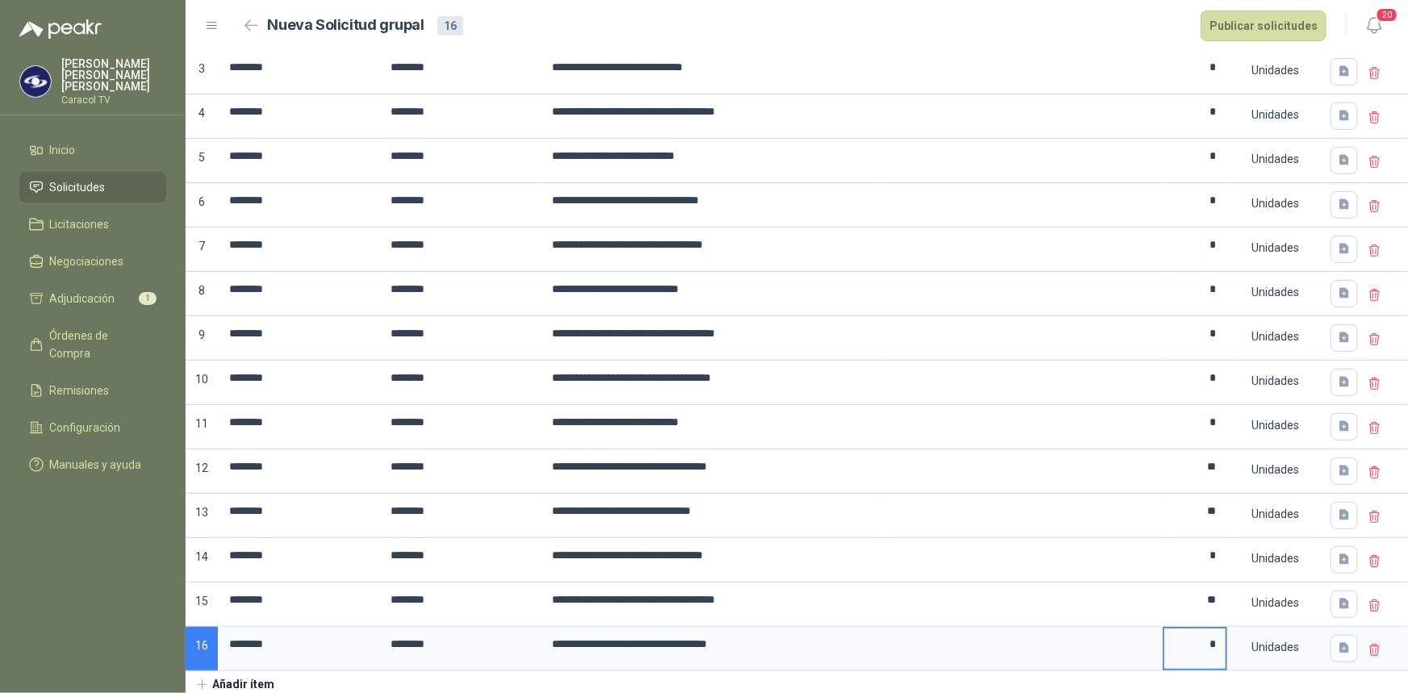
type input "*"
click at [249, 679] on button "Añadir ítem" at bounding box center [235, 684] width 99 height 27
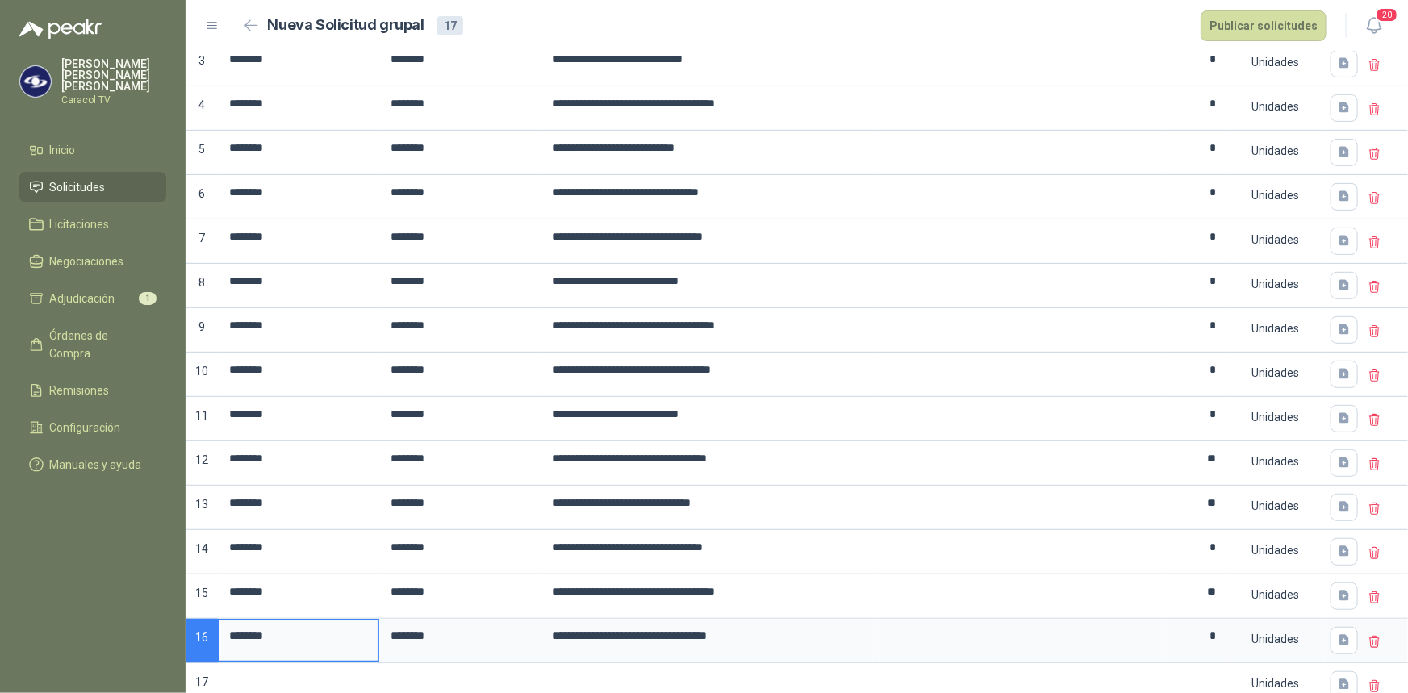
drag, startPoint x: 258, startPoint y: 631, endPoint x: 195, endPoint y: 630, distance: 62.9
click at [195, 630] on div "**********" at bounding box center [797, 314] width 1222 height 787
click at [320, 683] on input at bounding box center [298, 680] width 158 height 31
click at [412, 679] on input at bounding box center [460, 680] width 158 height 31
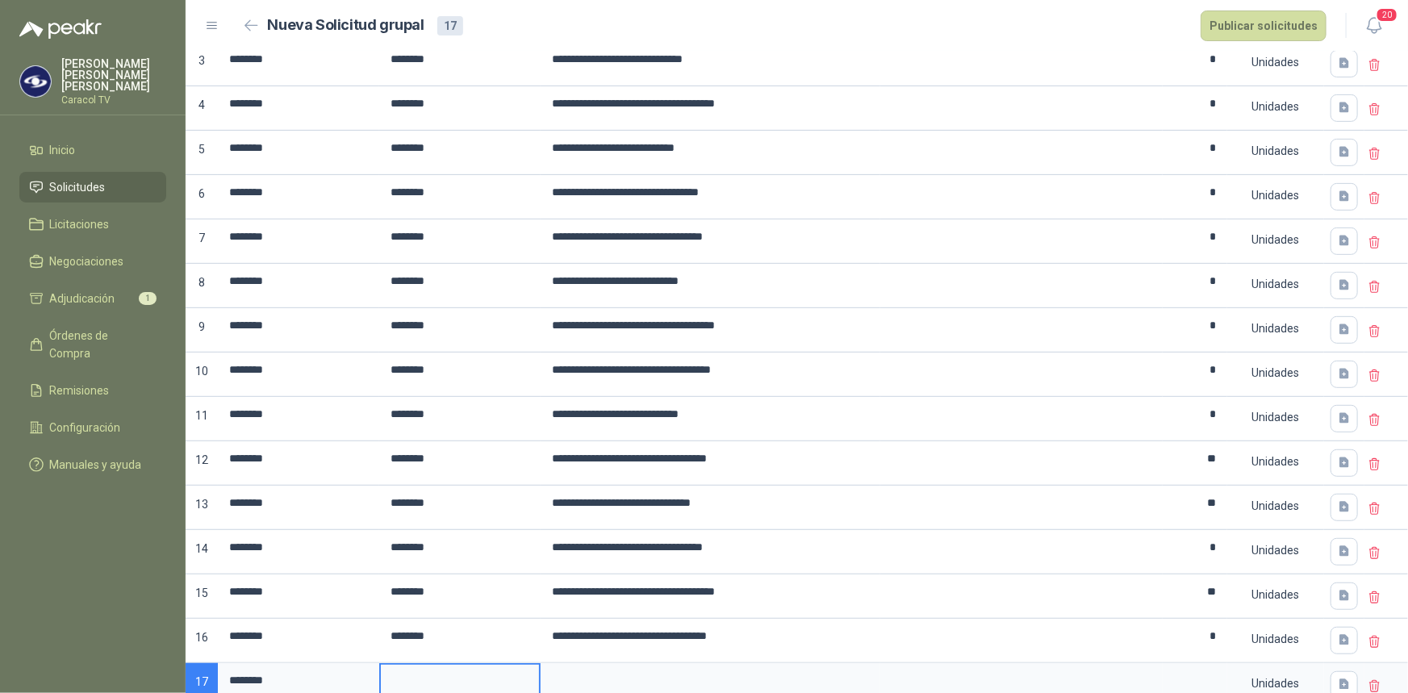
click at [427, 674] on input at bounding box center [460, 680] width 158 height 31
click at [583, 673] on input at bounding box center [710, 680] width 336 height 31
click at [981, 667] on textarea at bounding box center [1021, 683] width 279 height 37
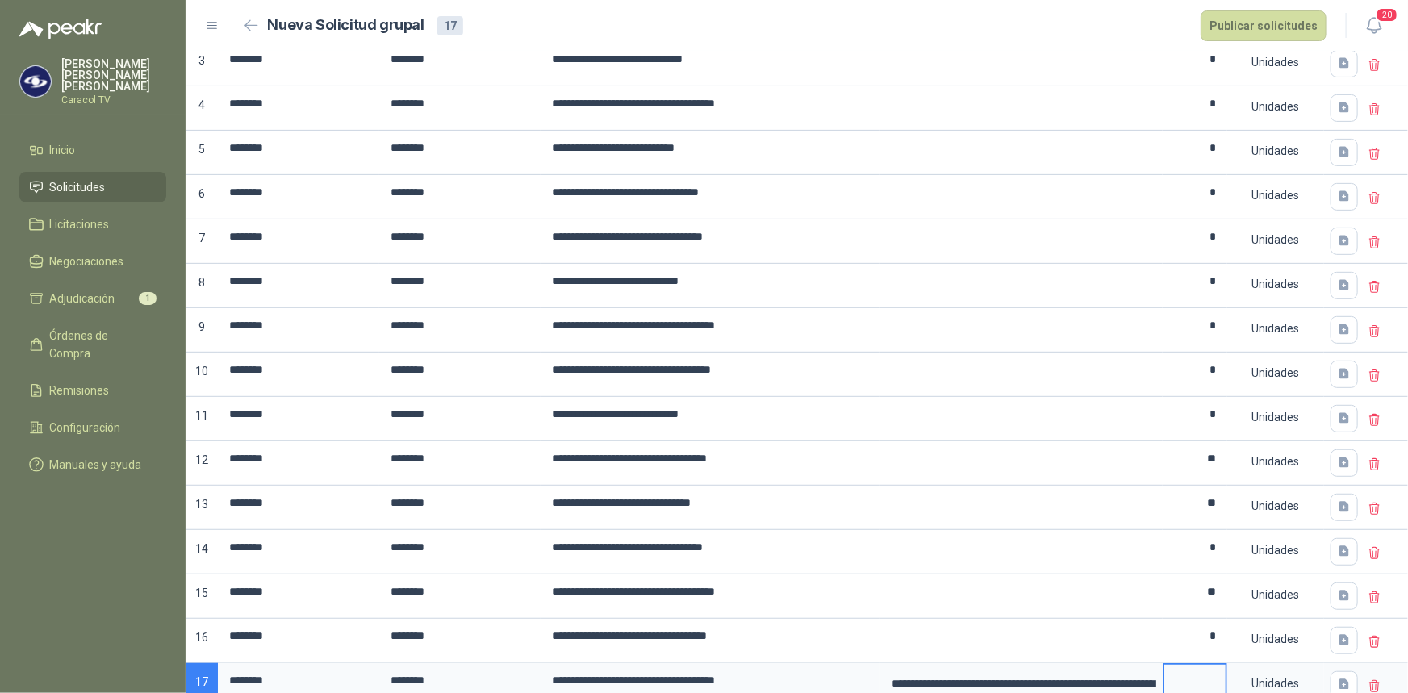
click at [1196, 678] on input at bounding box center [1194, 680] width 61 height 31
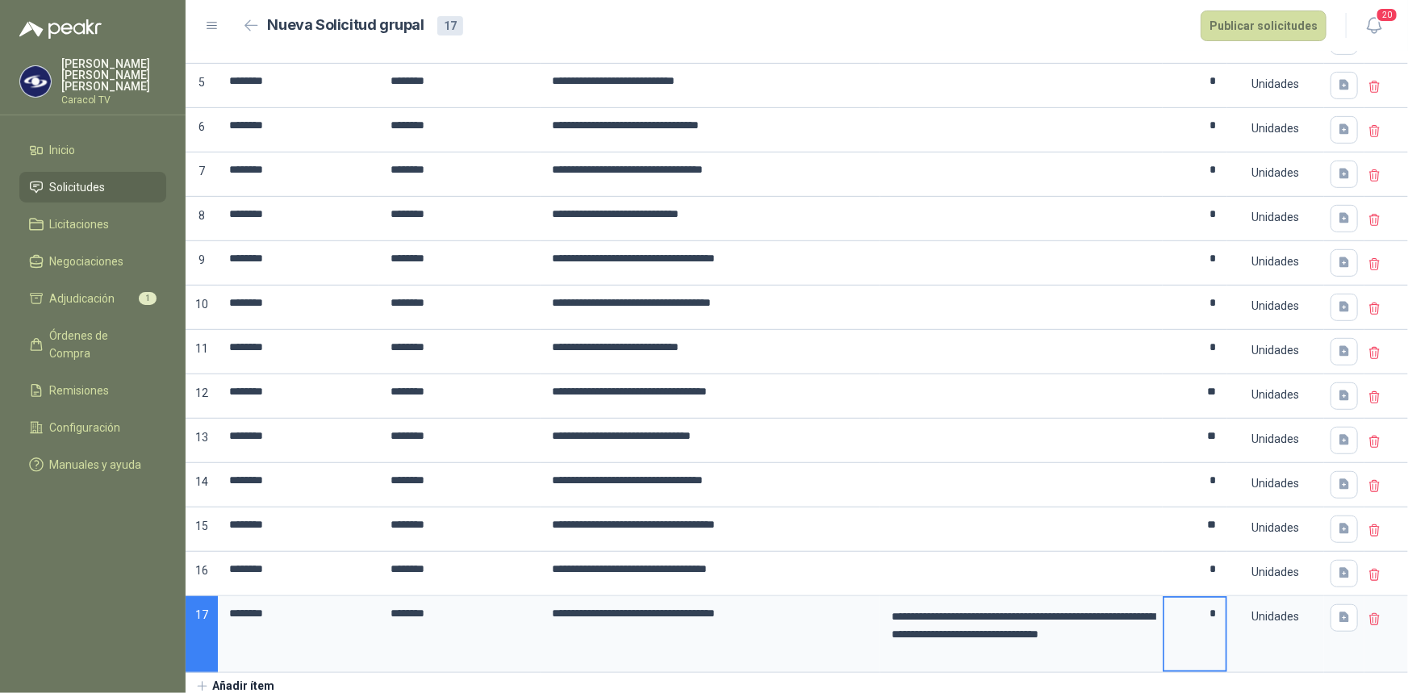
scroll to position [353, 0]
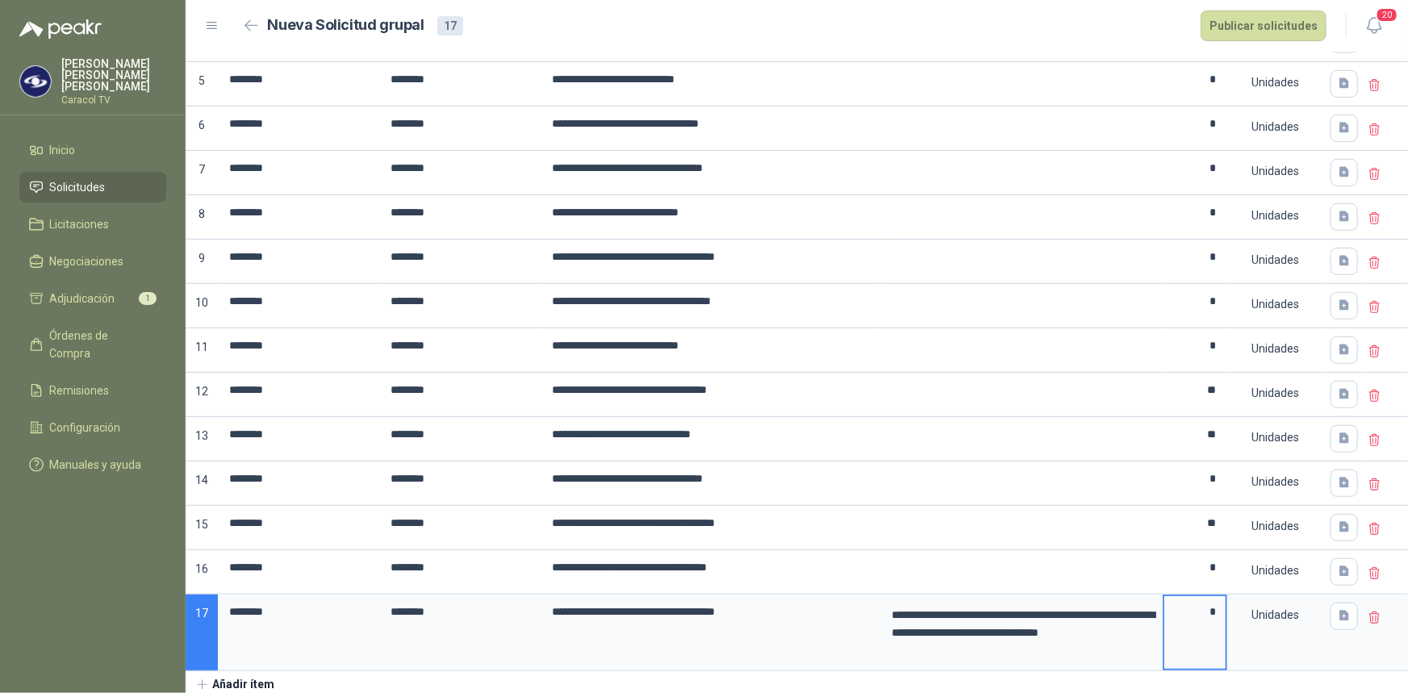
type input "*"
click at [241, 681] on button "Añadir ítem" at bounding box center [235, 684] width 99 height 27
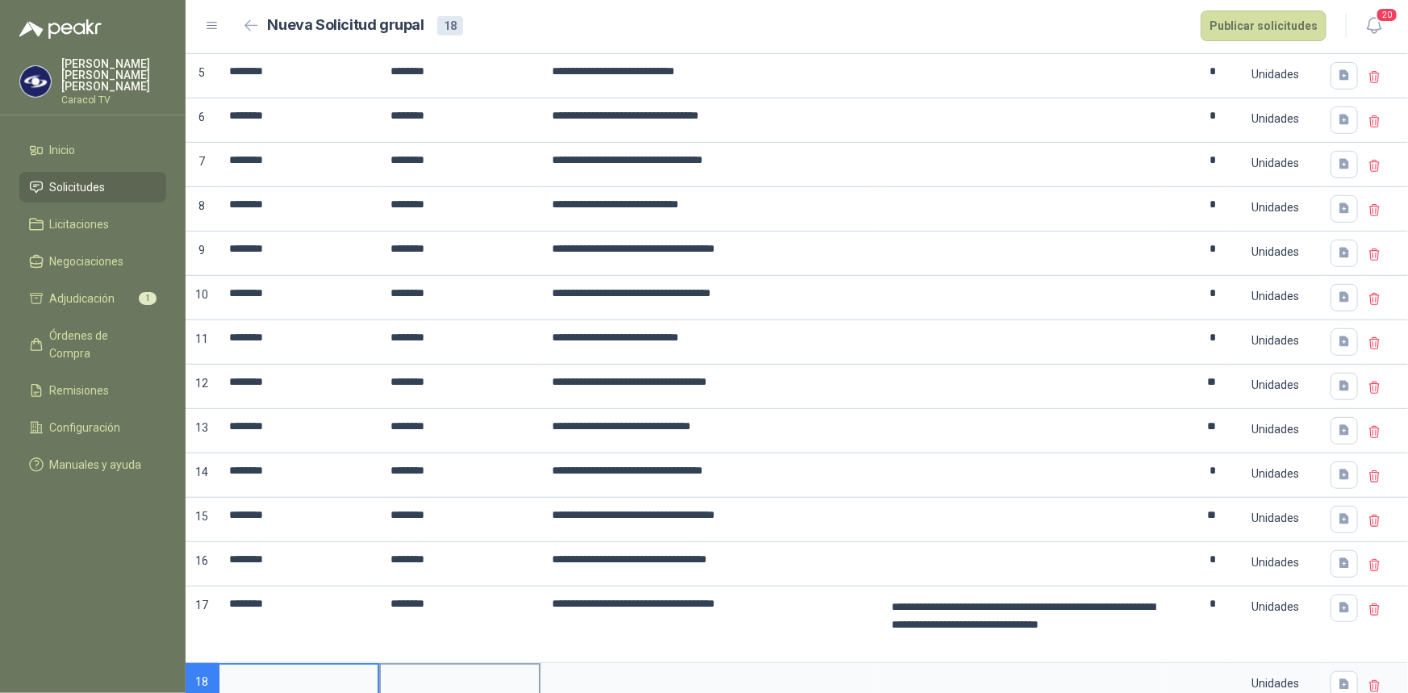
click at [434, 674] on input at bounding box center [460, 680] width 158 height 31
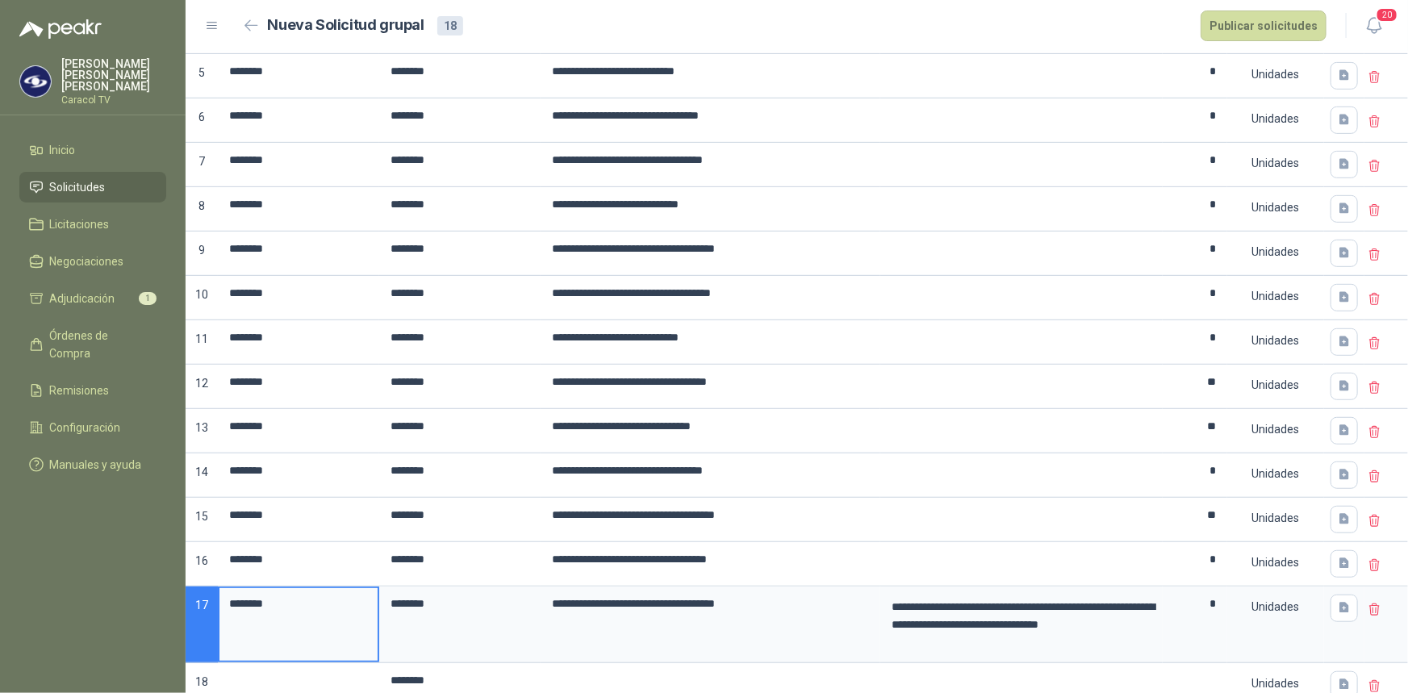
drag, startPoint x: 293, startPoint y: 605, endPoint x: 217, endPoint y: 599, distance: 76.1
click at [217, 599] on div "**********" at bounding box center [797, 275] width 1222 height 863
click at [312, 682] on input at bounding box center [298, 680] width 158 height 31
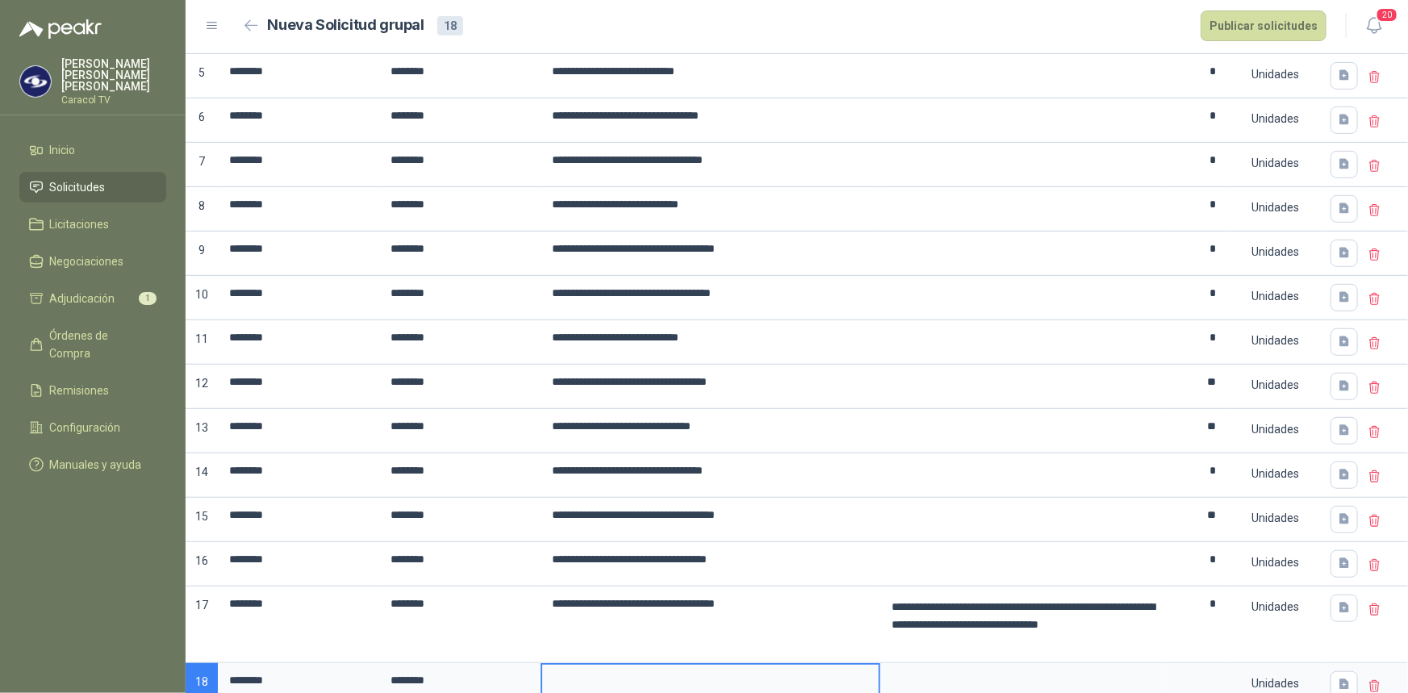
click at [629, 678] on input at bounding box center [710, 680] width 336 height 31
click at [944, 671] on textarea at bounding box center [1021, 683] width 279 height 37
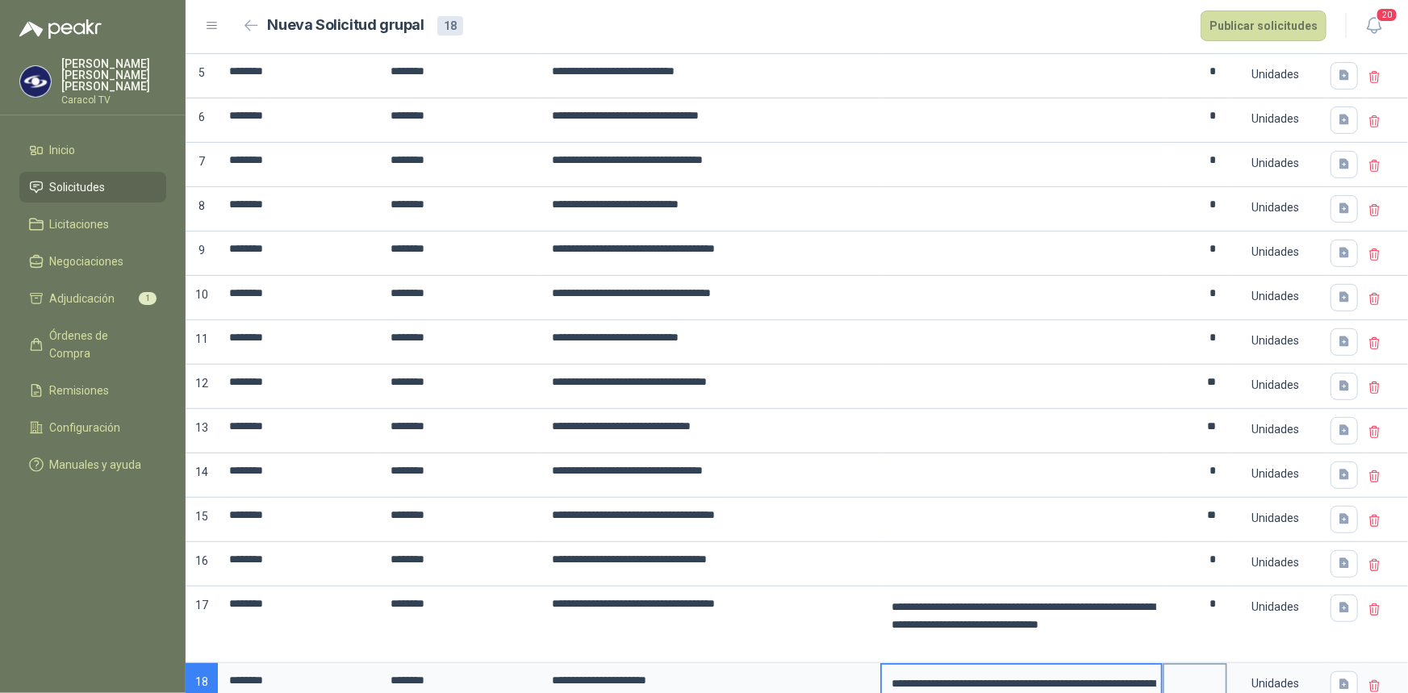
click at [1187, 672] on input at bounding box center [1194, 680] width 61 height 31
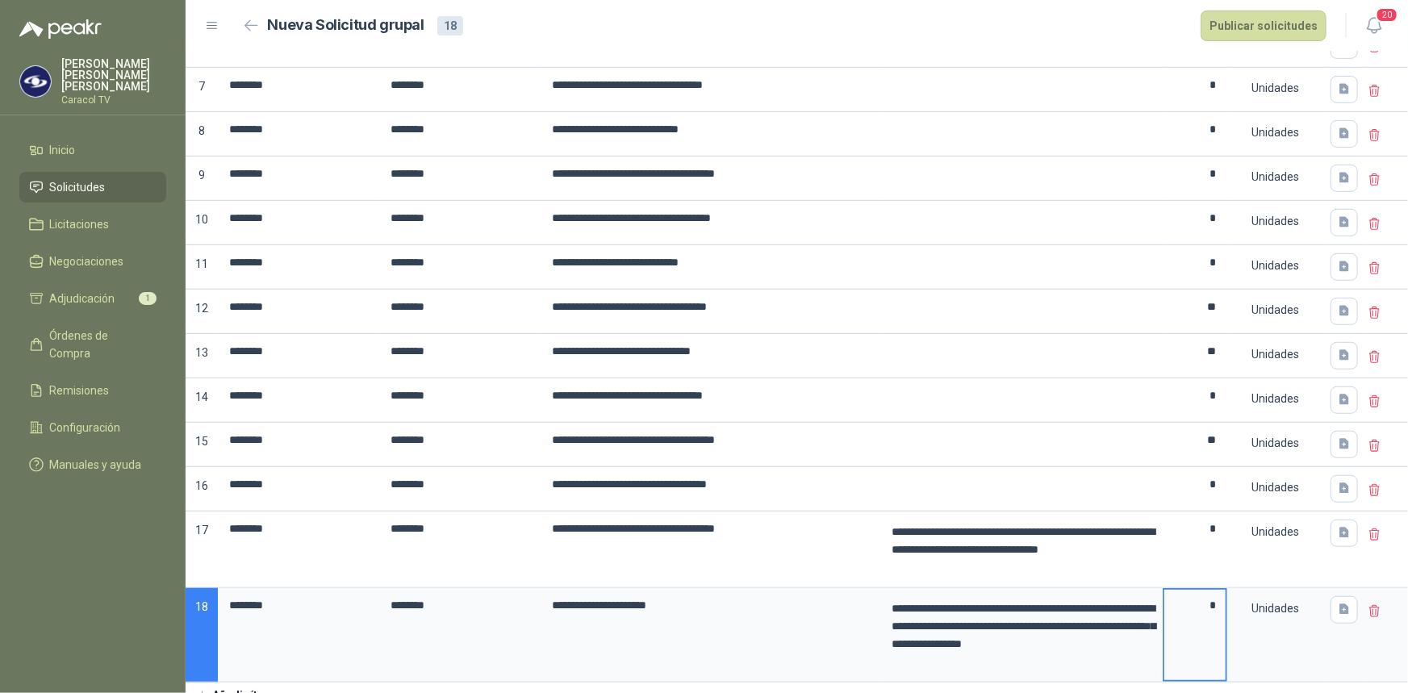
scroll to position [447, 0]
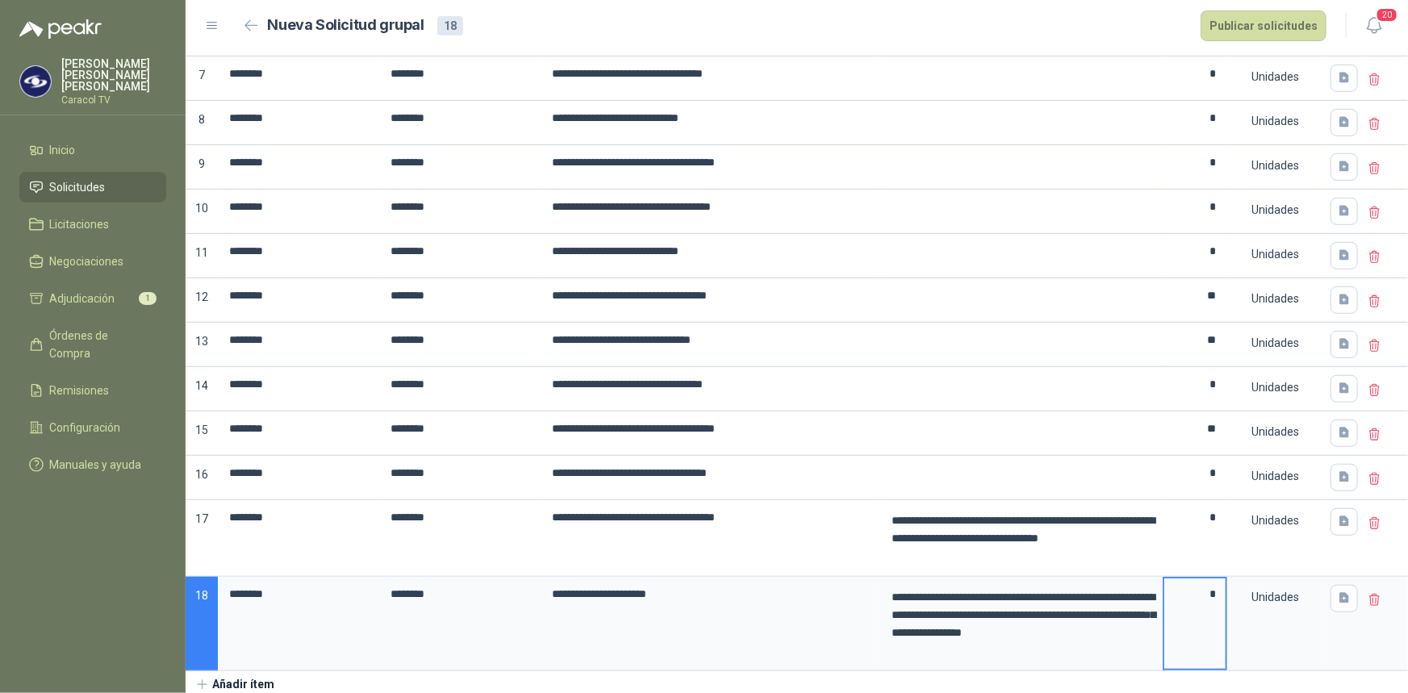
type input "*"
click at [247, 678] on button "Añadir ítem" at bounding box center [235, 684] width 99 height 27
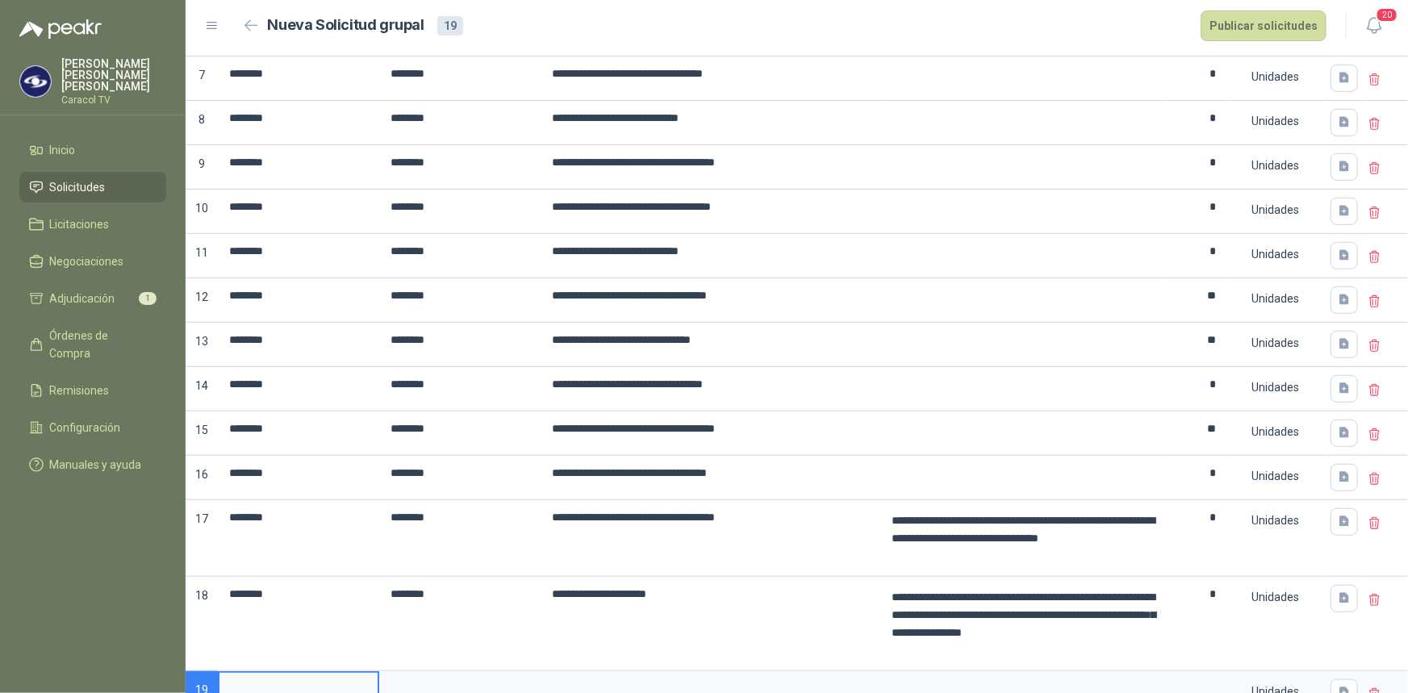
scroll to position [455, 0]
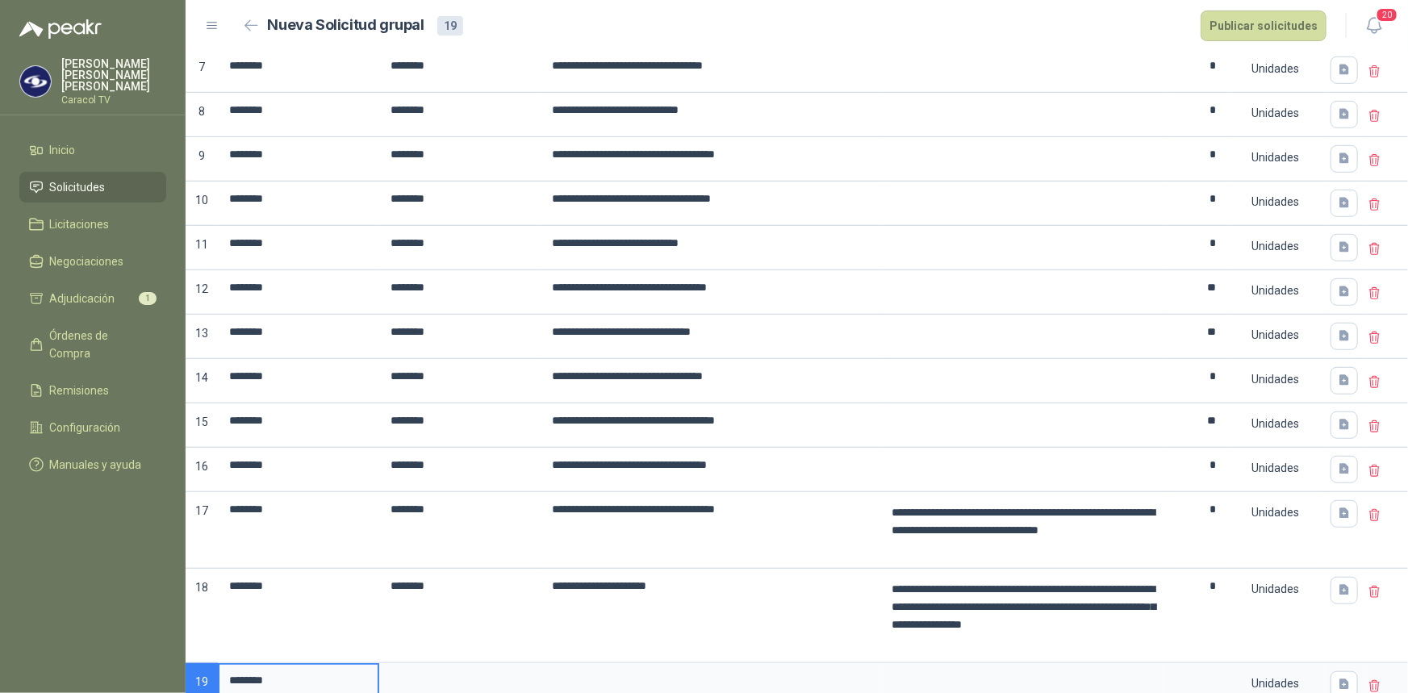
drag, startPoint x: 293, startPoint y: 678, endPoint x: 201, endPoint y: 674, distance: 92.0
click at [201, 674] on div "**********" at bounding box center [797, 229] width 1222 height 958
click at [434, 683] on input at bounding box center [460, 680] width 158 height 31
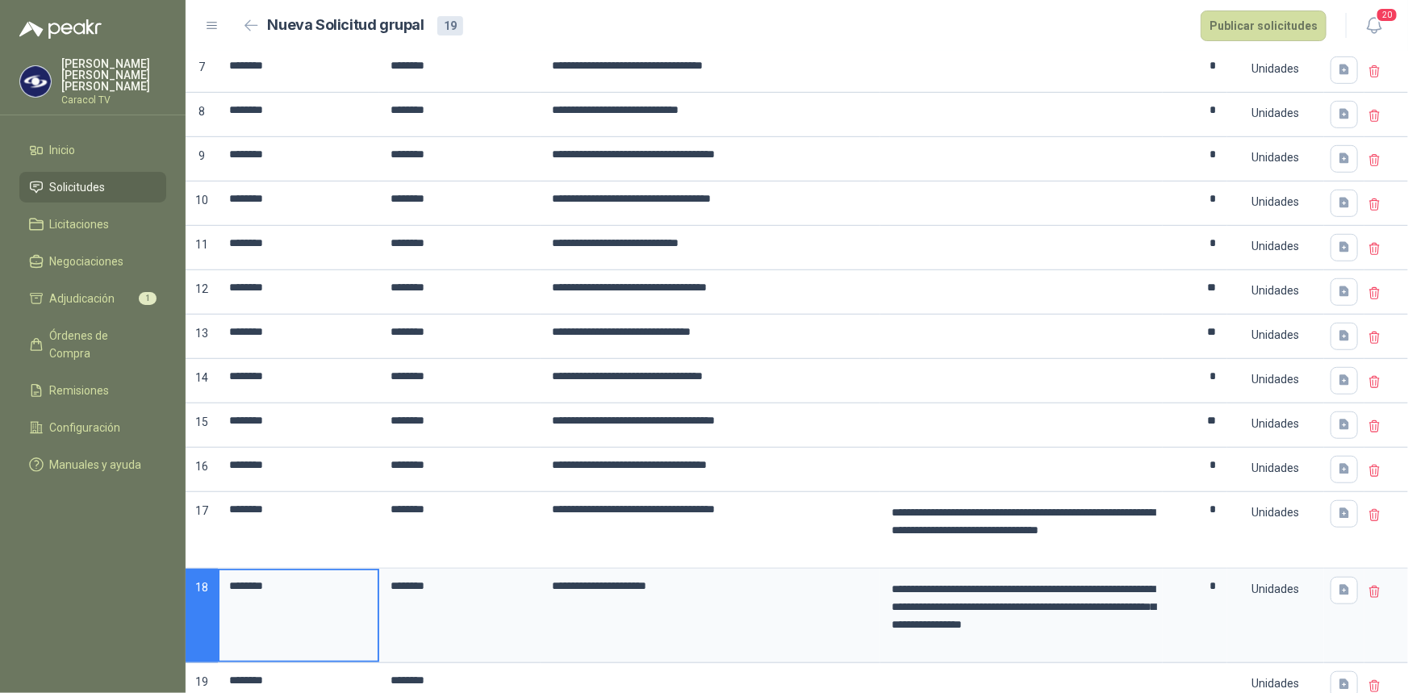
drag, startPoint x: 298, startPoint y: 591, endPoint x: 212, endPoint y: 588, distance: 85.6
click at [212, 588] on div "**********" at bounding box center [797, 229] width 1222 height 958
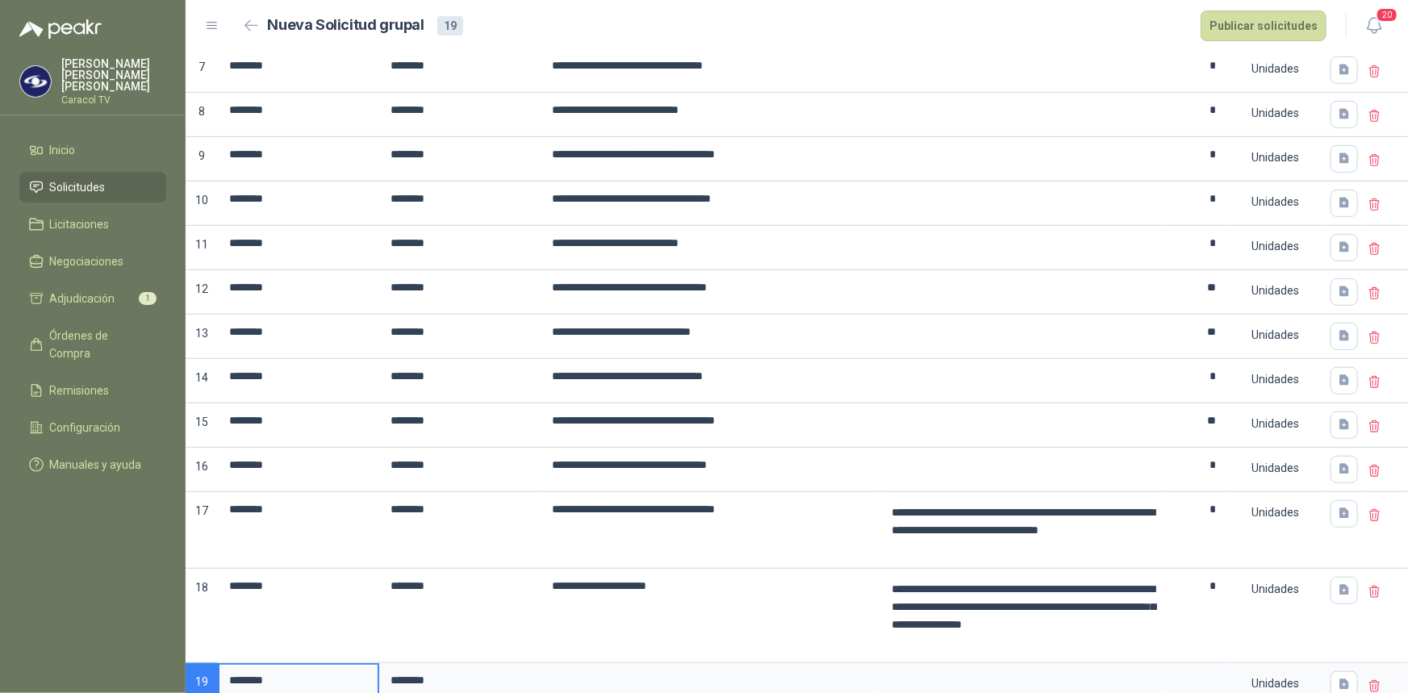
drag, startPoint x: 292, startPoint y: 678, endPoint x: 195, endPoint y: 672, distance: 97.0
click at [207, 674] on div "**********" at bounding box center [797, 229] width 1222 height 958
click at [606, 676] on input at bounding box center [710, 680] width 336 height 31
click at [994, 670] on textarea at bounding box center [1021, 683] width 279 height 37
click at [1202, 679] on input at bounding box center [1194, 680] width 61 height 31
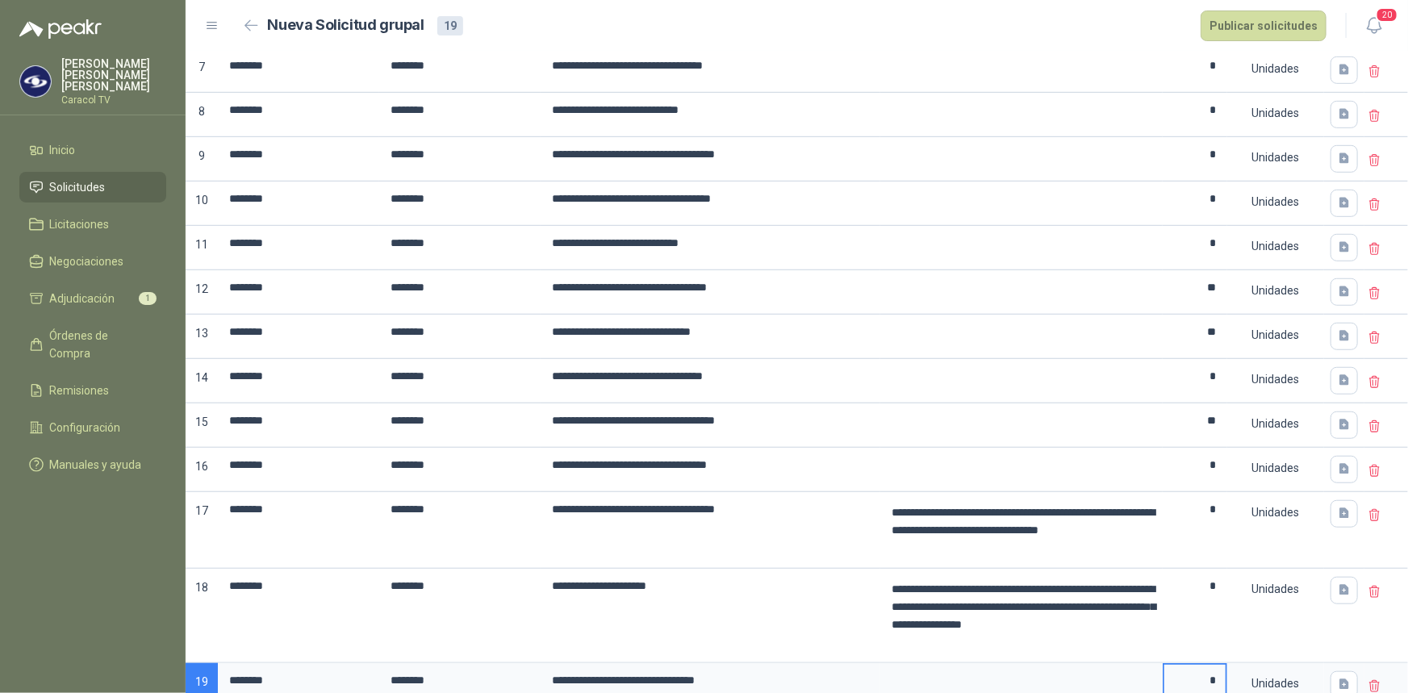
scroll to position [491, 0]
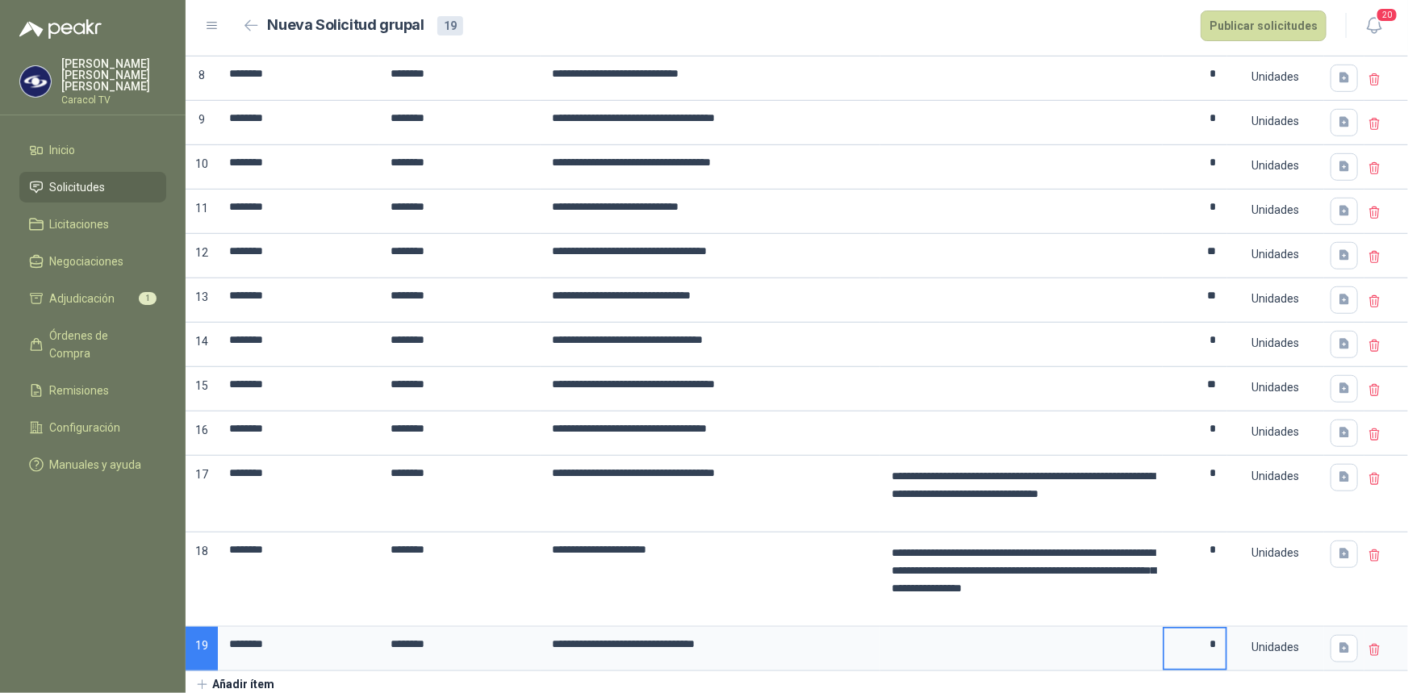
type input "*"
click at [234, 681] on button "Añadir ítem" at bounding box center [235, 684] width 99 height 27
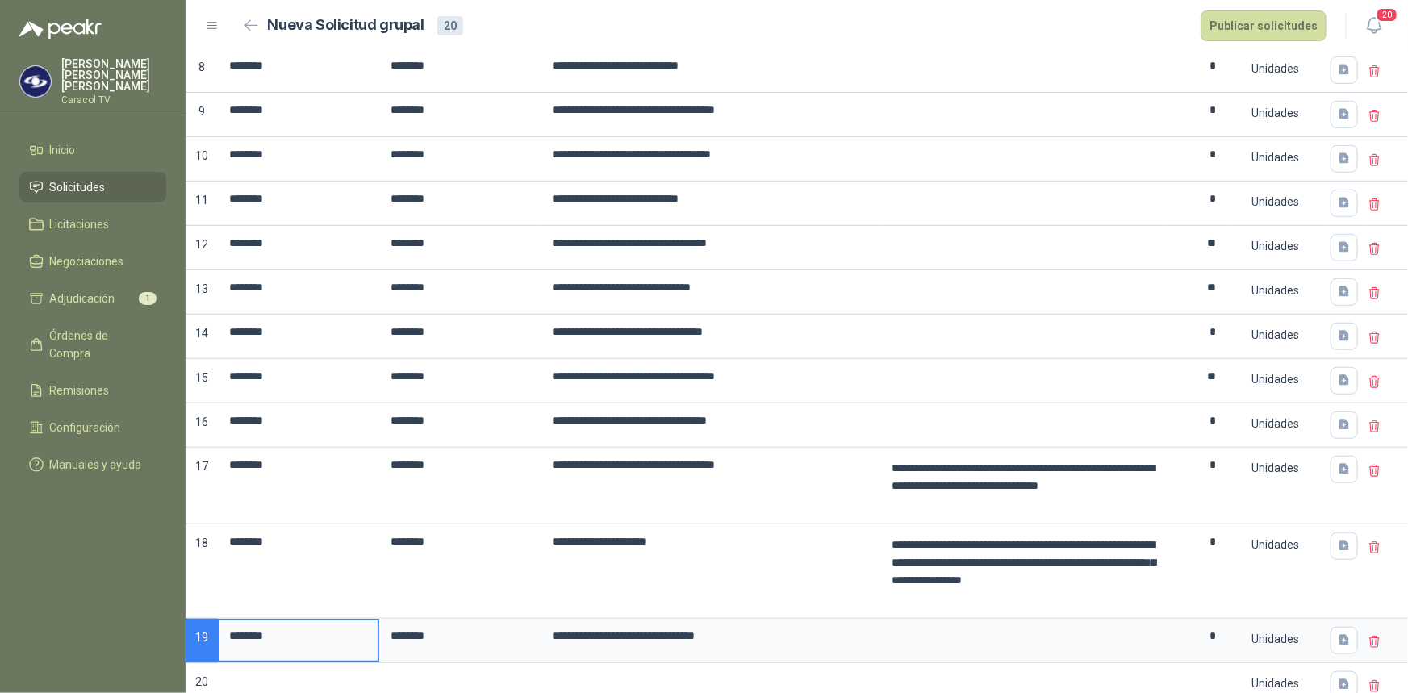
drag, startPoint x: 295, startPoint y: 632, endPoint x: 190, endPoint y: 631, distance: 105.7
click at [190, 631] on div "**********" at bounding box center [797, 207] width 1222 height 1002
click at [276, 677] on input at bounding box center [298, 680] width 158 height 31
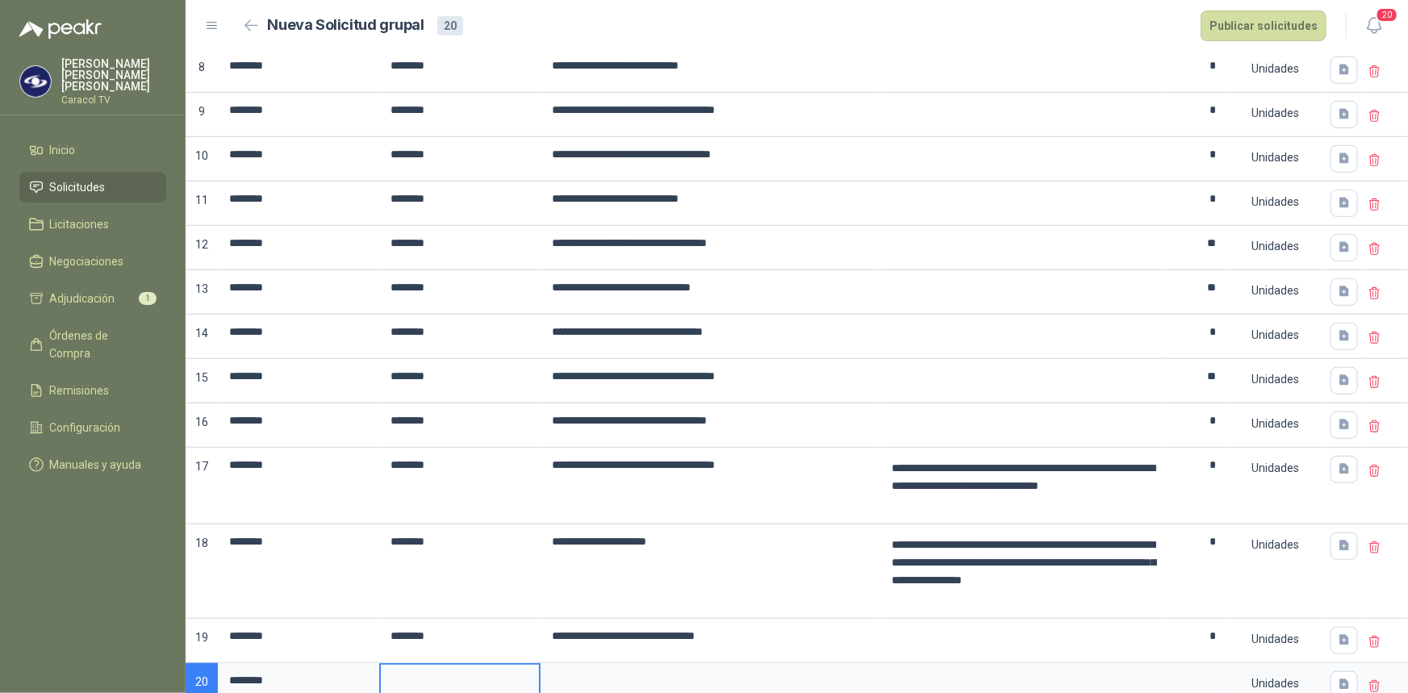
click at [437, 680] on input at bounding box center [460, 680] width 158 height 31
click at [616, 674] on input at bounding box center [710, 680] width 336 height 31
click at [940, 687] on textarea at bounding box center [1021, 683] width 279 height 37
click at [1185, 678] on input at bounding box center [1194, 680] width 61 height 31
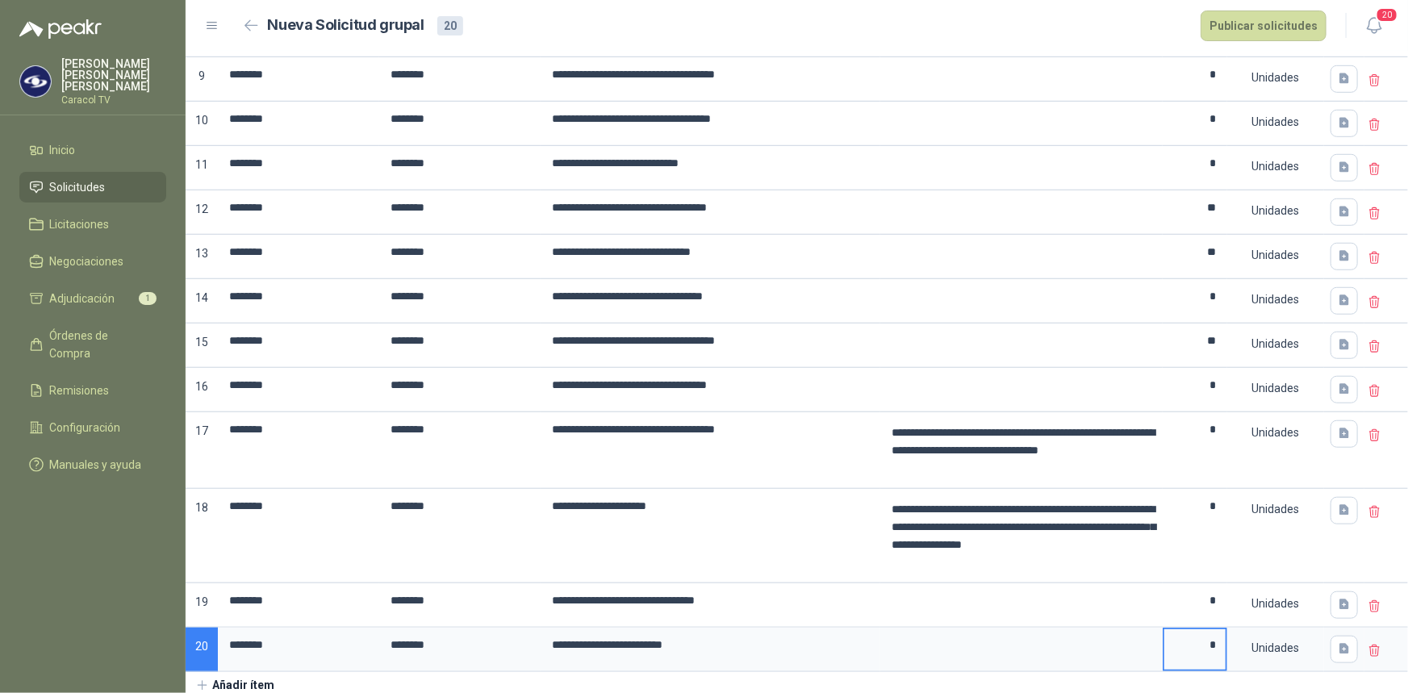
type input "*"
click at [229, 674] on button "Añadir ítem" at bounding box center [235, 685] width 99 height 27
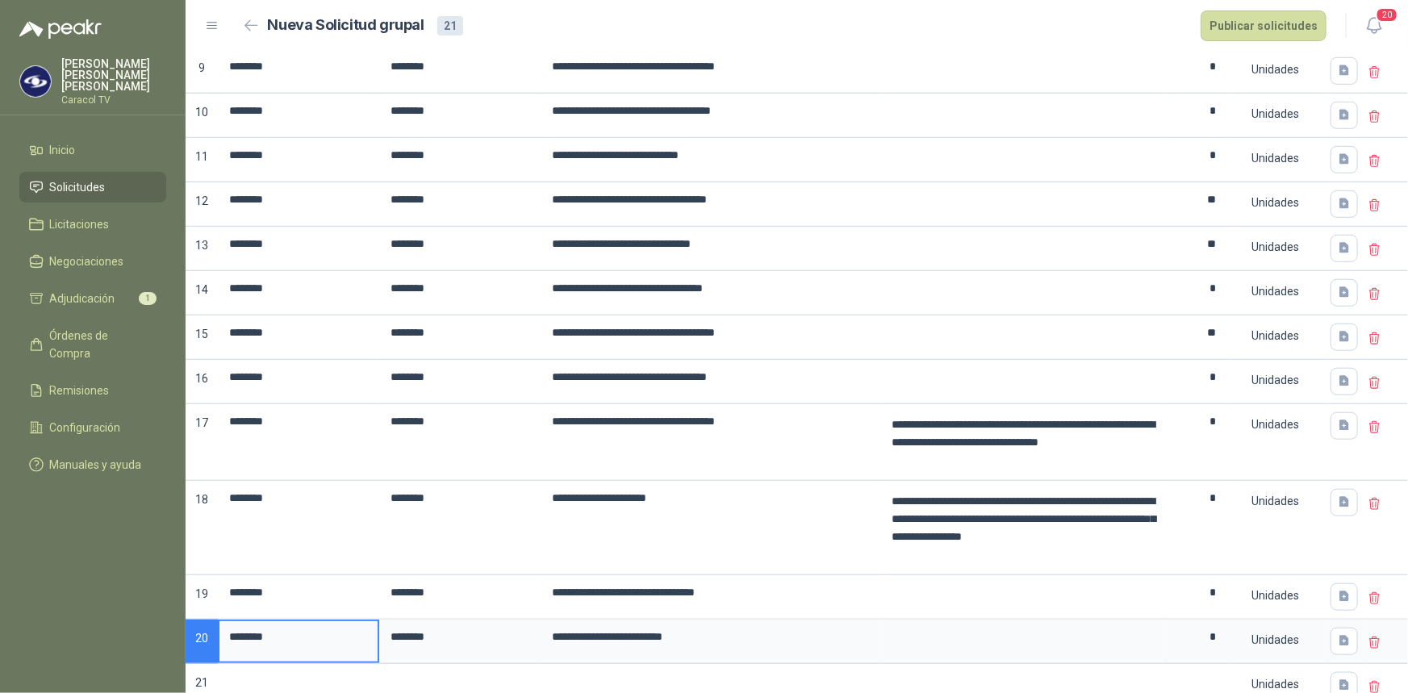
drag, startPoint x: 290, startPoint y: 632, endPoint x: 228, endPoint y: 626, distance: 63.2
click at [228, 626] on input "********" at bounding box center [298, 636] width 158 height 31
click at [274, 673] on input at bounding box center [298, 681] width 158 height 31
click at [403, 680] on input at bounding box center [460, 681] width 158 height 31
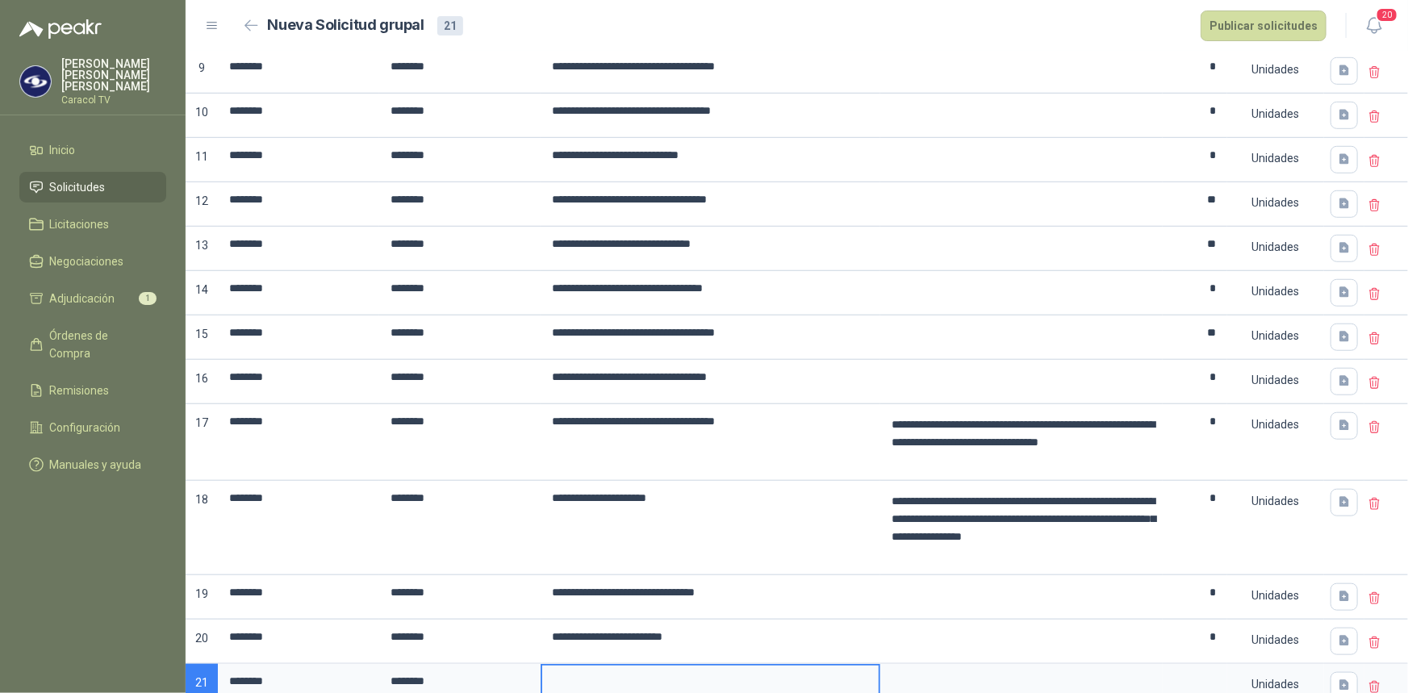
click at [640, 685] on input at bounding box center [710, 681] width 336 height 31
click at [1203, 671] on input at bounding box center [1194, 681] width 61 height 31
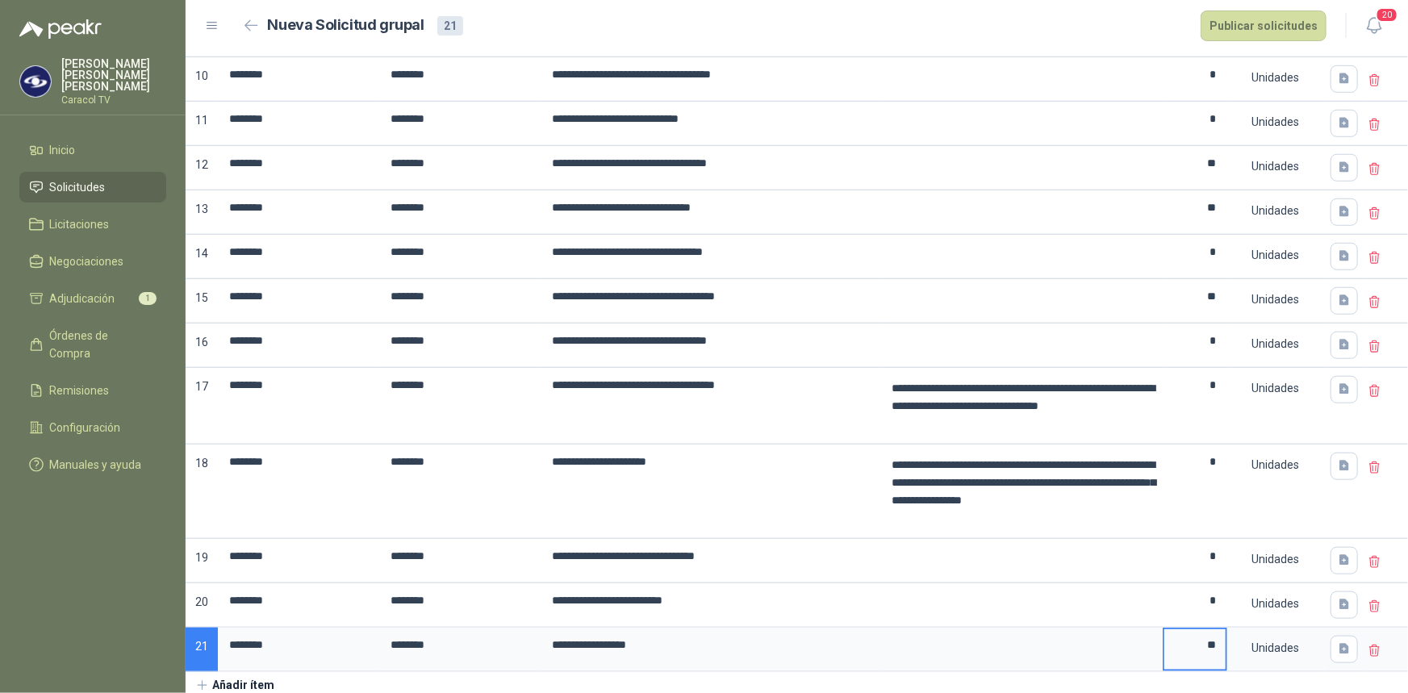
type input "**"
click at [210, 680] on button "Añadir ítem" at bounding box center [235, 685] width 99 height 27
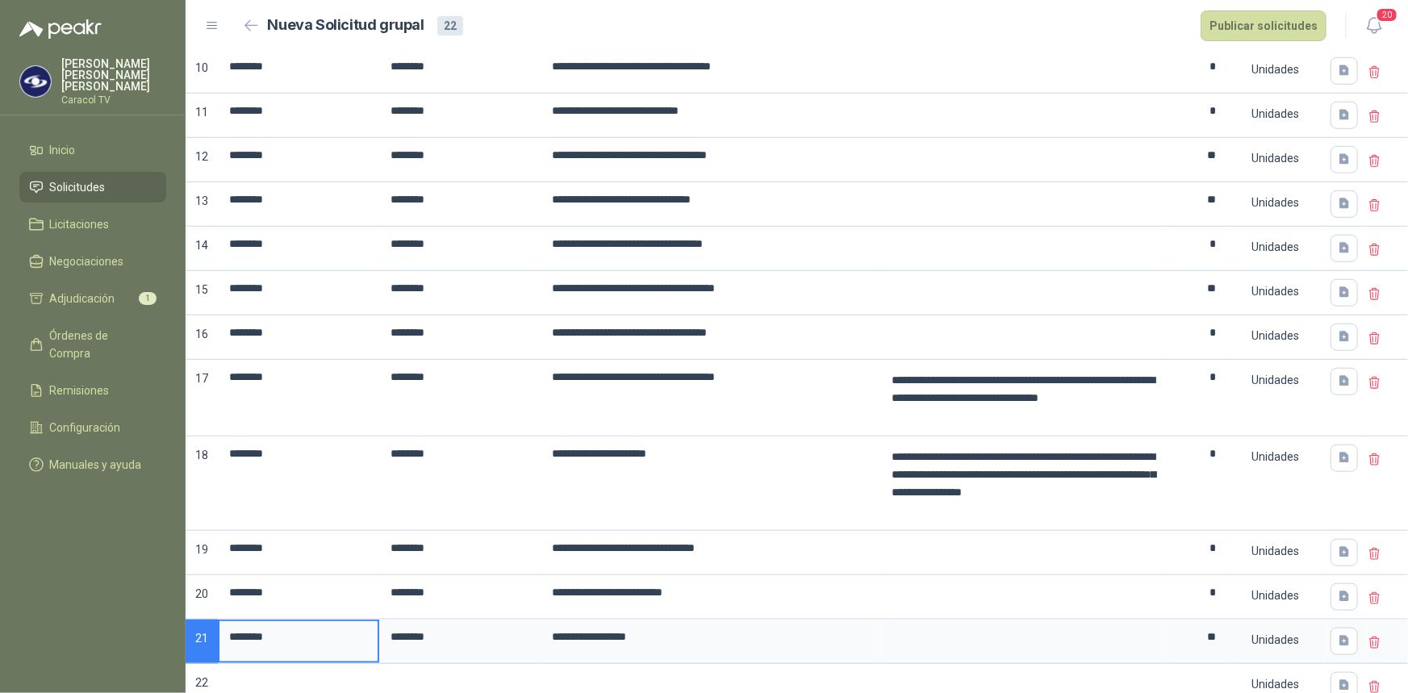
drag, startPoint x: 282, startPoint y: 633, endPoint x: 195, endPoint y: 629, distance: 87.2
click at [195, 629] on div "**********" at bounding box center [797, 163] width 1222 height 1091
click at [274, 678] on input at bounding box center [298, 681] width 158 height 31
click at [426, 679] on input at bounding box center [460, 681] width 158 height 31
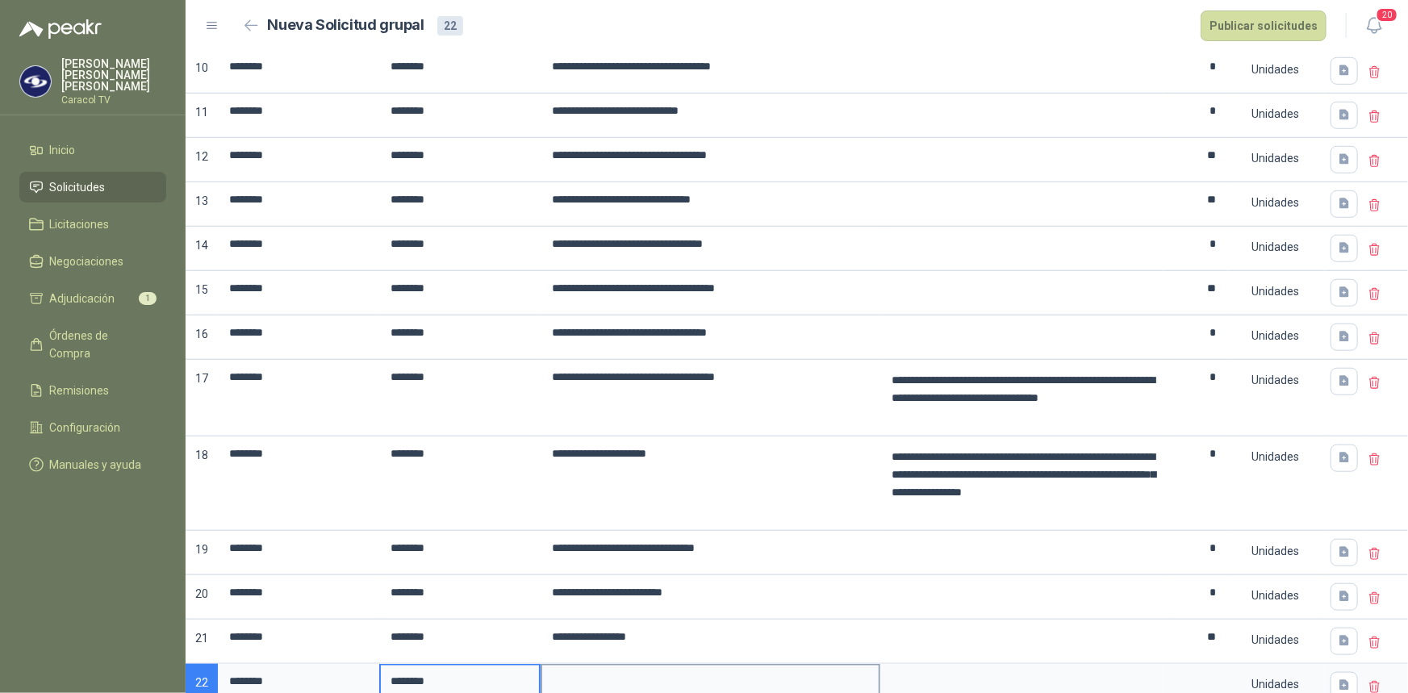
click at [574, 675] on input at bounding box center [710, 681] width 336 height 31
click at [1212, 671] on input at bounding box center [1194, 681] width 61 height 31
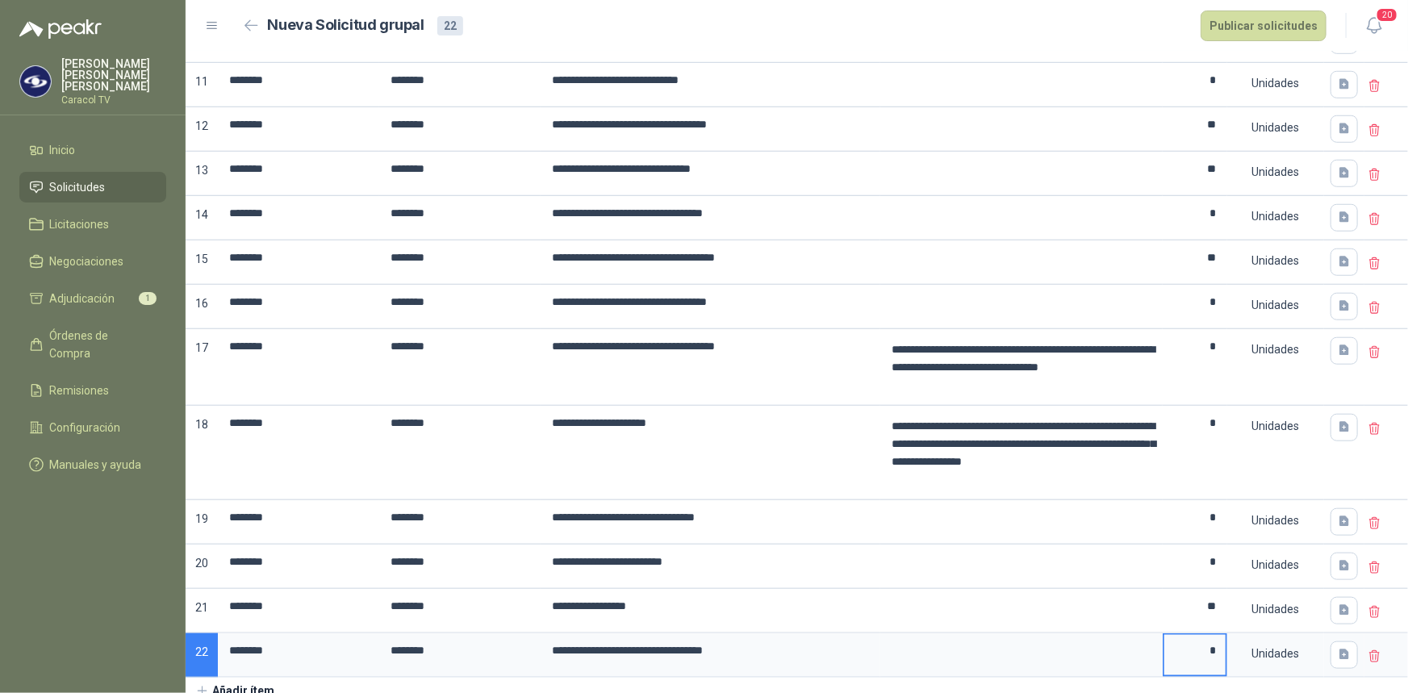
scroll to position [624, 0]
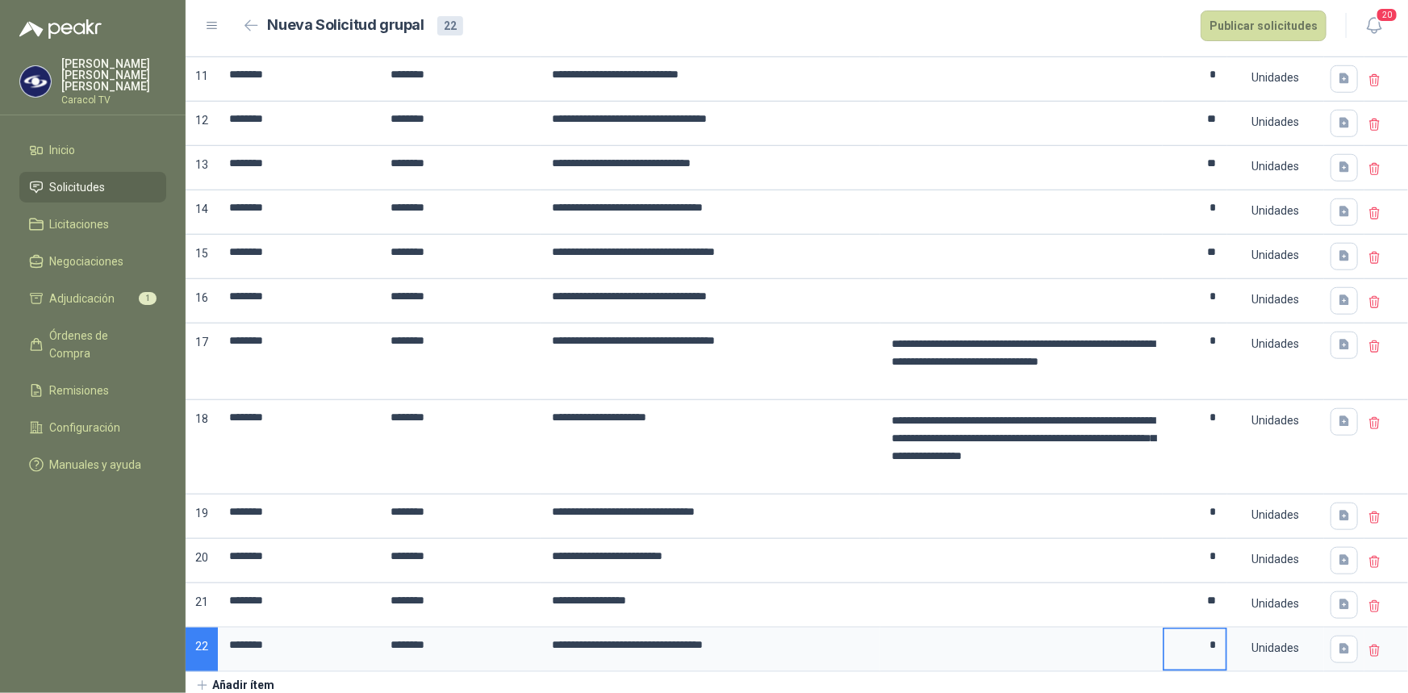
type input "*"
click at [229, 682] on button "Añadir ítem" at bounding box center [235, 685] width 99 height 27
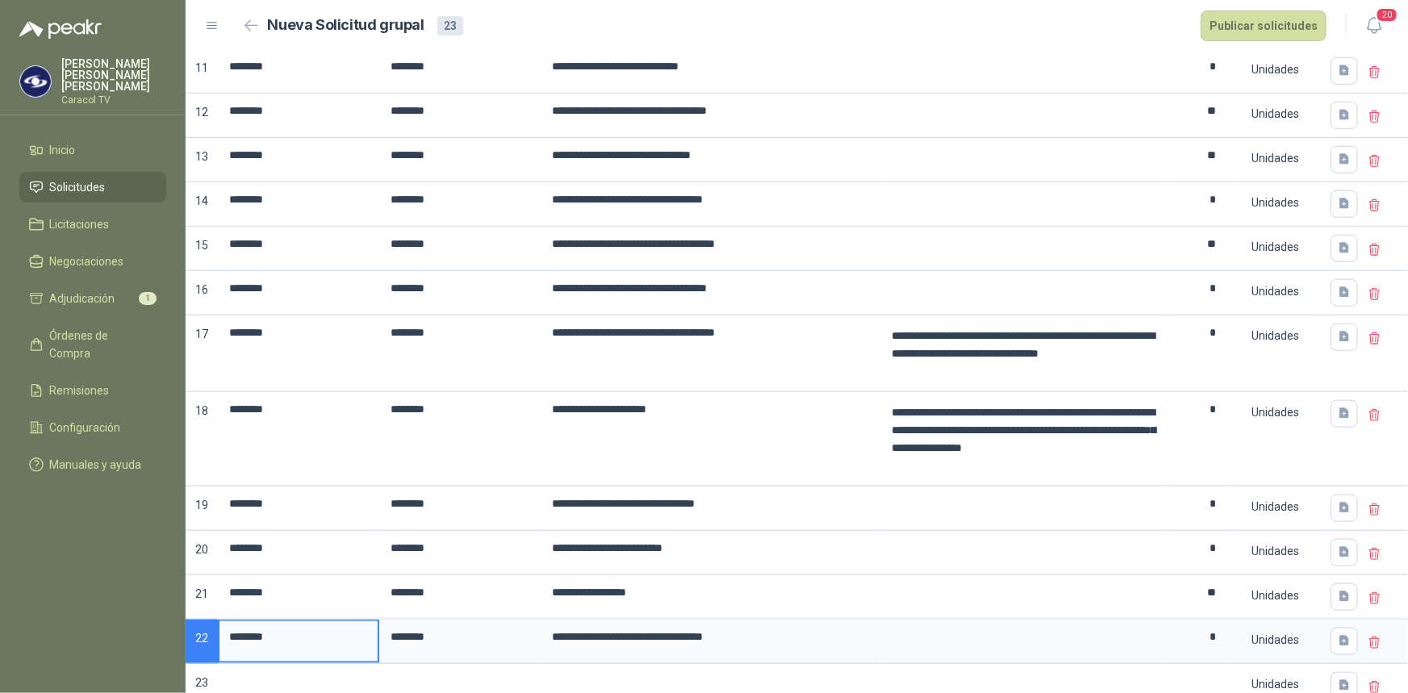
drag, startPoint x: 288, startPoint y: 641, endPoint x: 211, endPoint y: 632, distance: 78.0
click at [211, 632] on div "**********" at bounding box center [797, 140] width 1222 height 1135
click at [266, 673] on input at bounding box center [298, 681] width 158 height 31
click at [410, 674] on input at bounding box center [460, 681] width 158 height 31
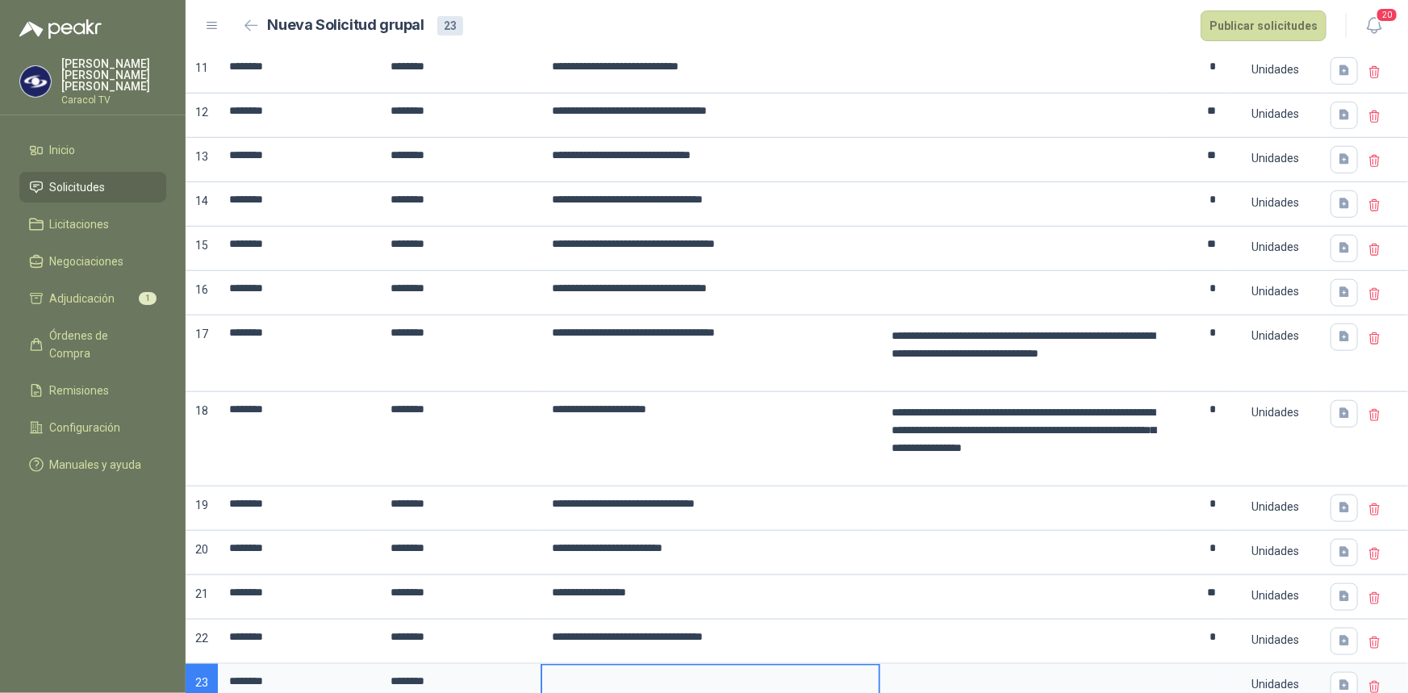
click at [565, 681] on input at bounding box center [710, 681] width 336 height 31
click at [830, 679] on input "**********" at bounding box center [710, 681] width 336 height 31
click at [974, 671] on textarea at bounding box center [1021, 684] width 279 height 37
click at [1167, 684] on input at bounding box center [1194, 681] width 61 height 31
type input "*"
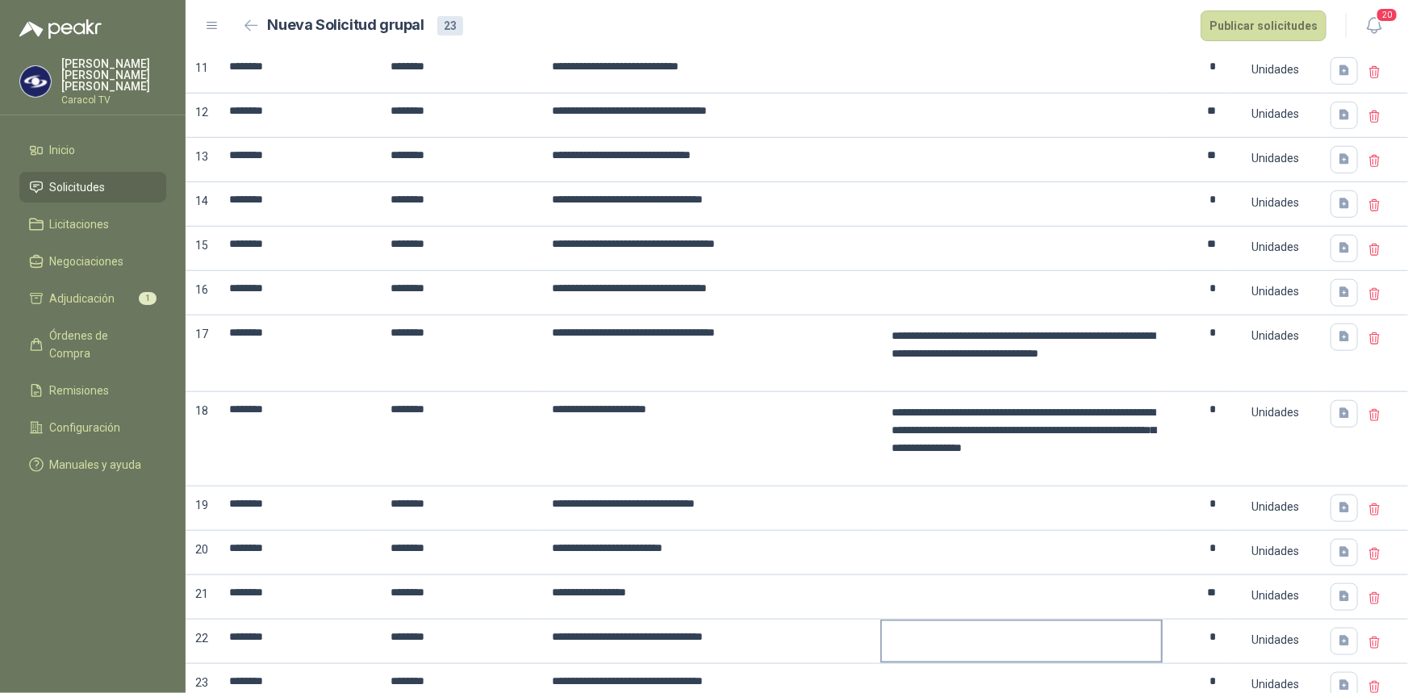
click at [996, 657] on div at bounding box center [1021, 642] width 282 height 44
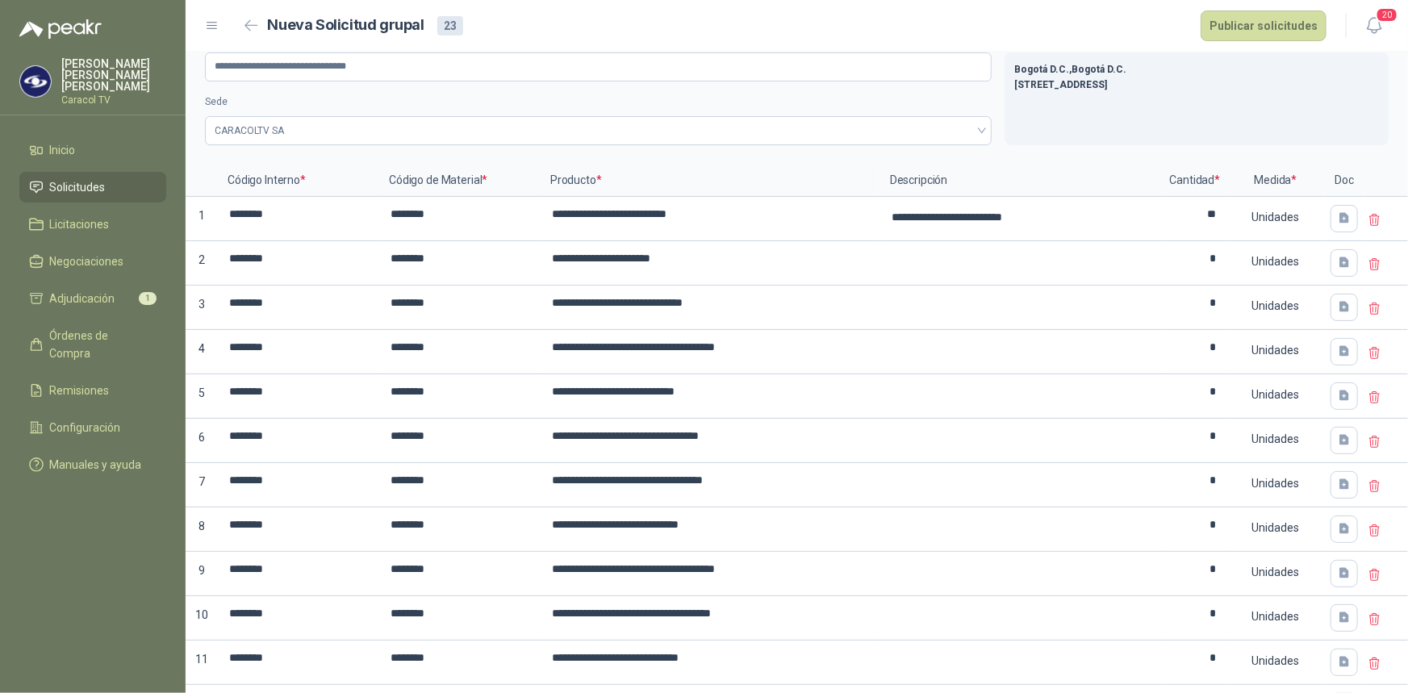
scroll to position [0, 0]
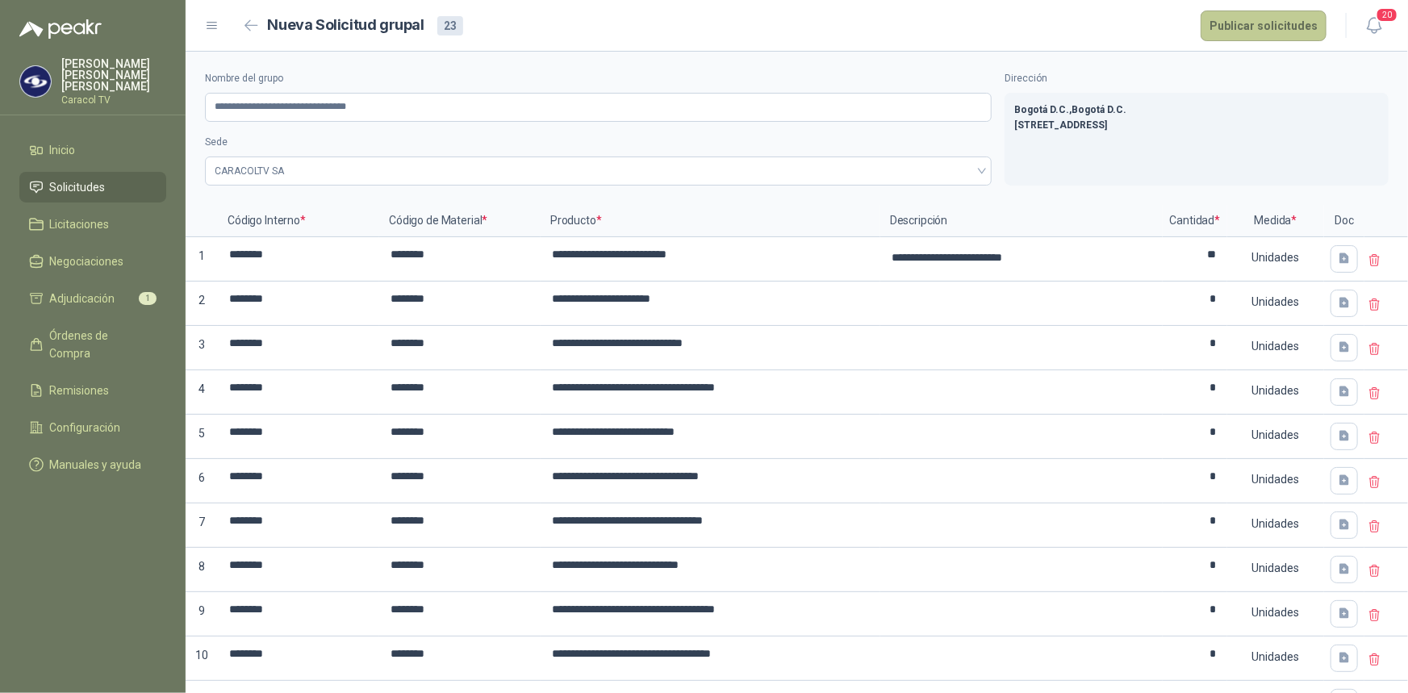
click at [1287, 23] on button "Publicar solicitudes" at bounding box center [1264, 25] width 126 height 31
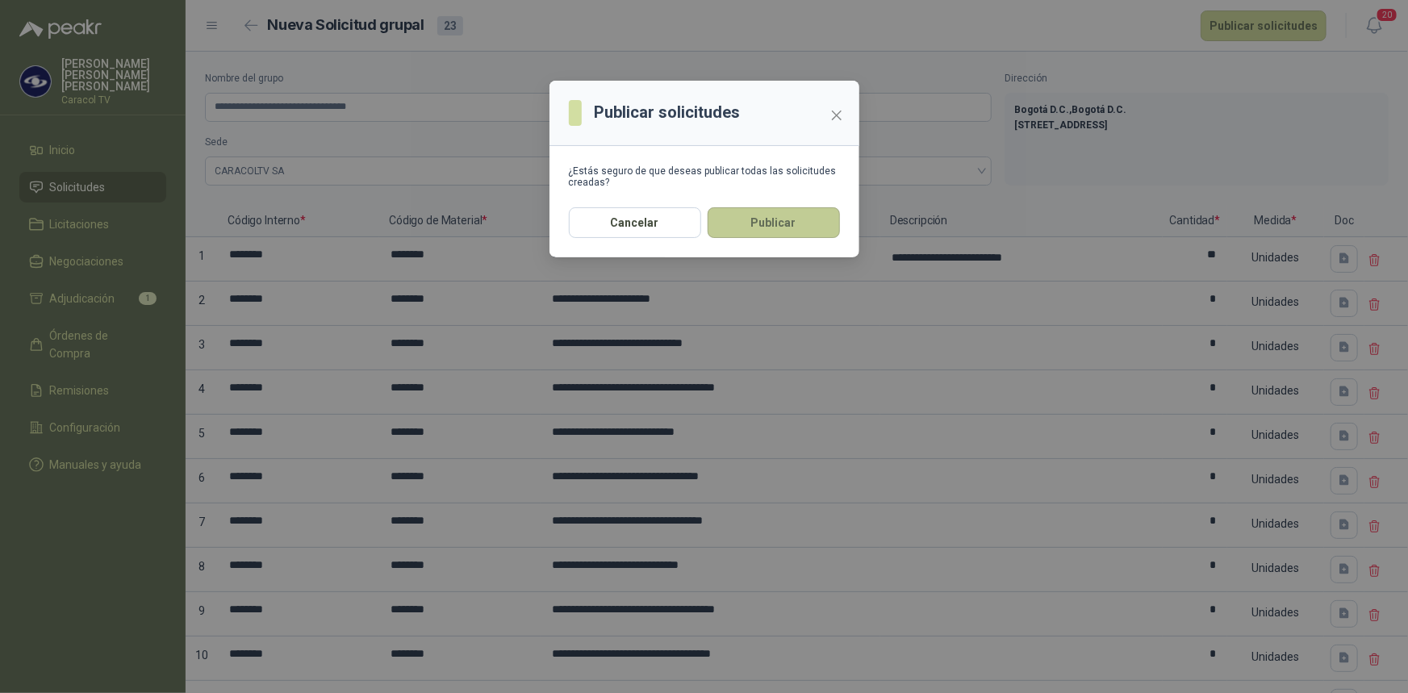
click at [779, 226] on button "Publicar" at bounding box center [774, 222] width 132 height 31
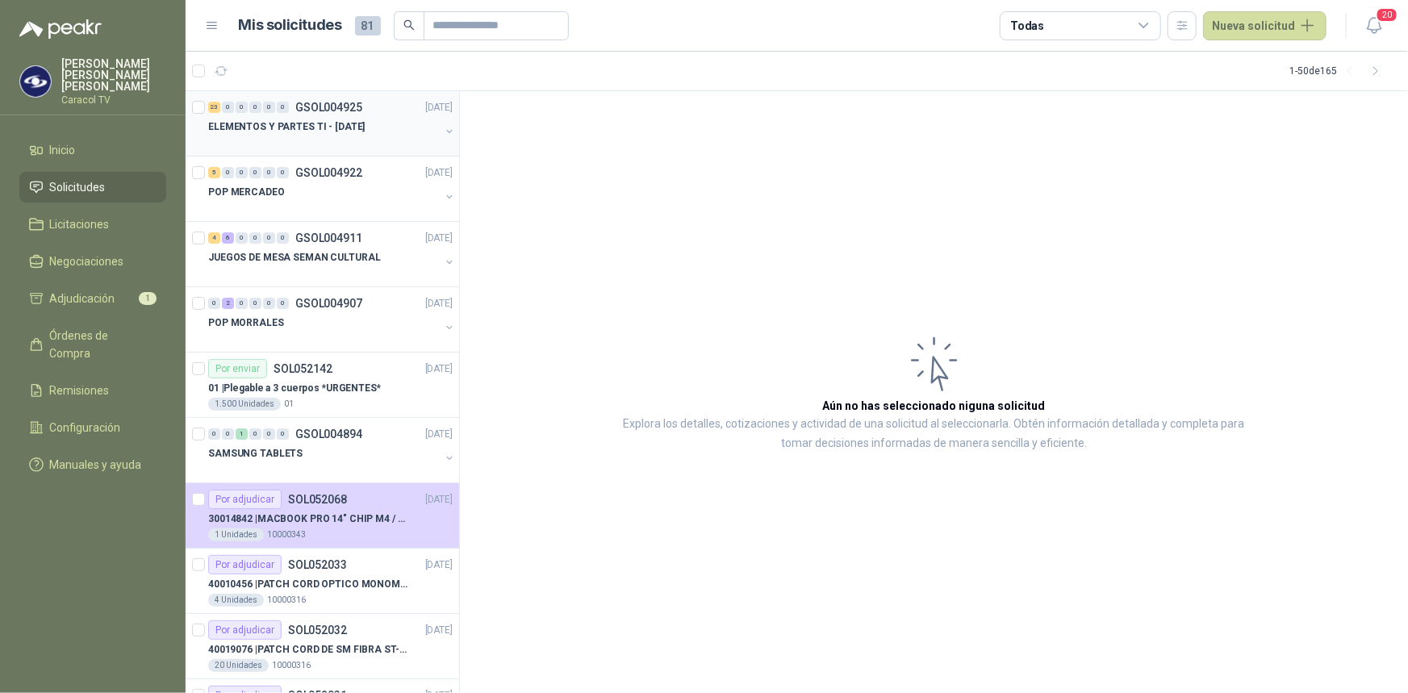
click at [343, 126] on p "ELEMENTOS Y PARTES TI - [DATE]" at bounding box center [286, 126] width 157 height 15
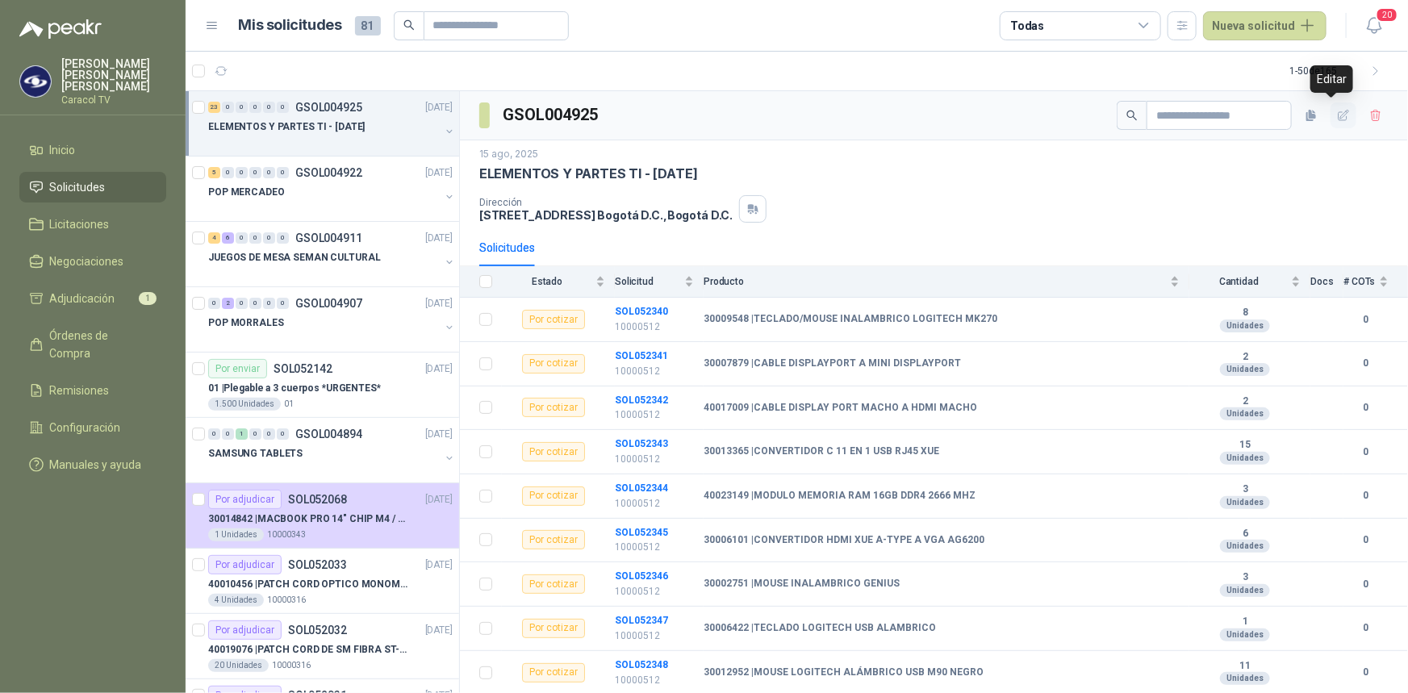
click at [1337, 119] on icon "button" at bounding box center [1344, 116] width 14 height 14
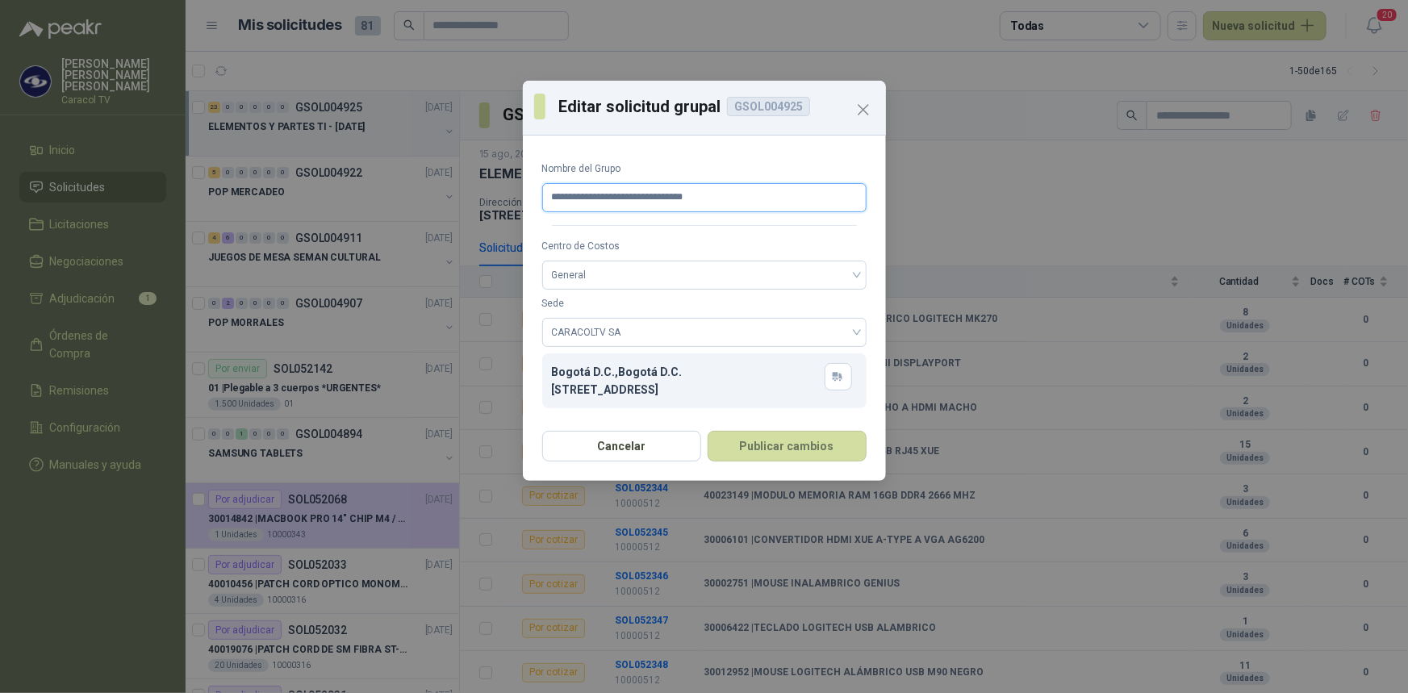
drag, startPoint x: 670, startPoint y: 195, endPoint x: 691, endPoint y: 196, distance: 21.0
click at [691, 196] on input "**********" at bounding box center [704, 197] width 324 height 29
type input "**********"
click at [776, 452] on button "Publicar cambios" at bounding box center [787, 446] width 159 height 31
